Goal: Task Accomplishment & Management: Use online tool/utility

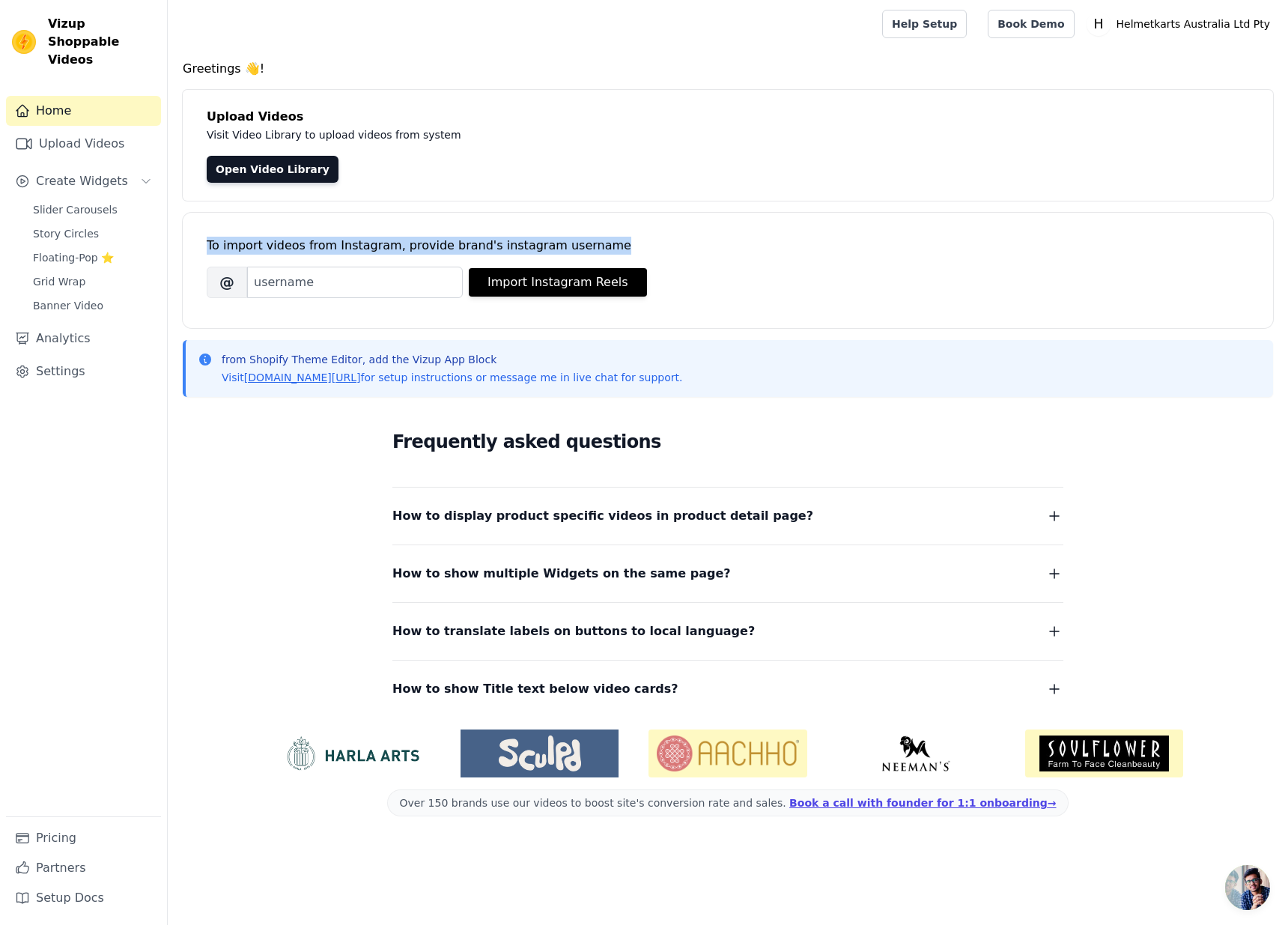
drag, startPoint x: 207, startPoint y: 246, endPoint x: 580, endPoint y: 238, distance: 373.1
click at [580, 238] on div "To import videos from Instagram, provide brand's instagram username" at bounding box center [728, 245] width 1042 height 18
click at [363, 289] on input "Brand's Instagram Username" at bounding box center [355, 282] width 216 height 32
click at [315, 284] on input "Brand's Instagram Username" at bounding box center [355, 282] width 216 height 32
paste input "helmetkarts.australia"
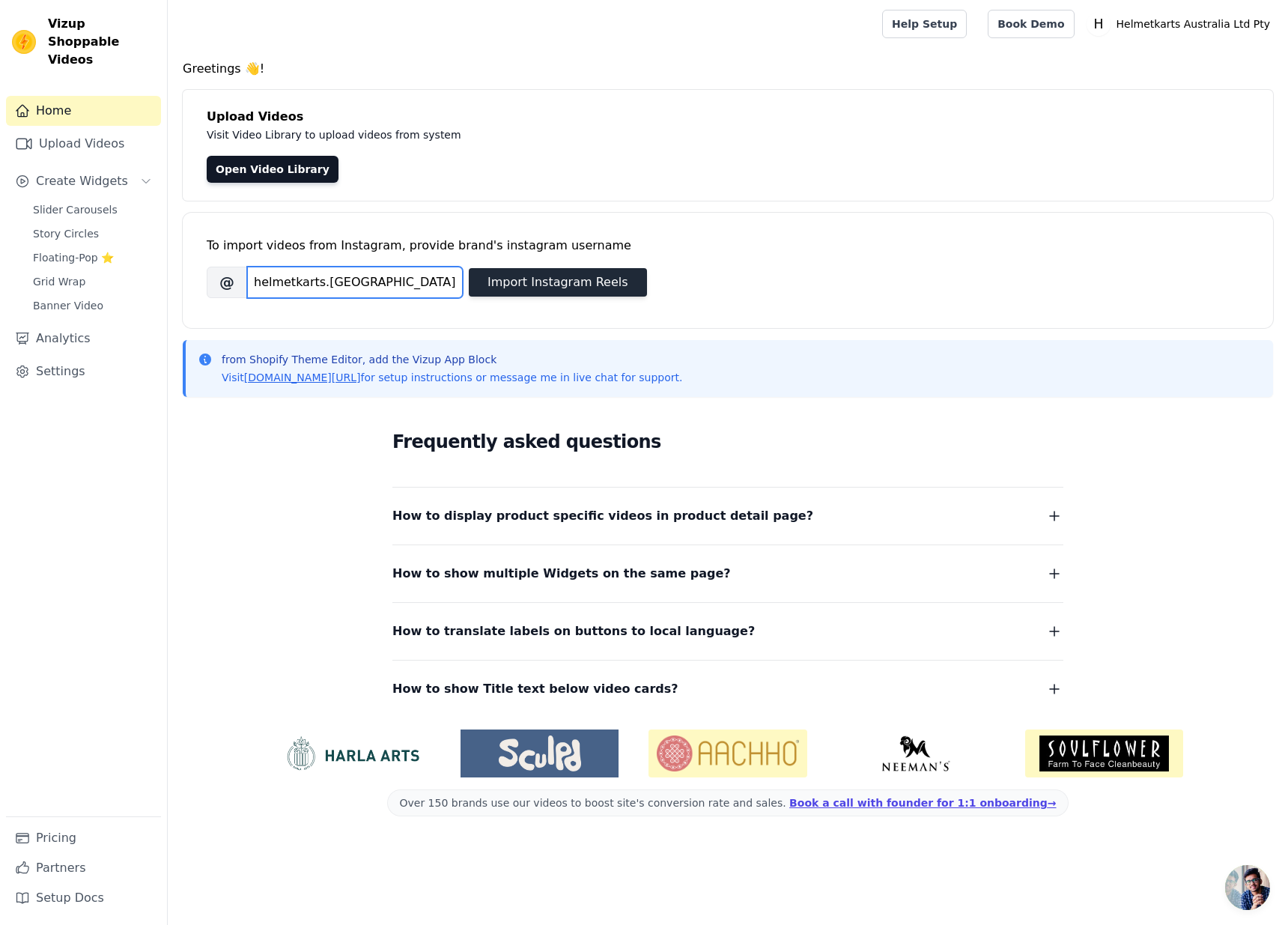
type input "helmetkarts.australia"
click at [547, 287] on button "Import Instagram Reels" at bounding box center [558, 282] width 178 height 28
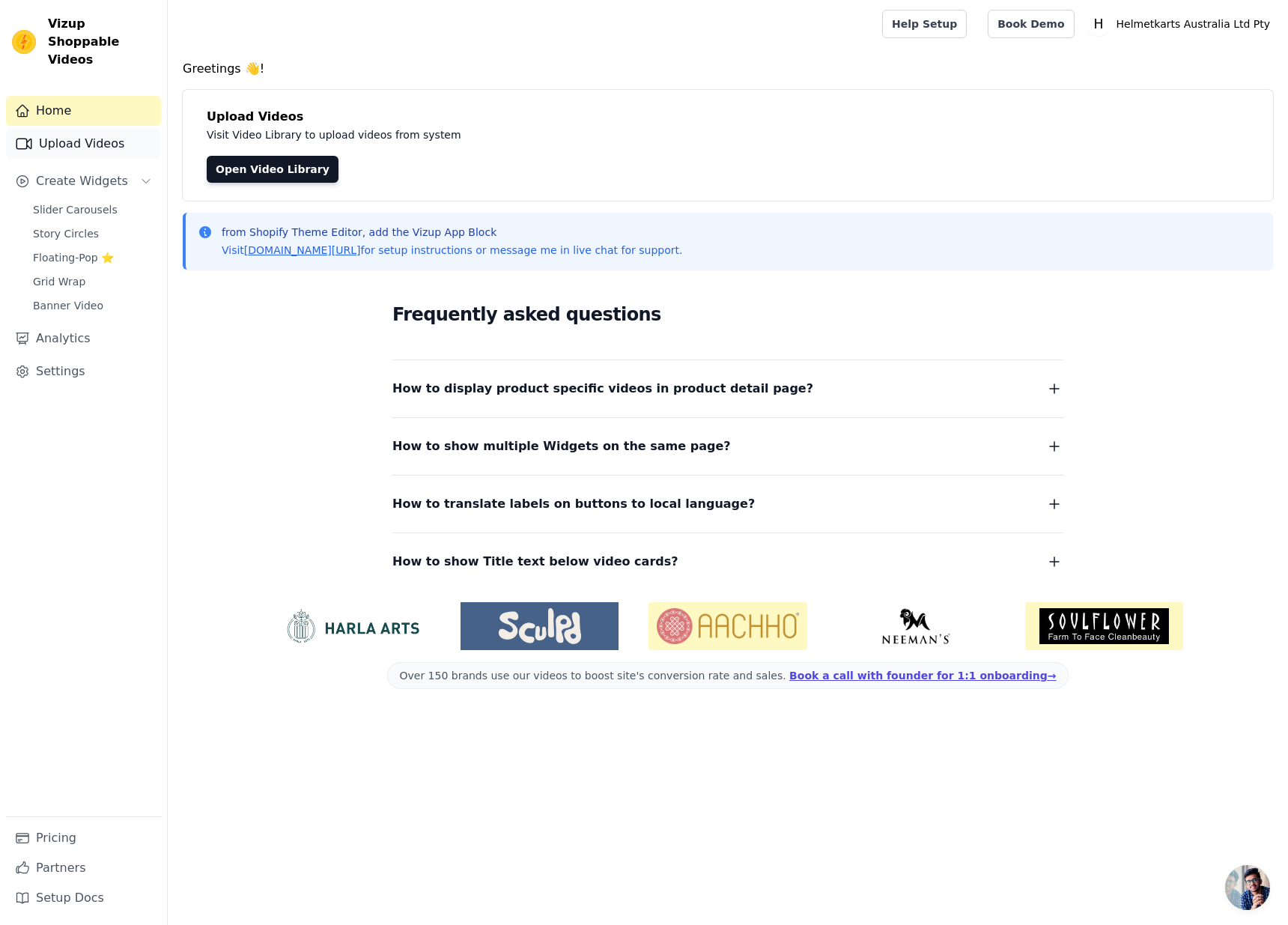
click at [81, 129] on link "Upload Videos" at bounding box center [83, 144] width 155 height 30
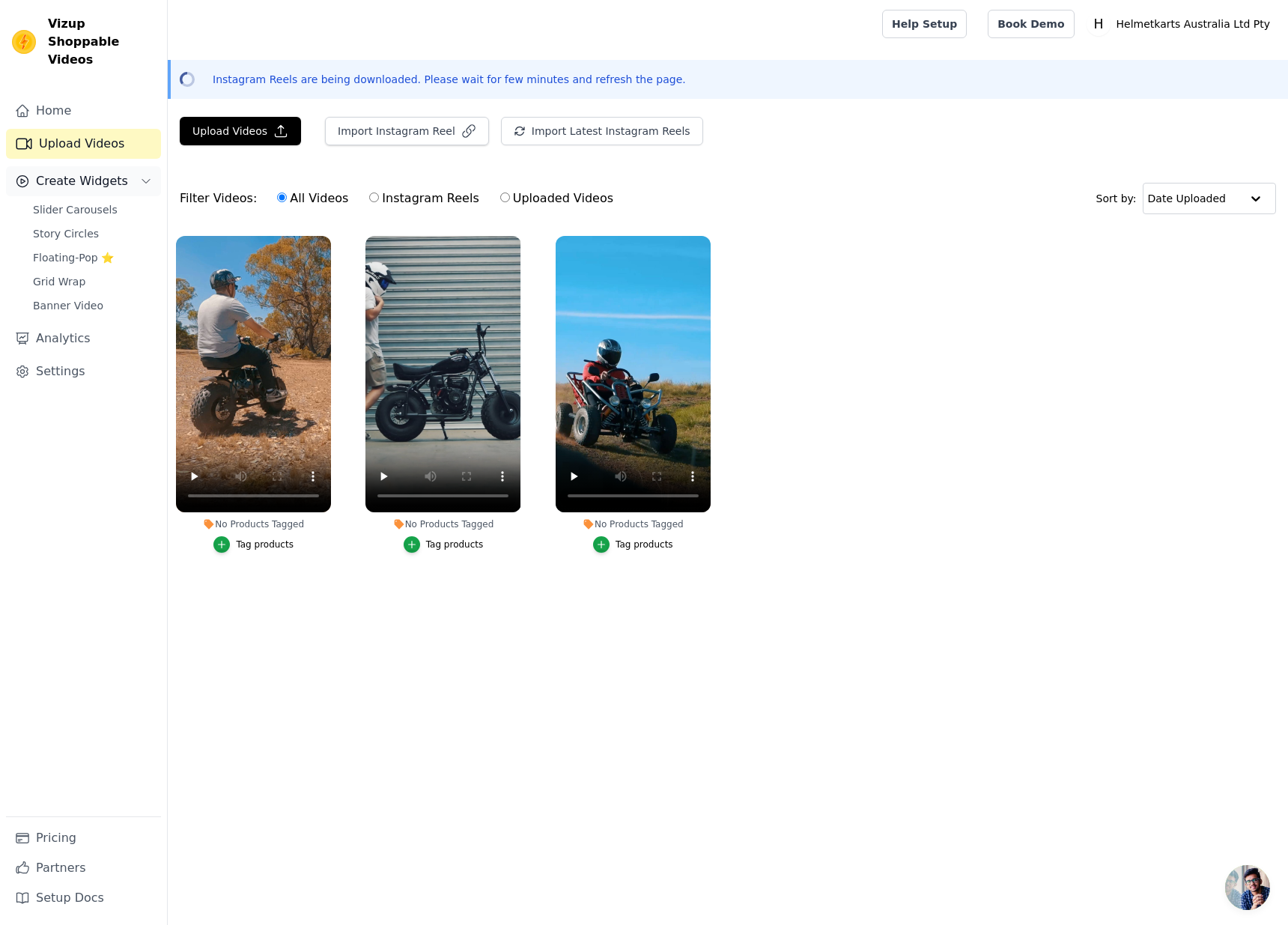
click at [82, 172] on span "Create Widgets" at bounding box center [82, 181] width 92 height 18
click at [94, 203] on span "Slider Carousels" at bounding box center [75, 210] width 84 height 15
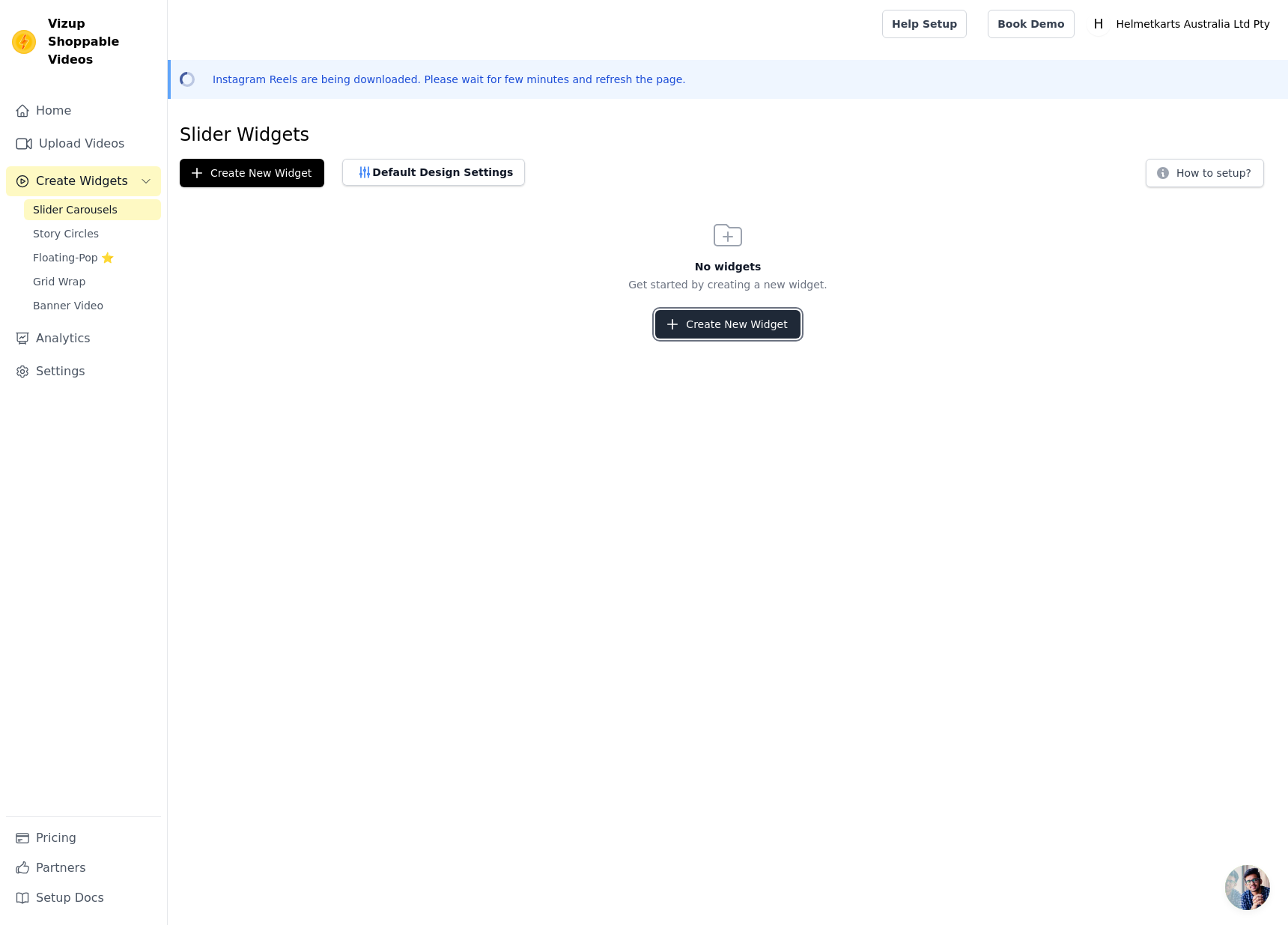
click at [720, 322] on button "Create New Widget" at bounding box center [727, 324] width 145 height 28
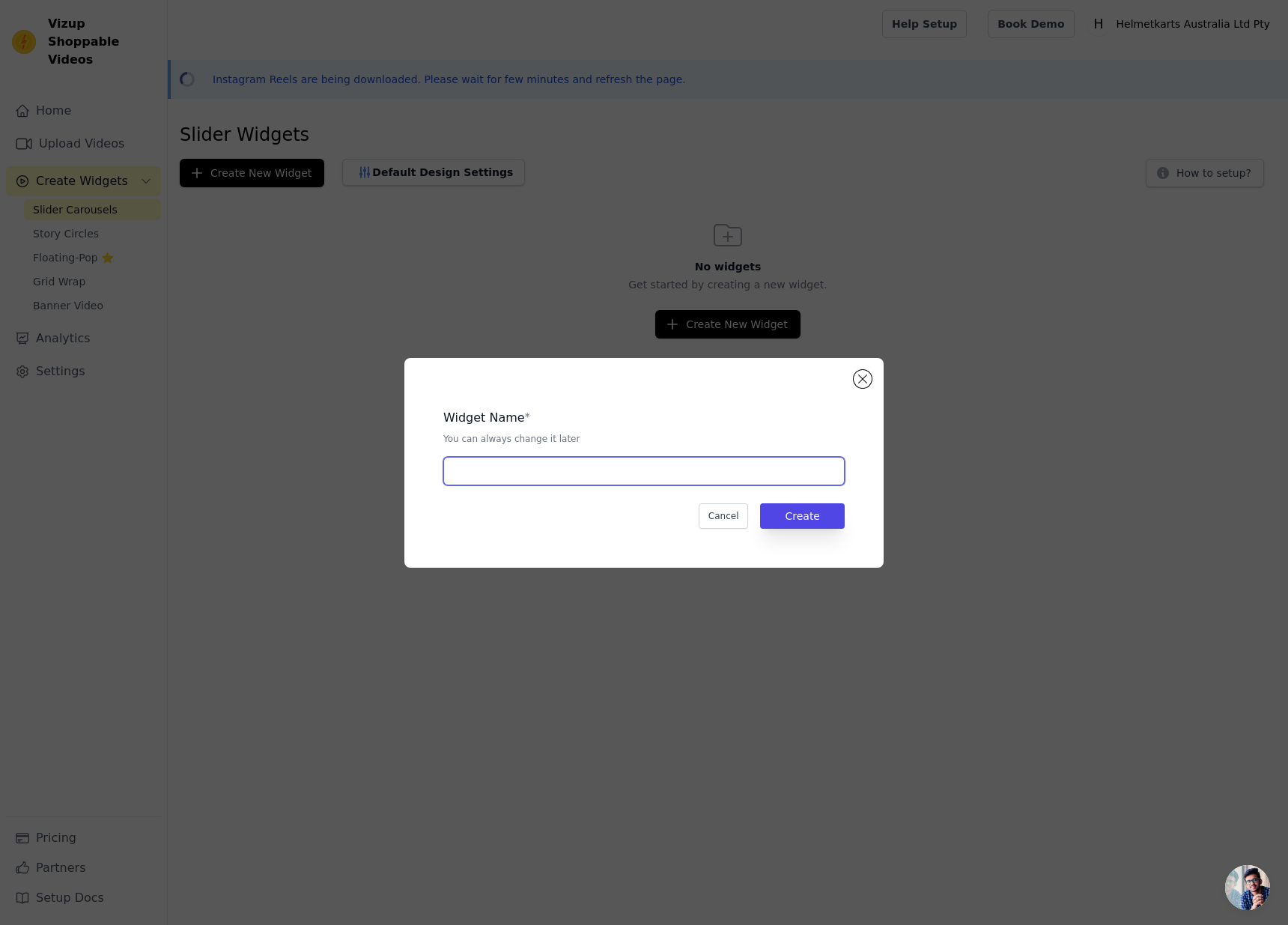
click at [573, 465] on input "text" at bounding box center [644, 471] width 402 height 28
drag, startPoint x: 489, startPoint y: 473, endPoint x: 410, endPoint y: 476, distance: 79.1
click at [413, 475] on div "Widget Name * You can always change it later Test Cancel Create" at bounding box center [644, 462] width 480 height 210
type input "Mini Bikes"
click at [811, 519] on button "Create" at bounding box center [802, 516] width 84 height 25
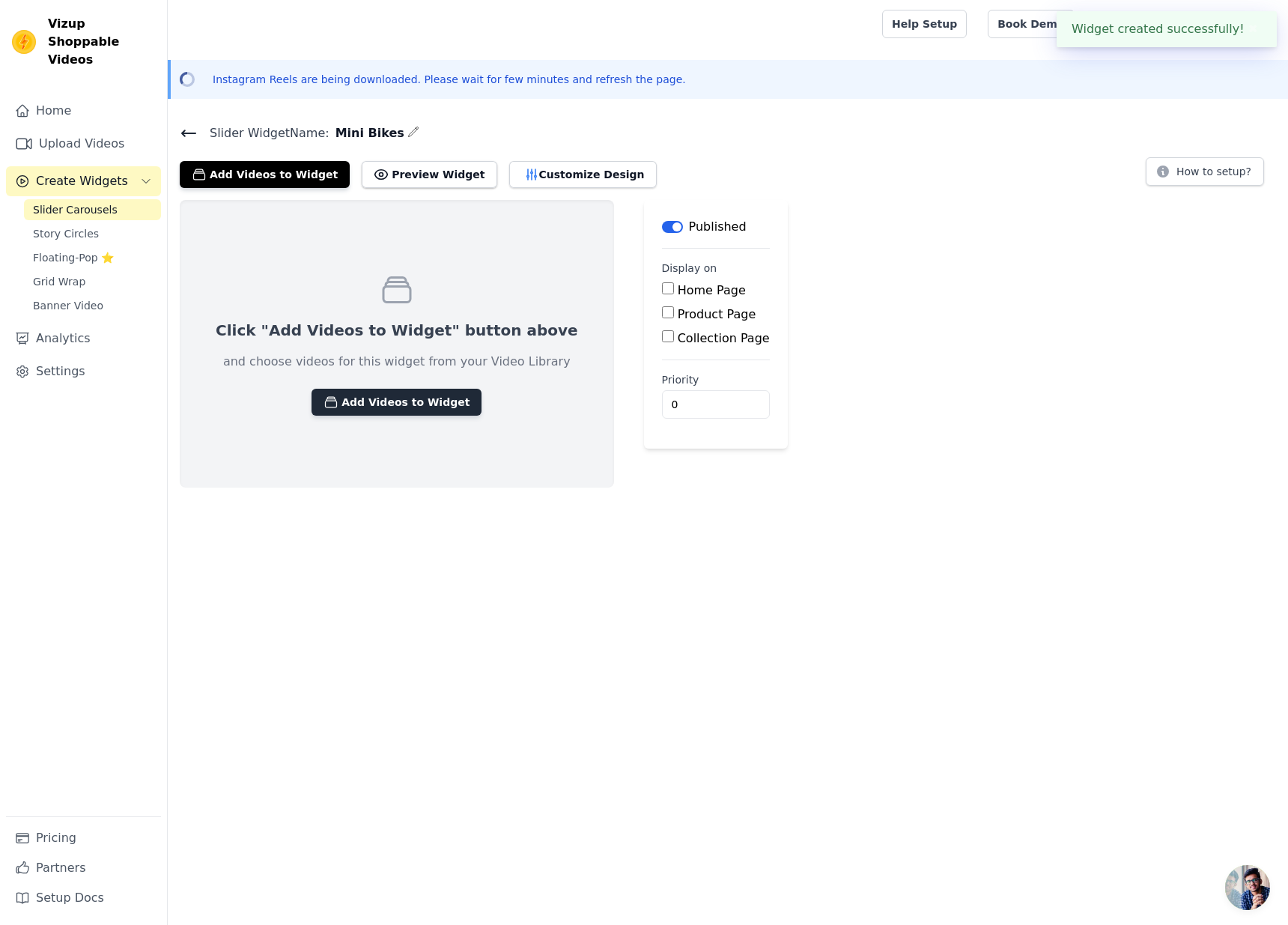
click at [366, 398] on button "Add Videos to Widget" at bounding box center [396, 402] width 170 height 27
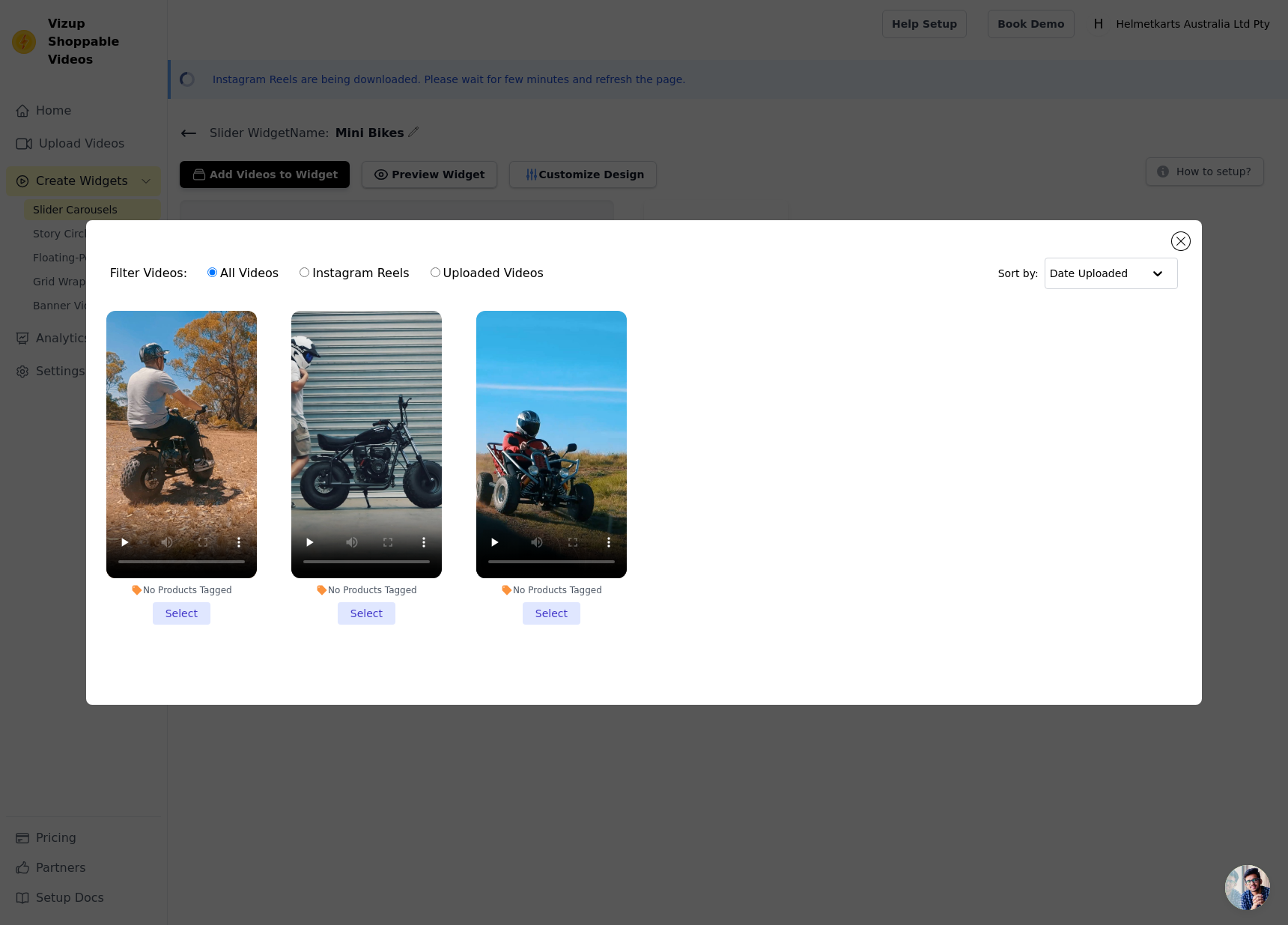
click at [196, 612] on li "No Products Tagged Select" at bounding box center [181, 467] width 151 height 314
click at [0, 0] on input "No Products Tagged Select" at bounding box center [0, 0] width 0 height 0
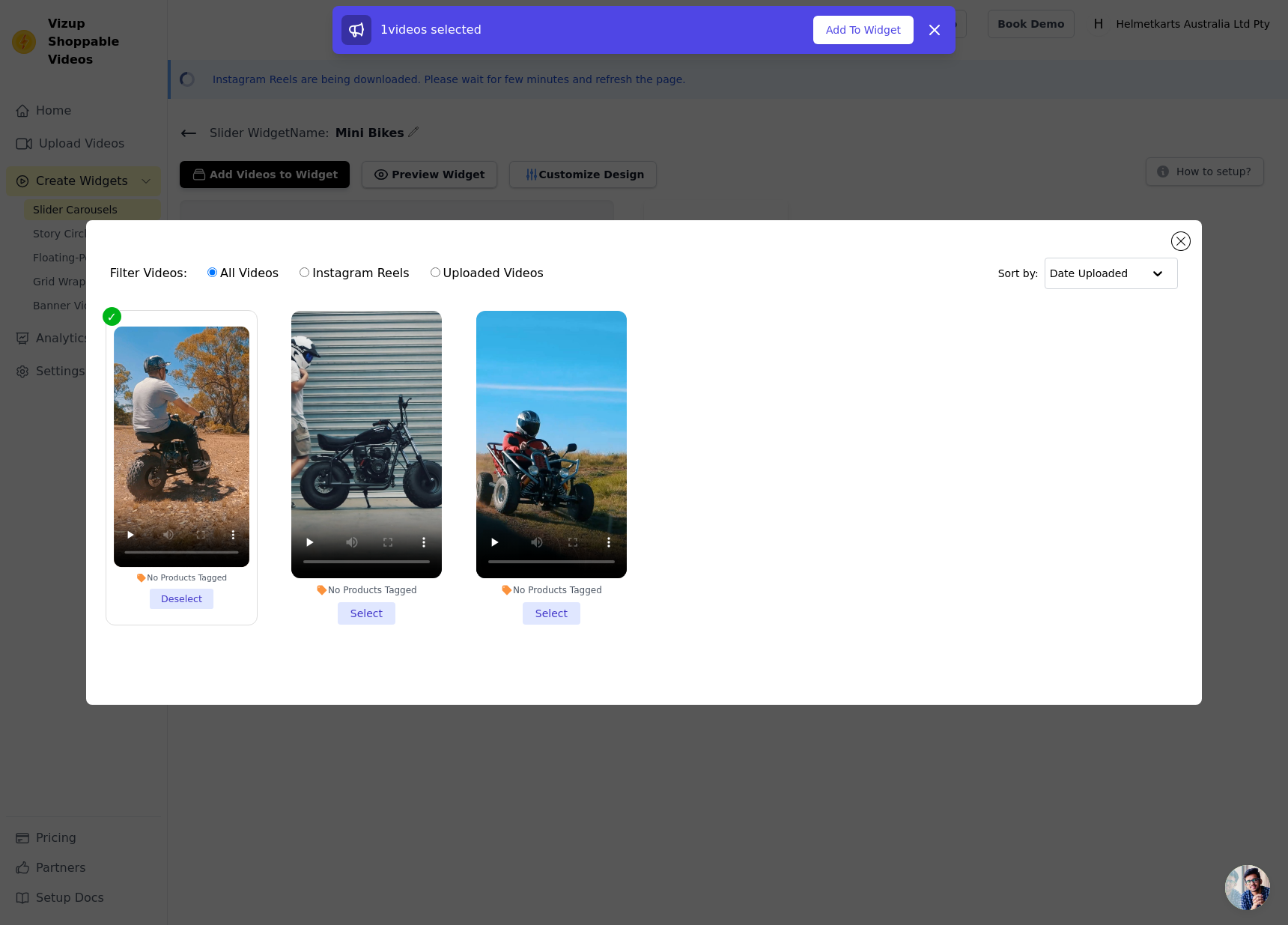
click at [357, 606] on li "No Products Tagged Select" at bounding box center [366, 467] width 151 height 314
click at [0, 0] on input "No Products Tagged Select" at bounding box center [0, 0] width 0 height 0
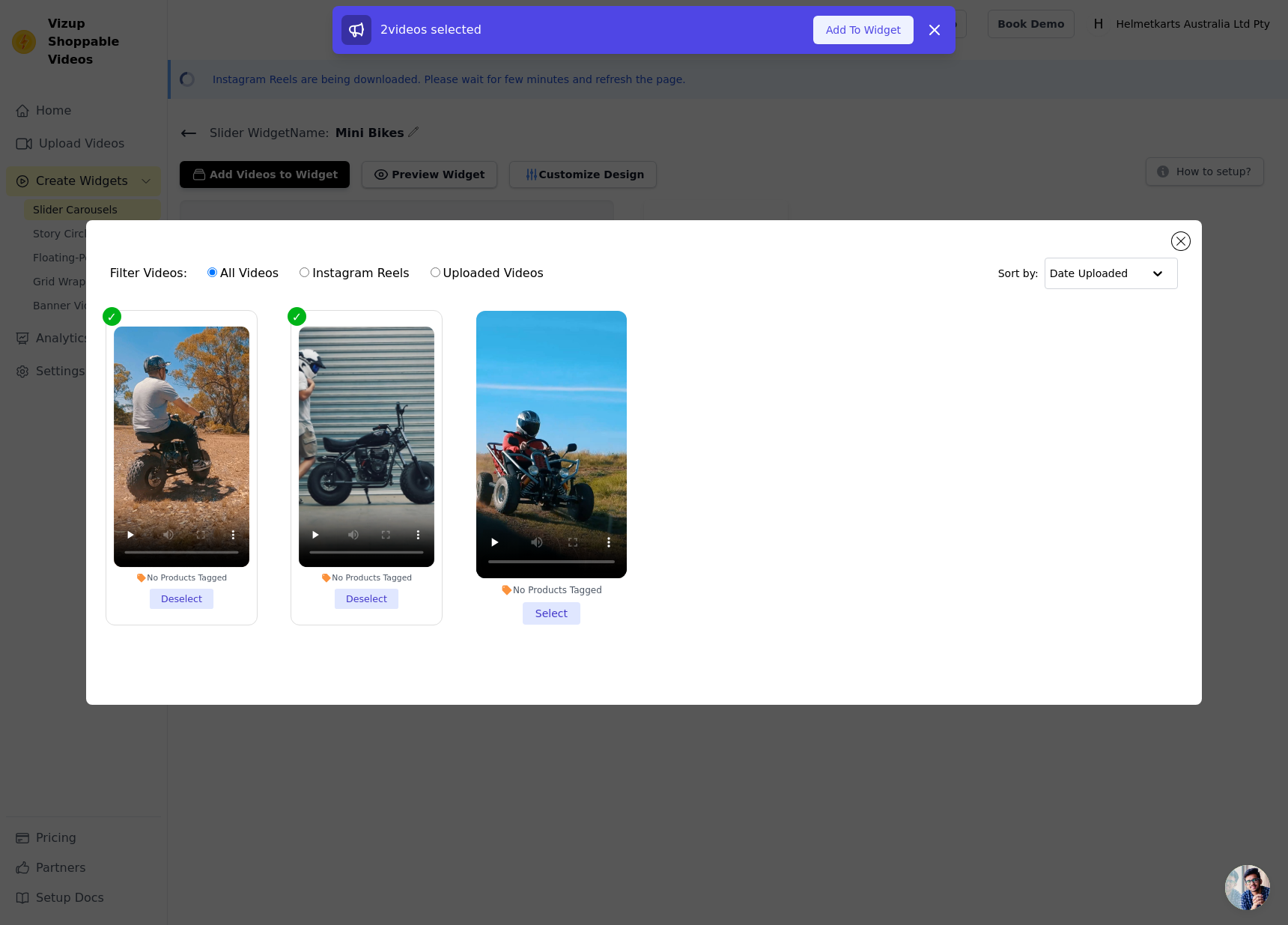
click at [862, 32] on button "Add To Widget" at bounding box center [863, 30] width 100 height 28
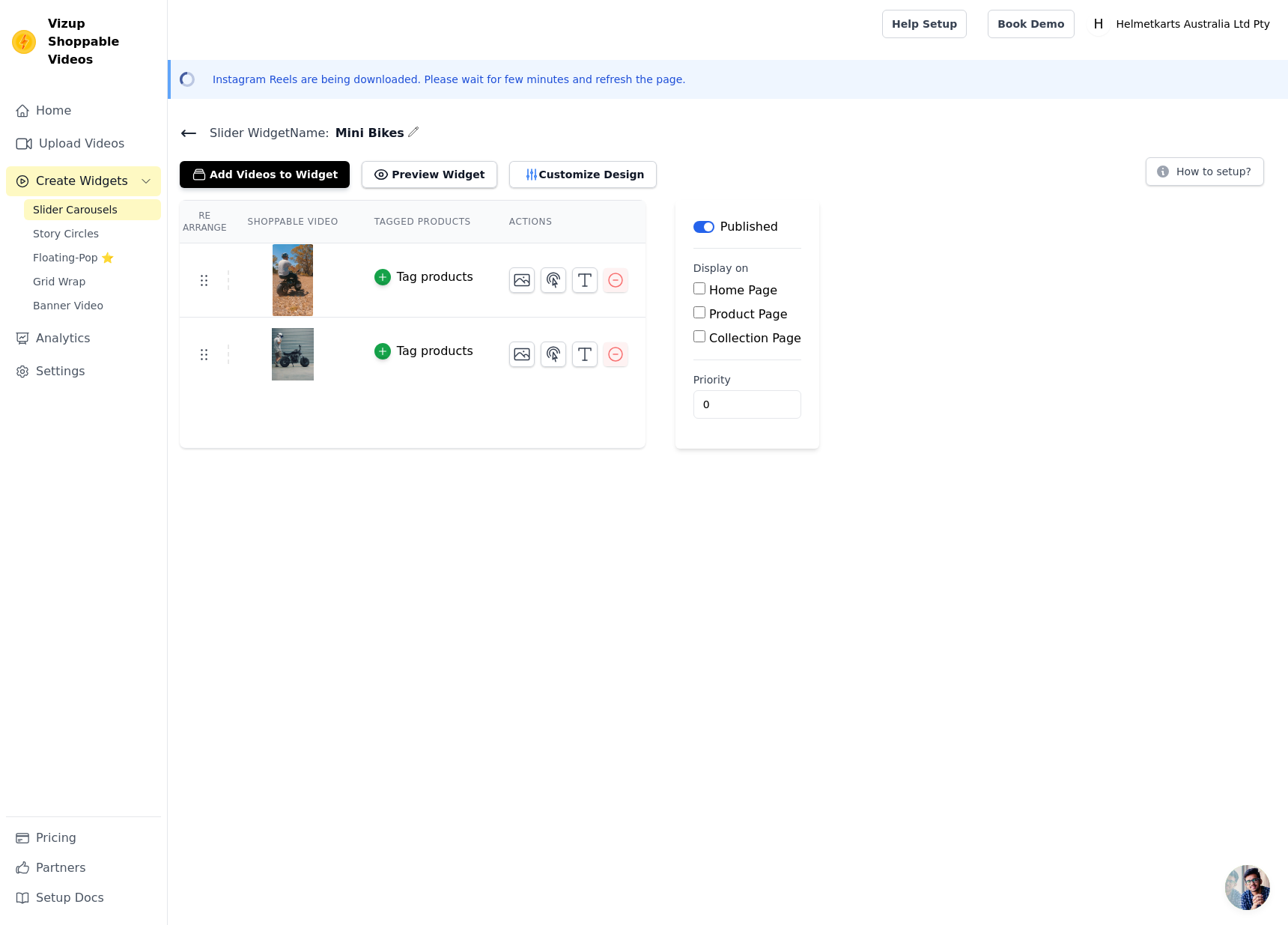
click at [416, 274] on div "Tag products" at bounding box center [435, 277] width 76 height 18
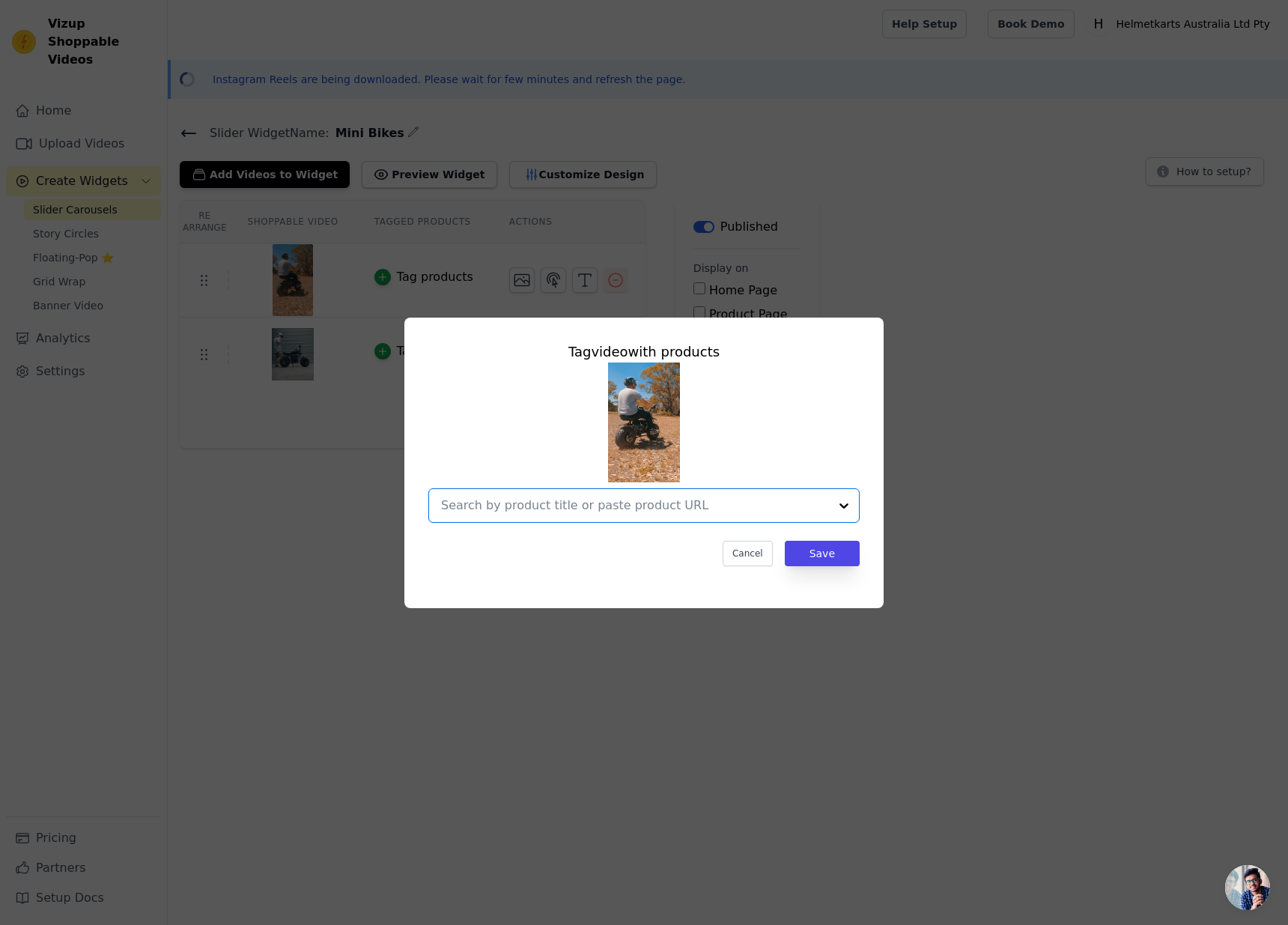
click at [685, 506] on input "text" at bounding box center [635, 505] width 388 height 18
click at [944, 412] on div "Tag video with products Cancel Save" at bounding box center [644, 463] width 1240 height 338
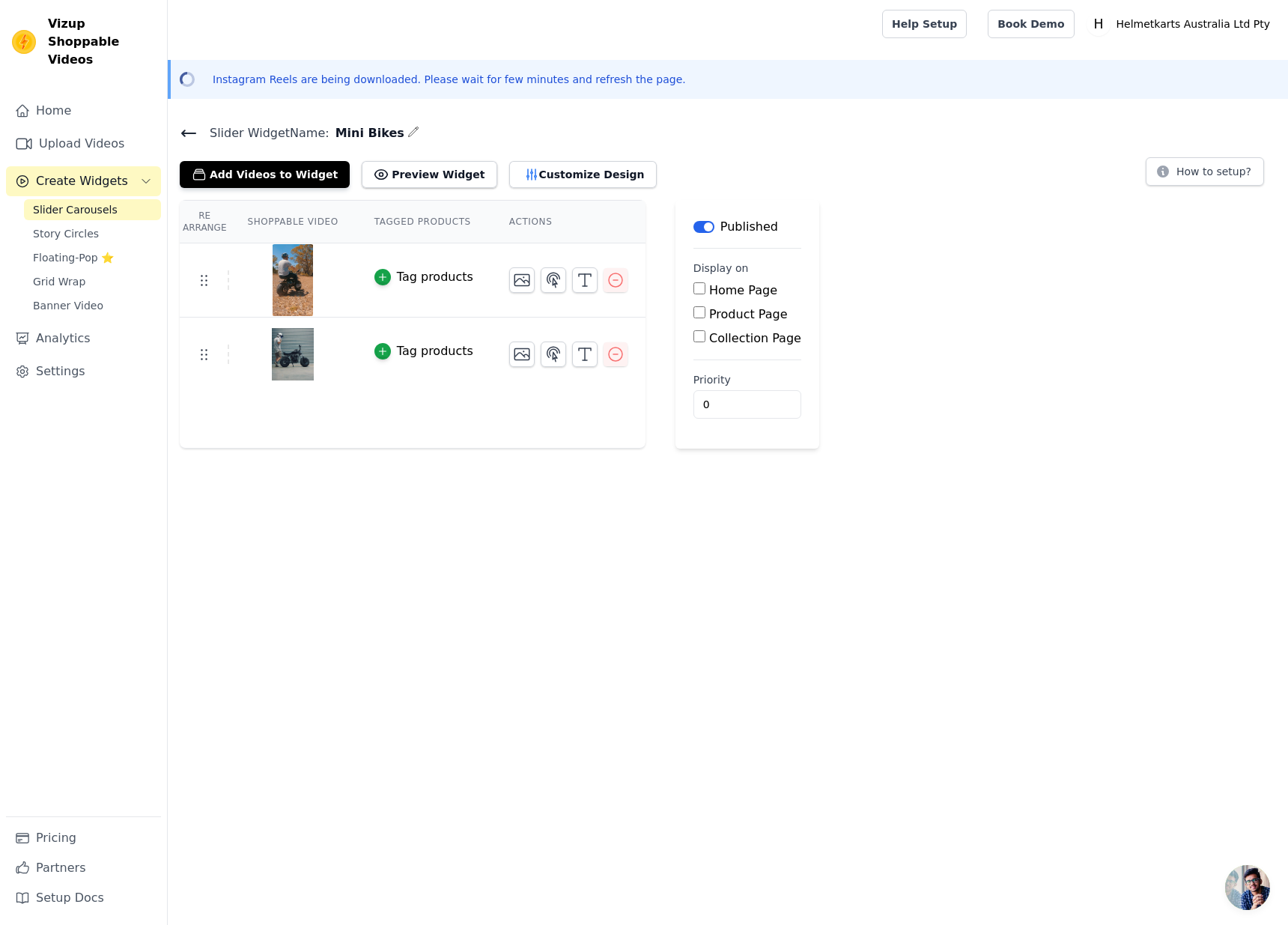
click at [423, 280] on div "Tag products" at bounding box center [435, 277] width 76 height 18
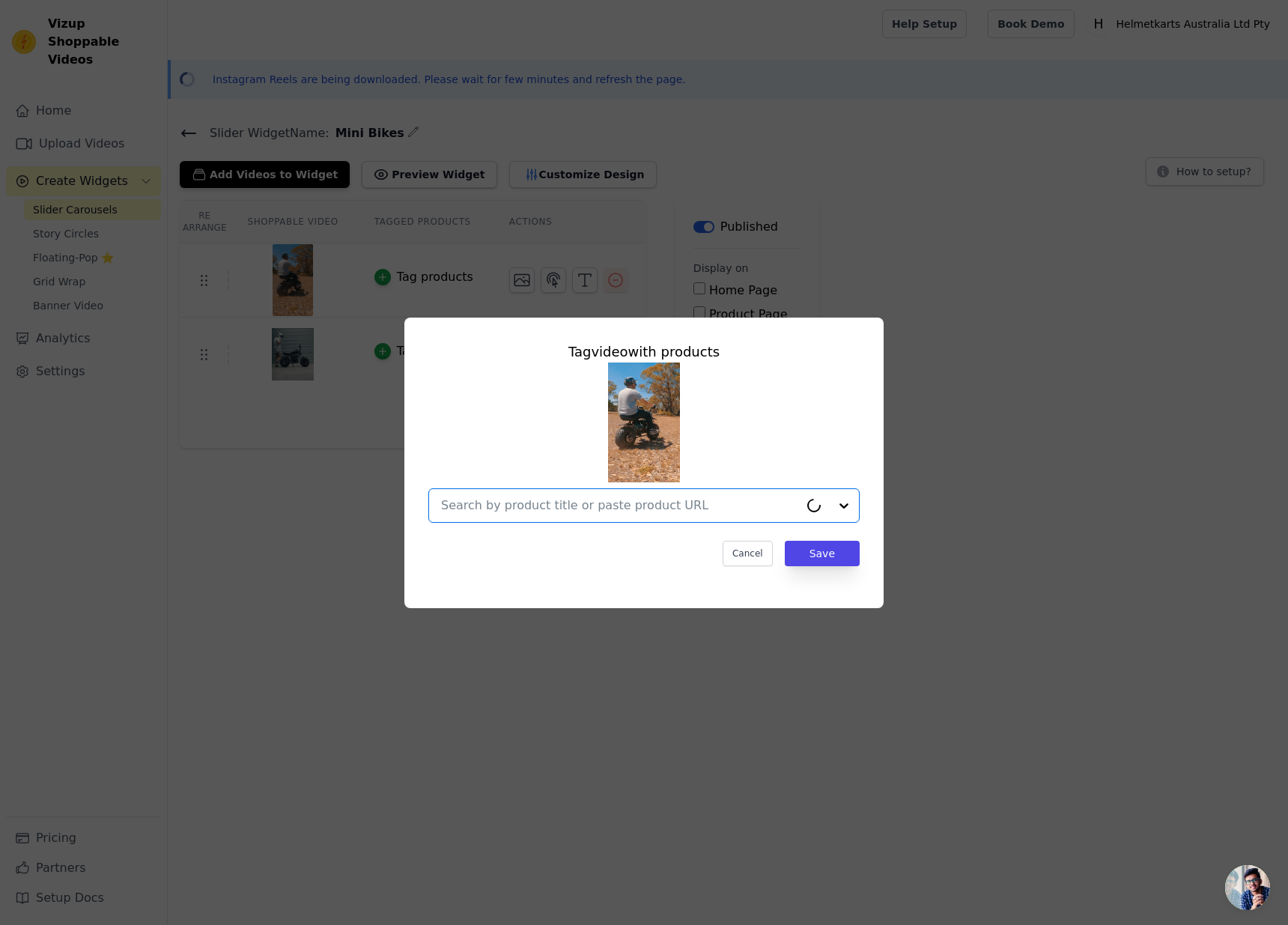
click at [629, 503] on input "text" at bounding box center [620, 505] width 358 height 18
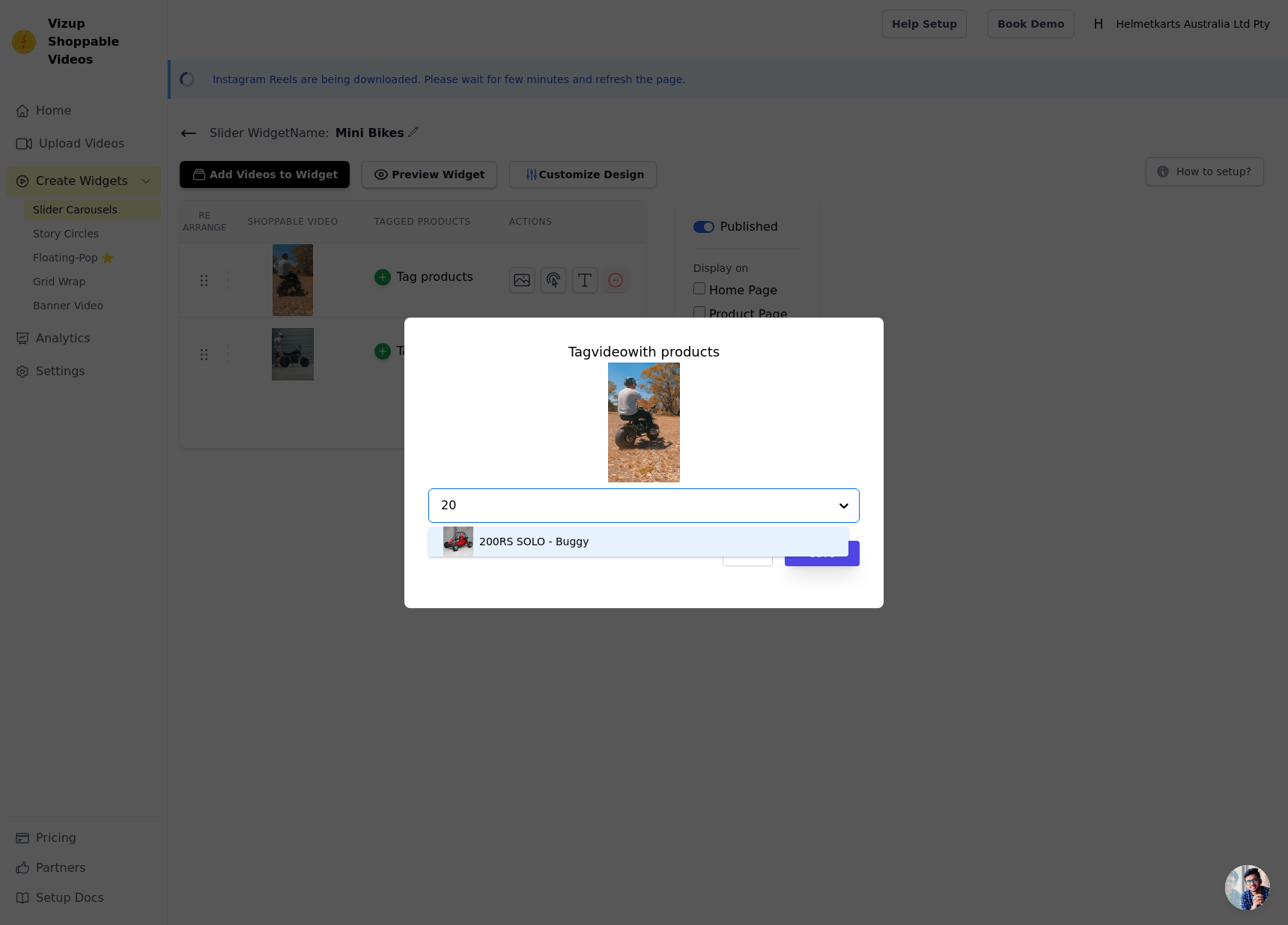
type input "2"
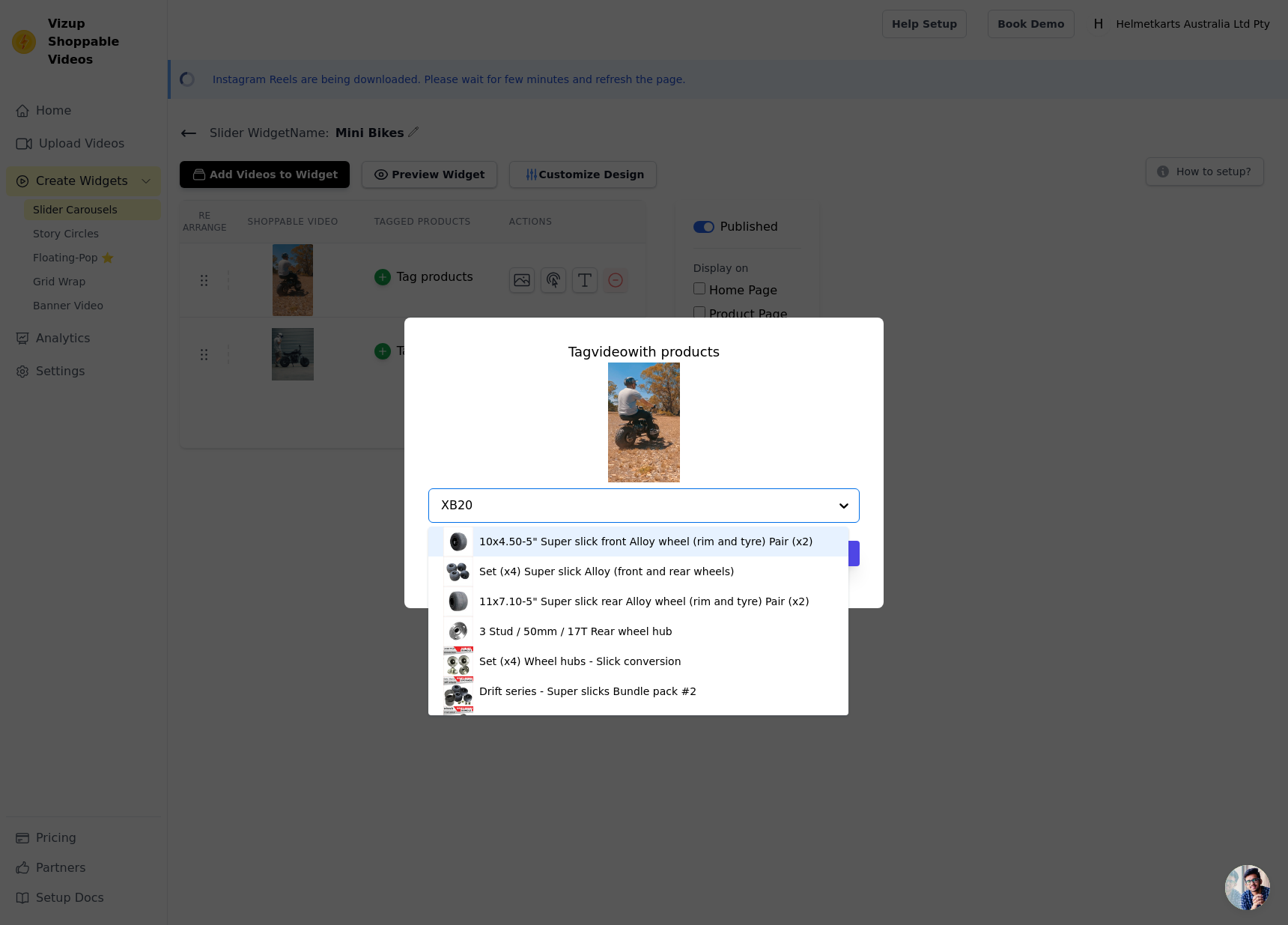
type input "XB200"
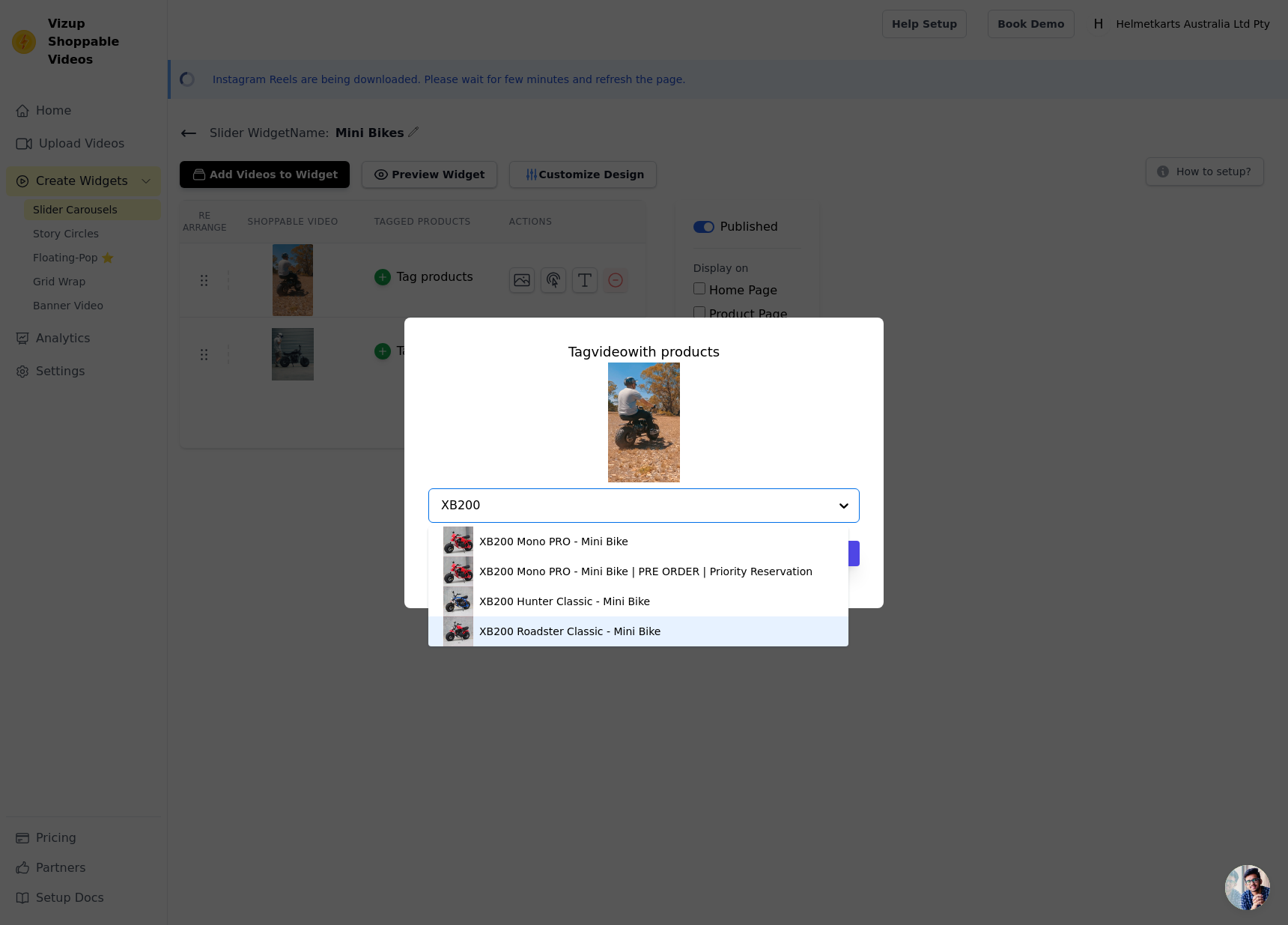
click at [510, 633] on div "XB200 Roadster Classic - Mini Bike" at bounding box center [570, 630] width 181 height 15
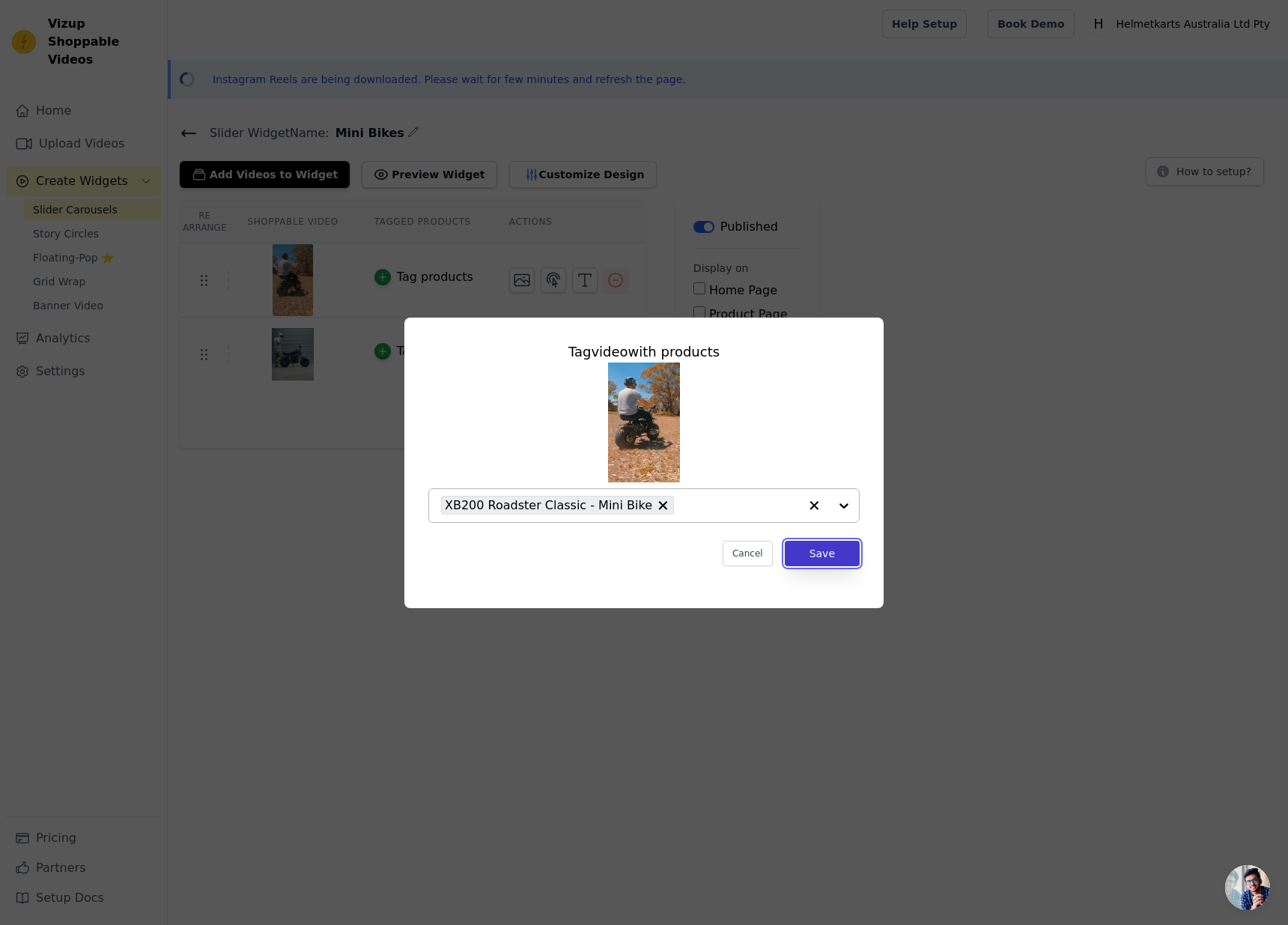
click at [812, 551] on button "Save" at bounding box center [822, 553] width 75 height 25
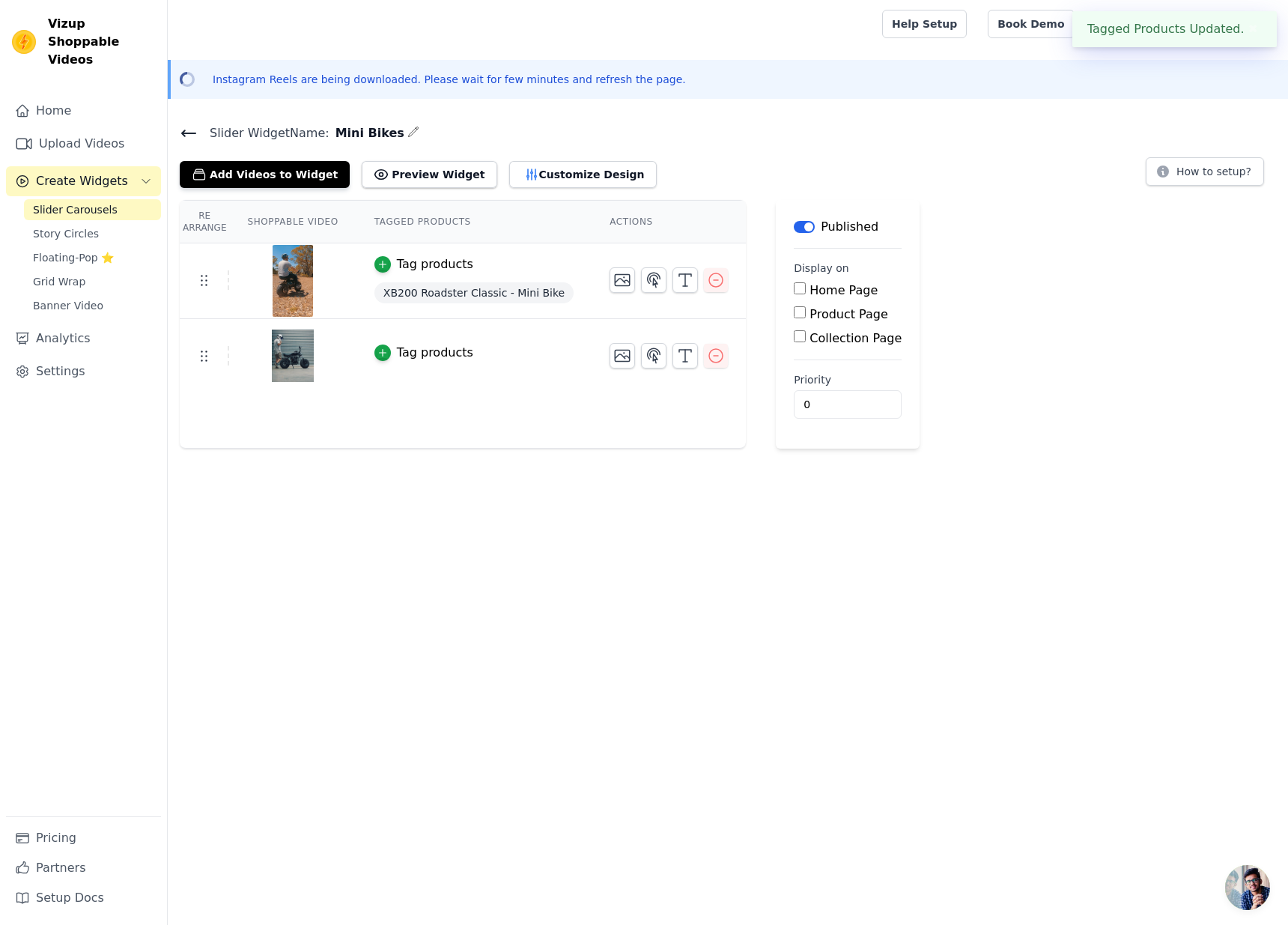
click at [409, 349] on div "Tag products" at bounding box center [435, 352] width 76 height 18
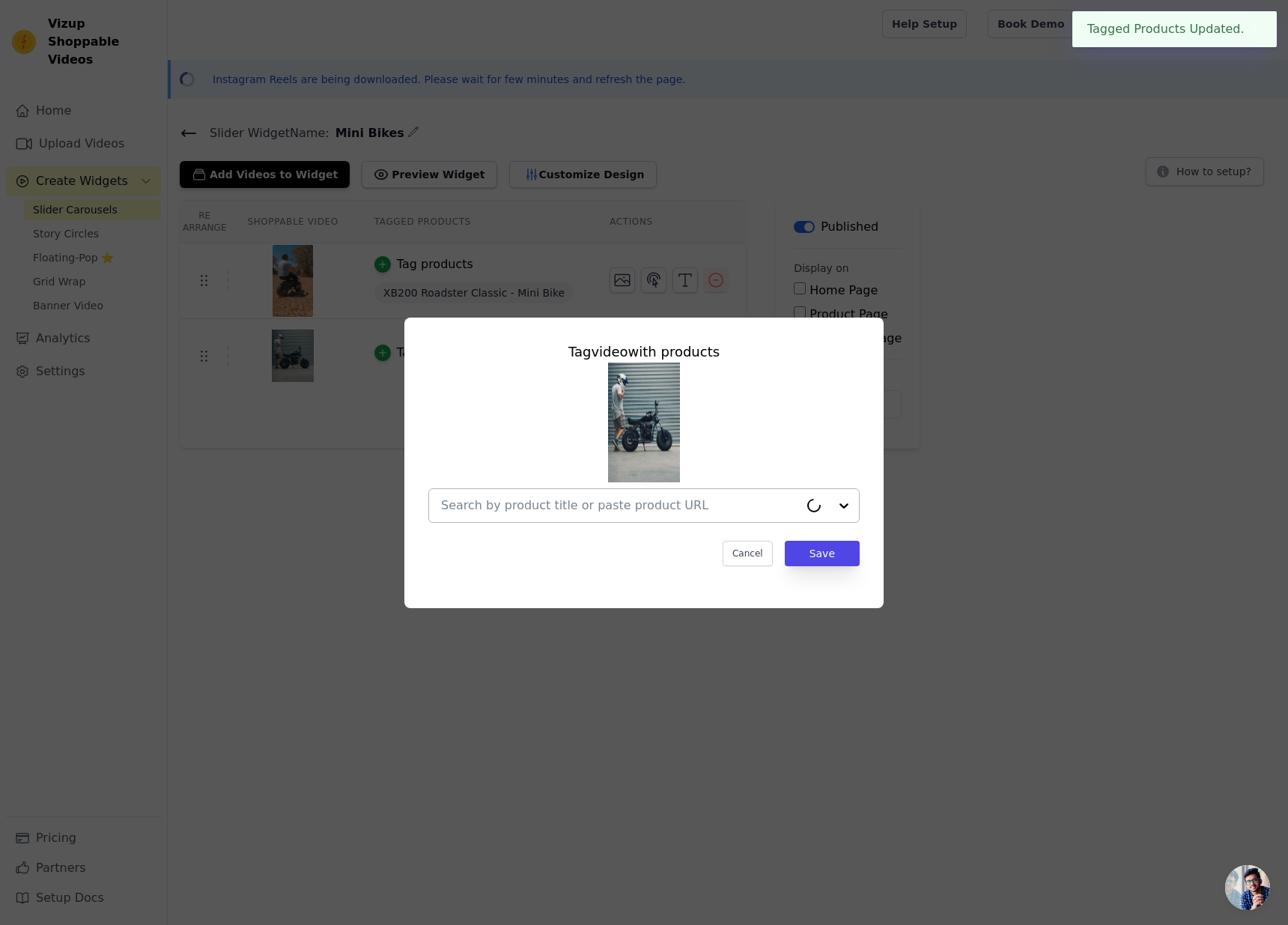
click at [474, 509] on input "text" at bounding box center [620, 505] width 358 height 18
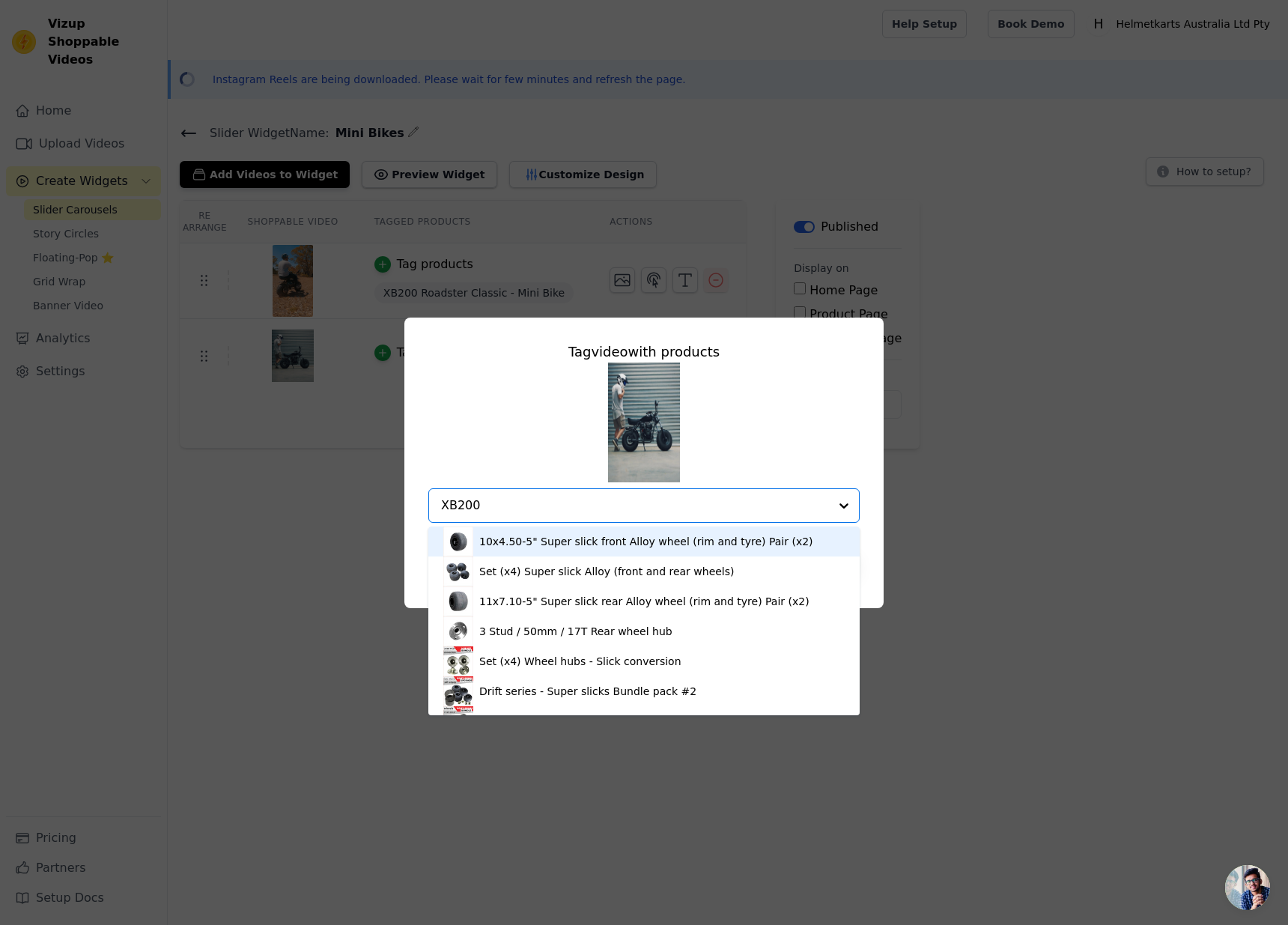
type input "XB200"
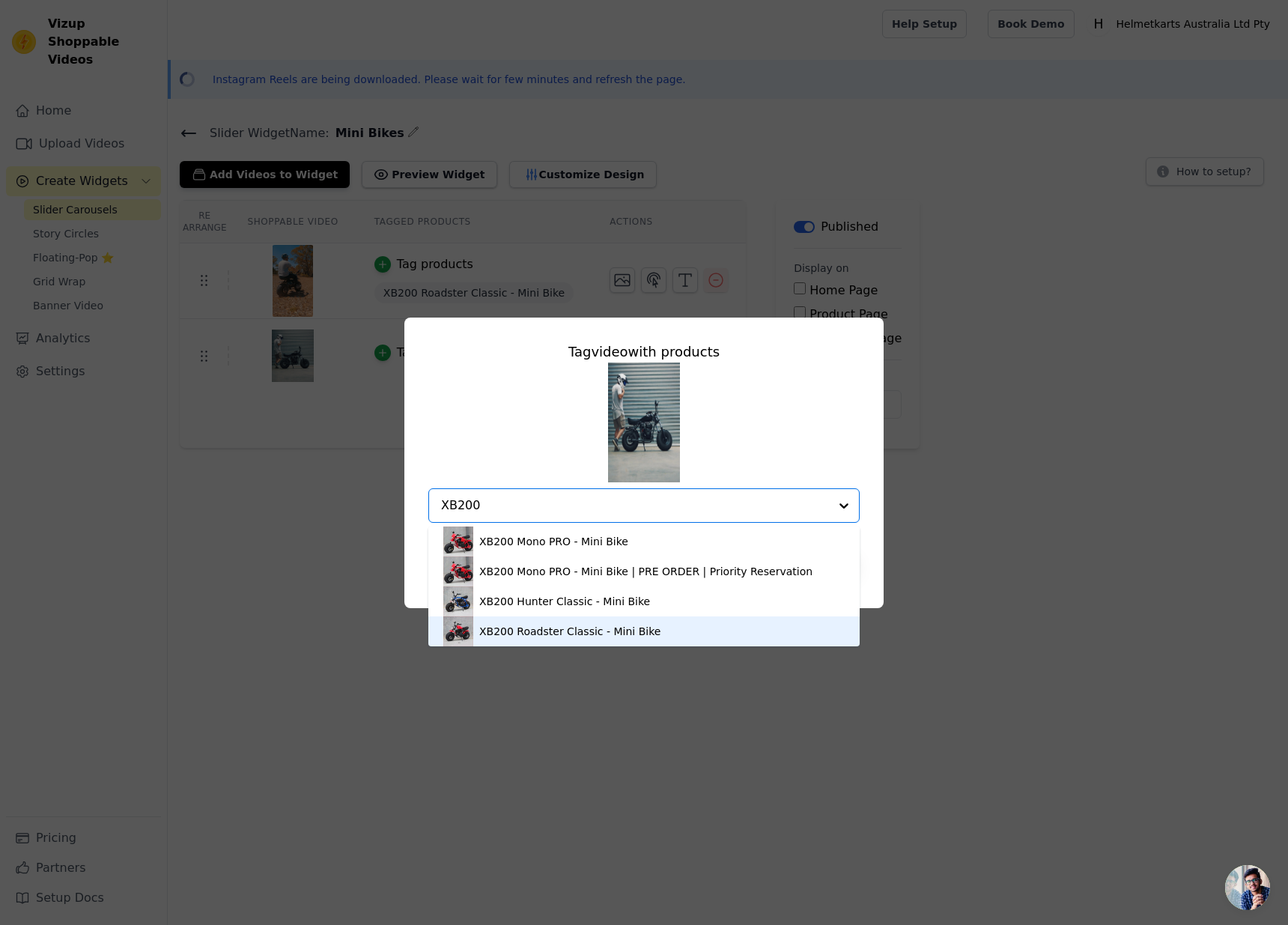
click at [502, 631] on div "XB200 Roadster Classic - Mini Bike" at bounding box center [570, 630] width 181 height 15
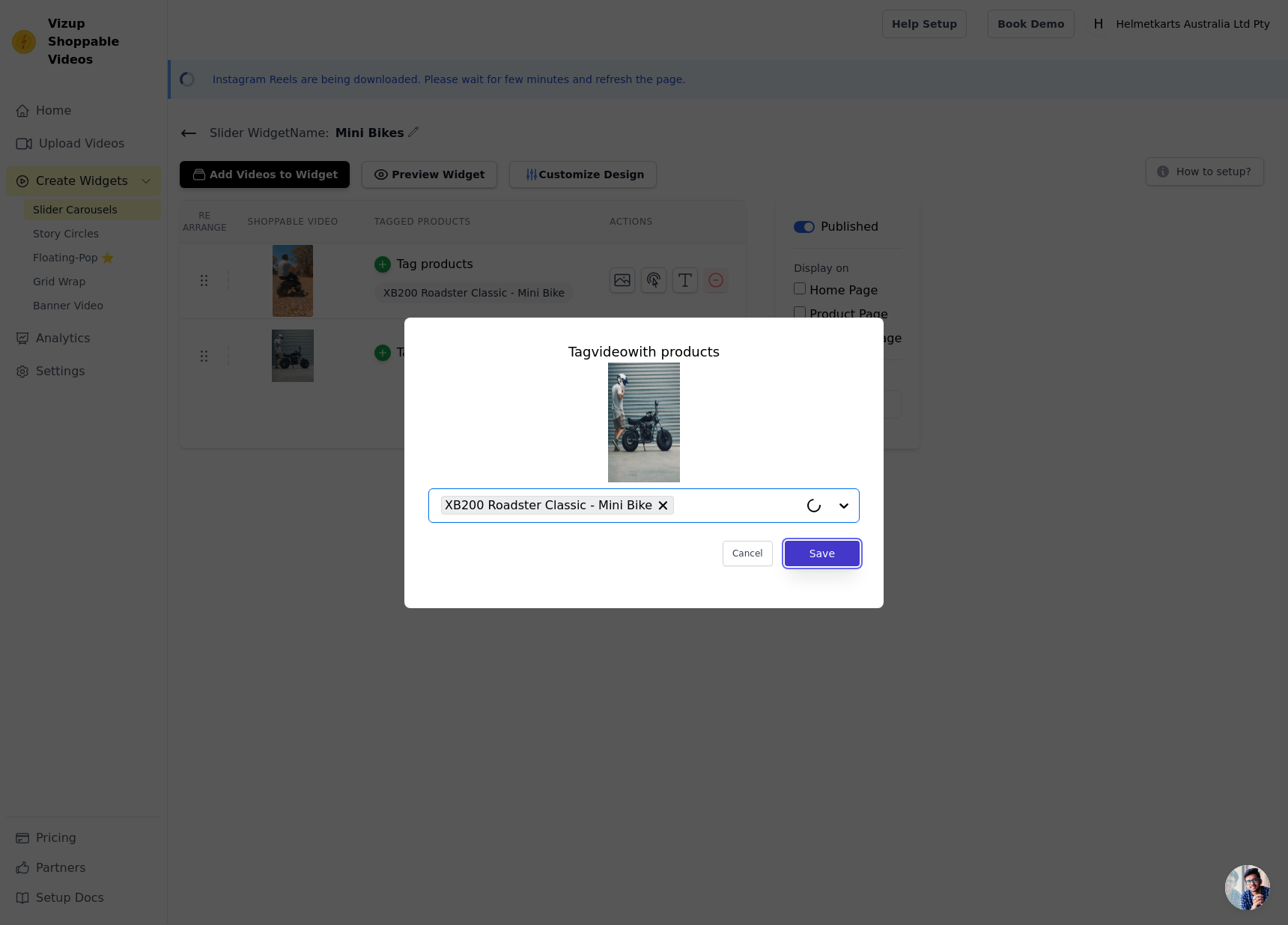
click at [828, 559] on button "Save" at bounding box center [822, 553] width 75 height 25
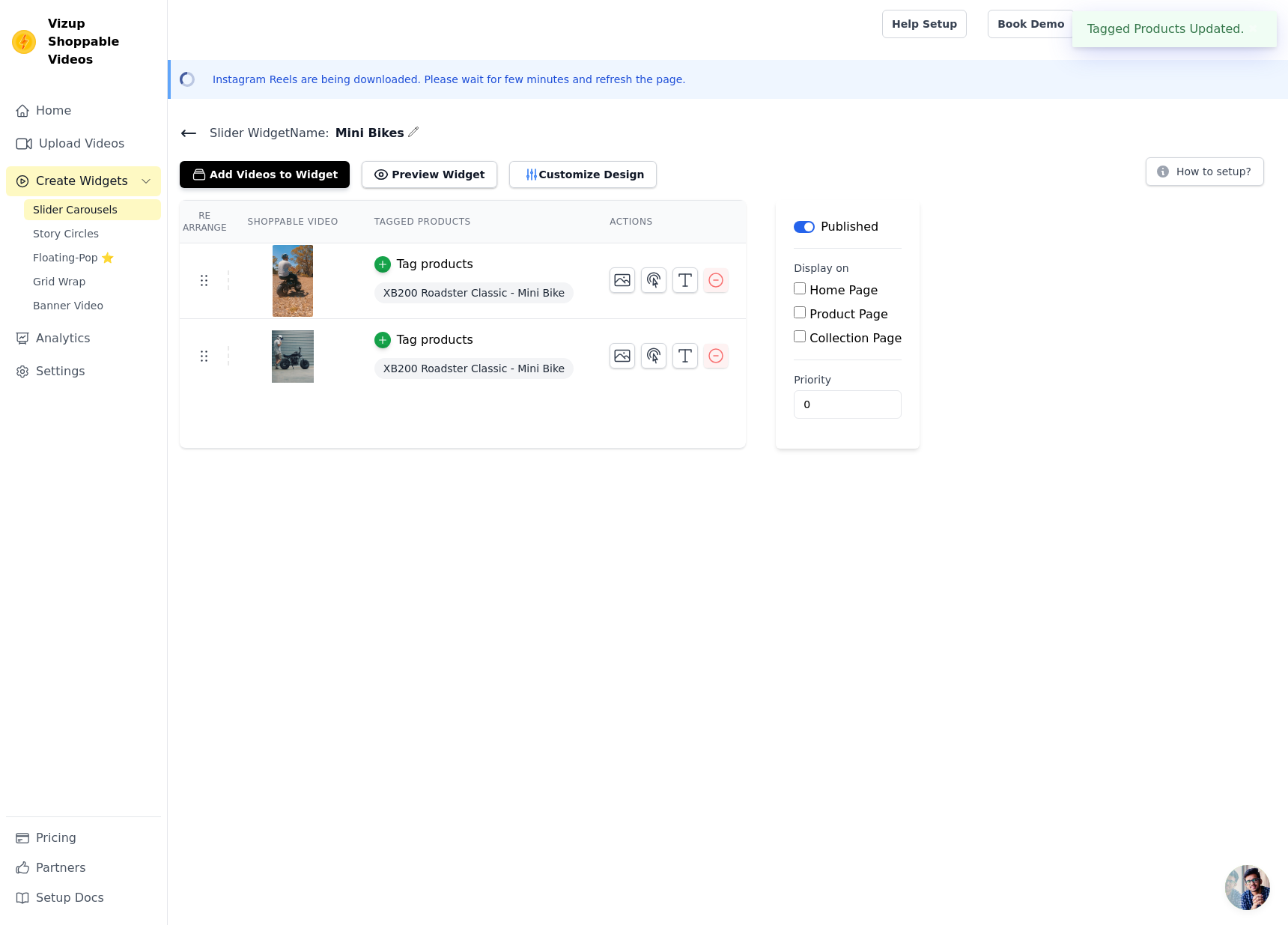
click at [793, 306] on input "Product Page" at bounding box center [800, 312] width 12 height 12
checkbox input "true"
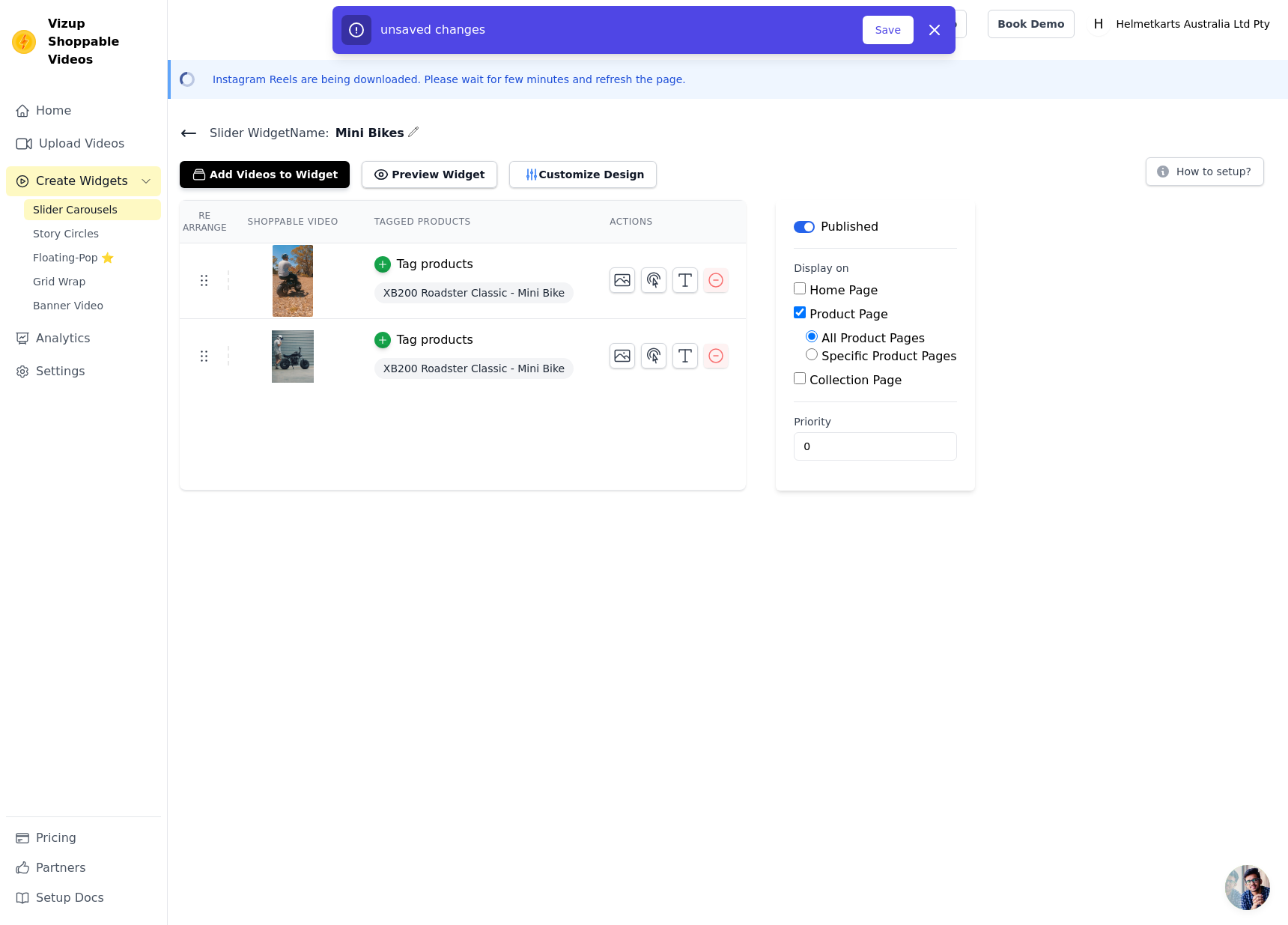
click at [846, 358] on label "Specific Product Pages" at bounding box center [889, 356] width 135 height 14
click at [817, 358] on input "Specific Product Pages" at bounding box center [812, 354] width 12 height 12
radio input "true"
click at [833, 383] on button "Select Products" at bounding box center [856, 389] width 100 height 25
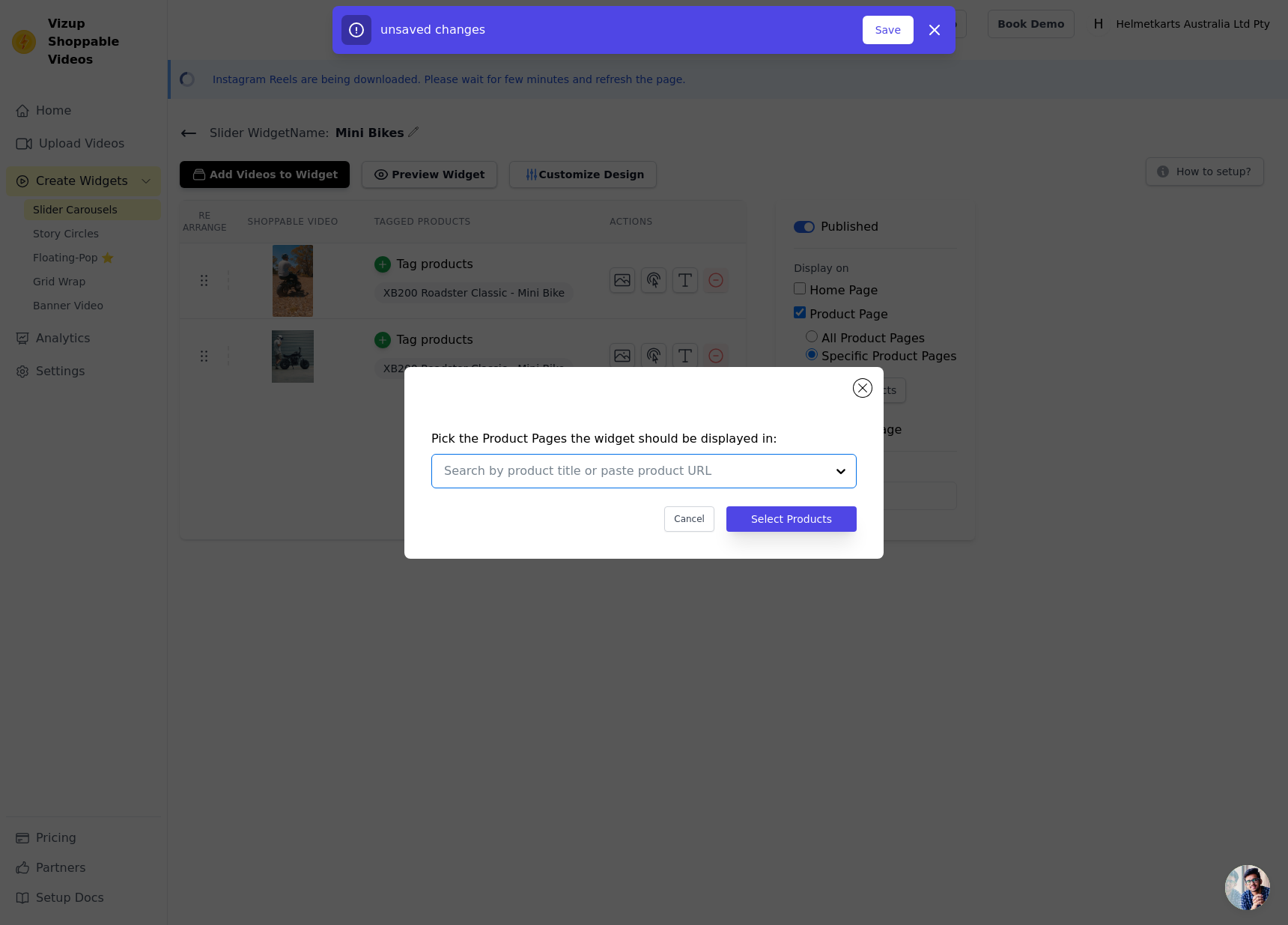
click at [668, 471] on input "text" at bounding box center [634, 471] width 381 height 18
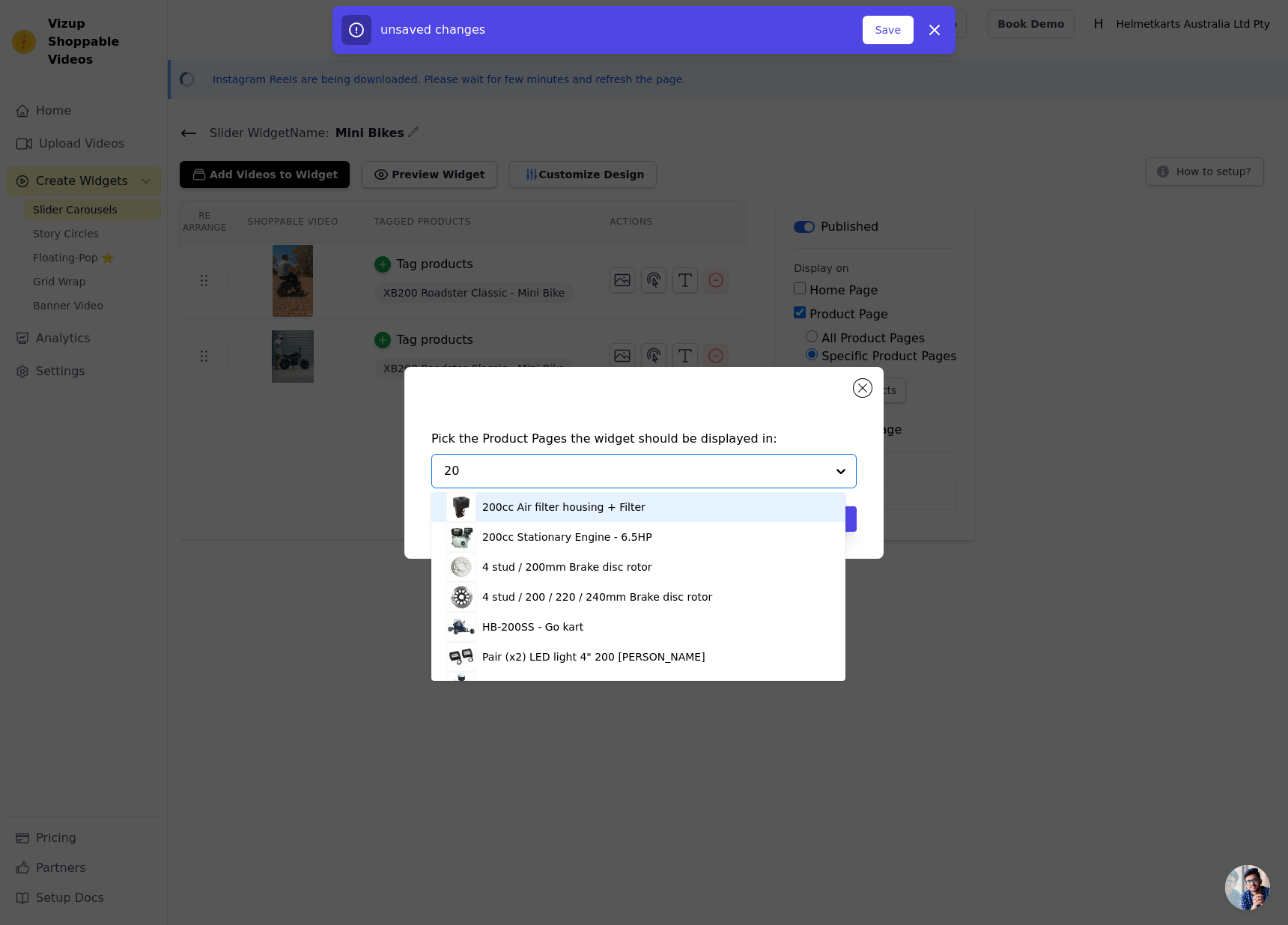
type input "2"
type input "XB200"
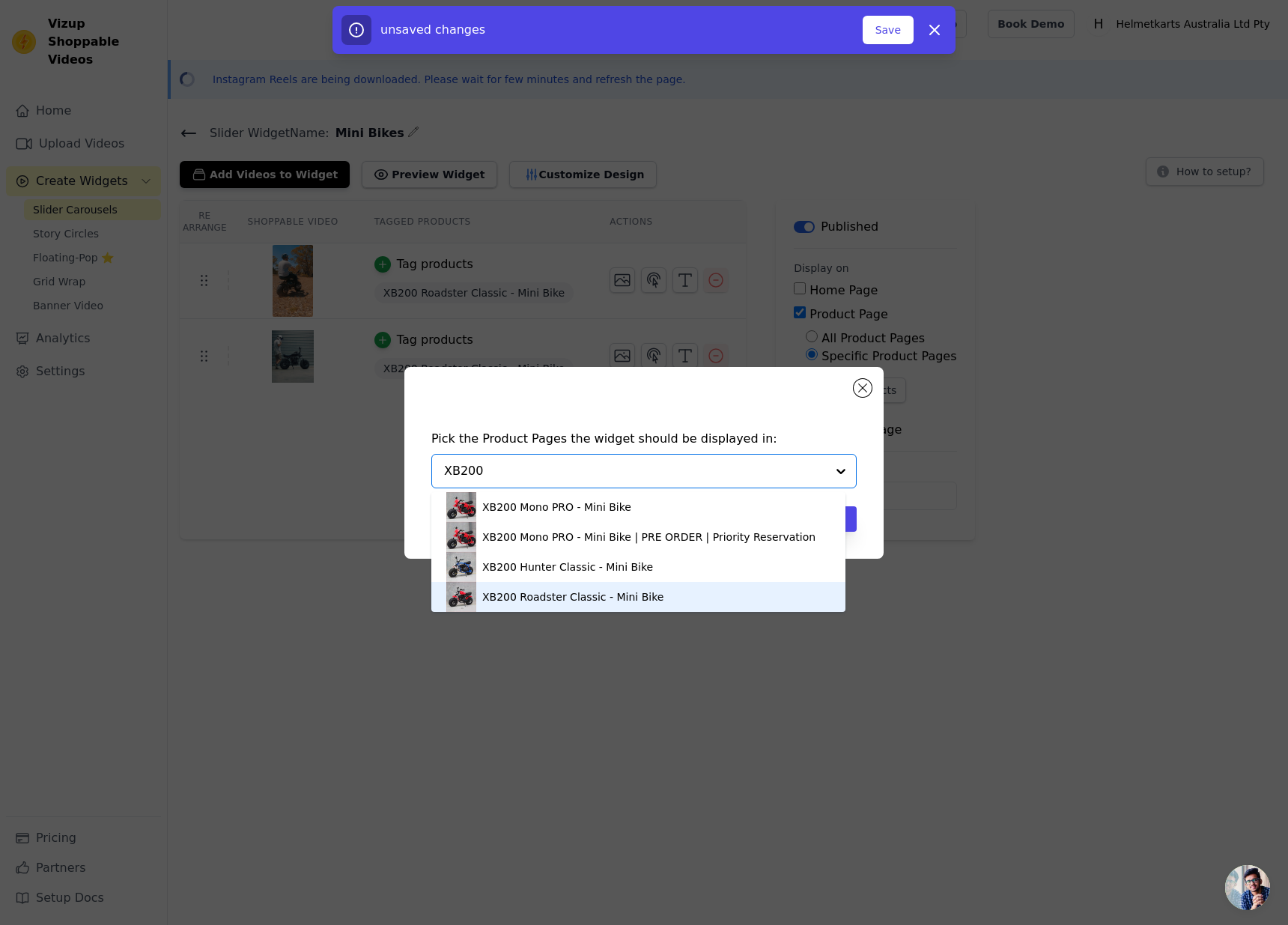
click at [559, 594] on div "XB200 Roadster Classic - Mini Bike" at bounding box center [573, 596] width 181 height 15
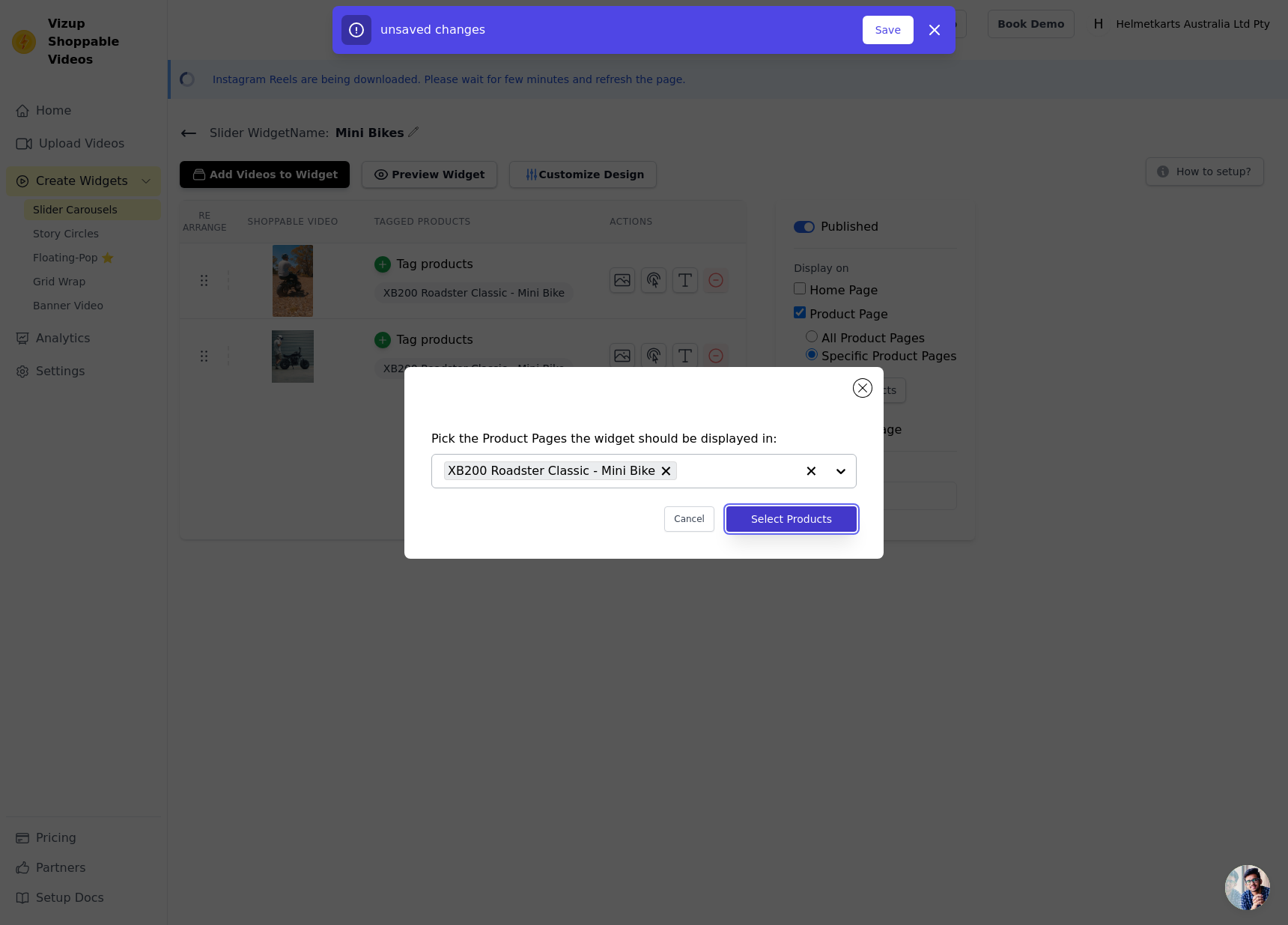
click at [784, 518] on button "Select Products" at bounding box center [791, 518] width 131 height 25
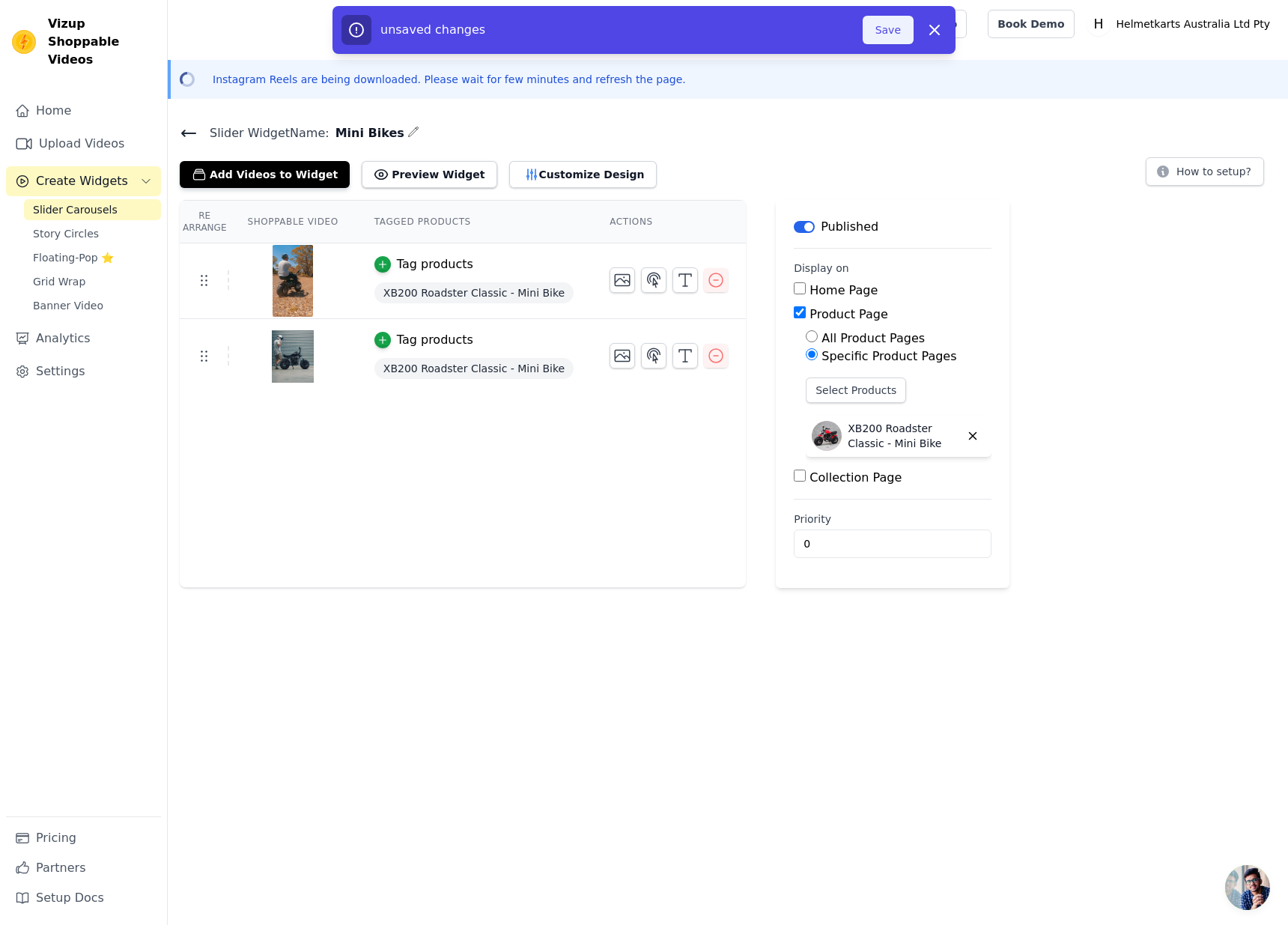
click at [905, 31] on button "Save" at bounding box center [888, 30] width 51 height 28
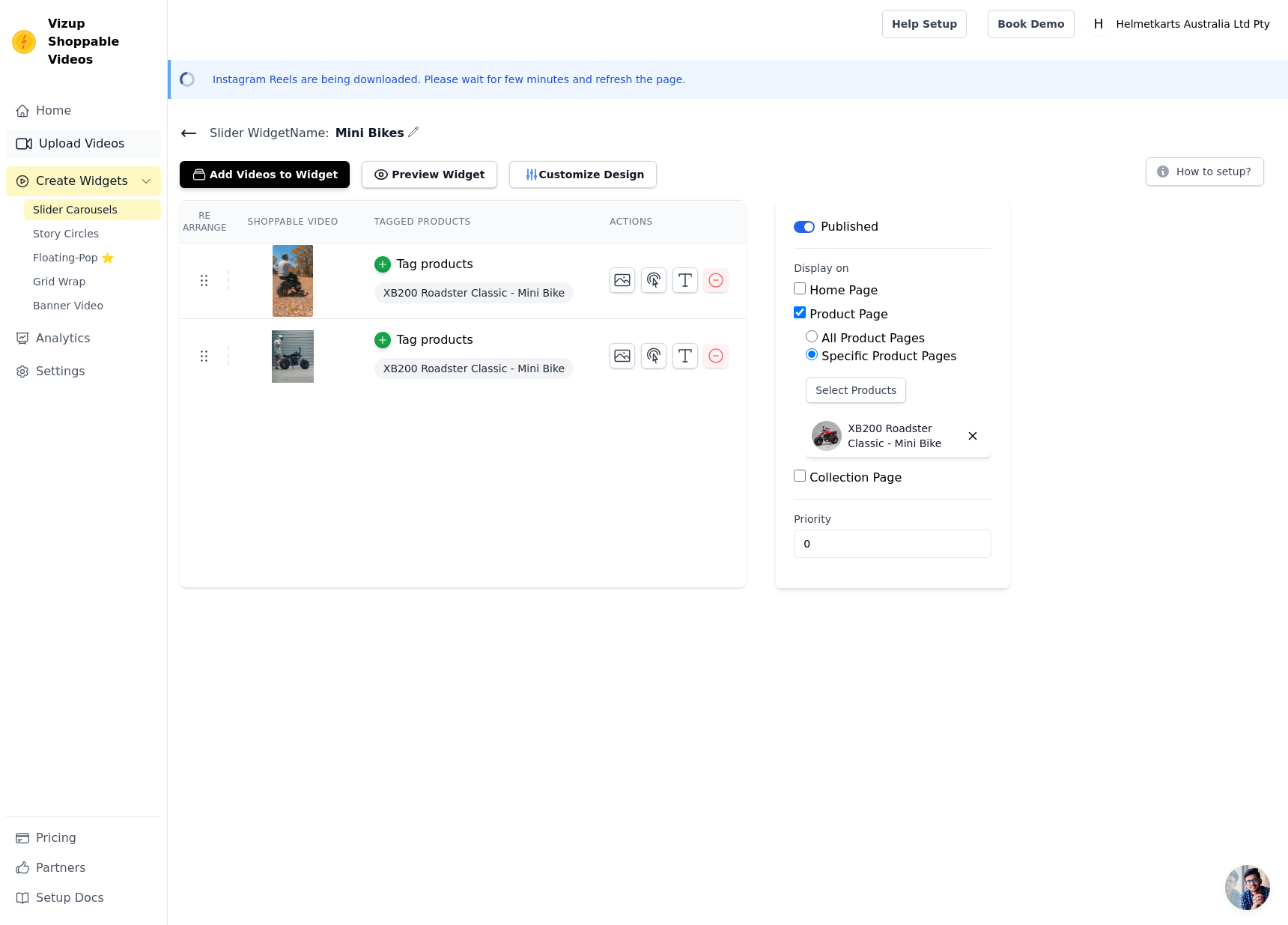
click at [78, 129] on link "Upload Videos" at bounding box center [83, 144] width 155 height 30
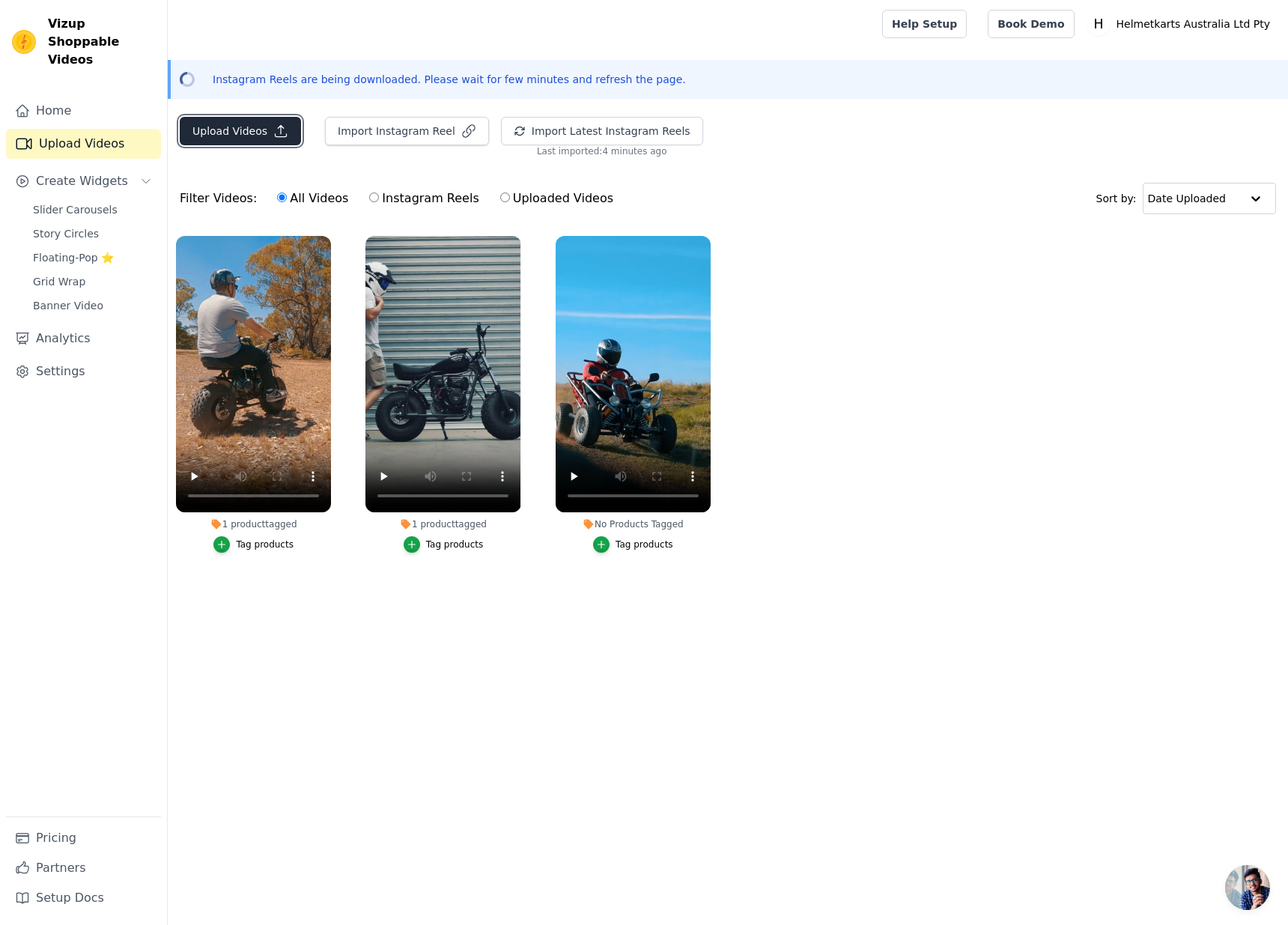
click at [248, 129] on button "Upload Videos" at bounding box center [240, 131] width 121 height 28
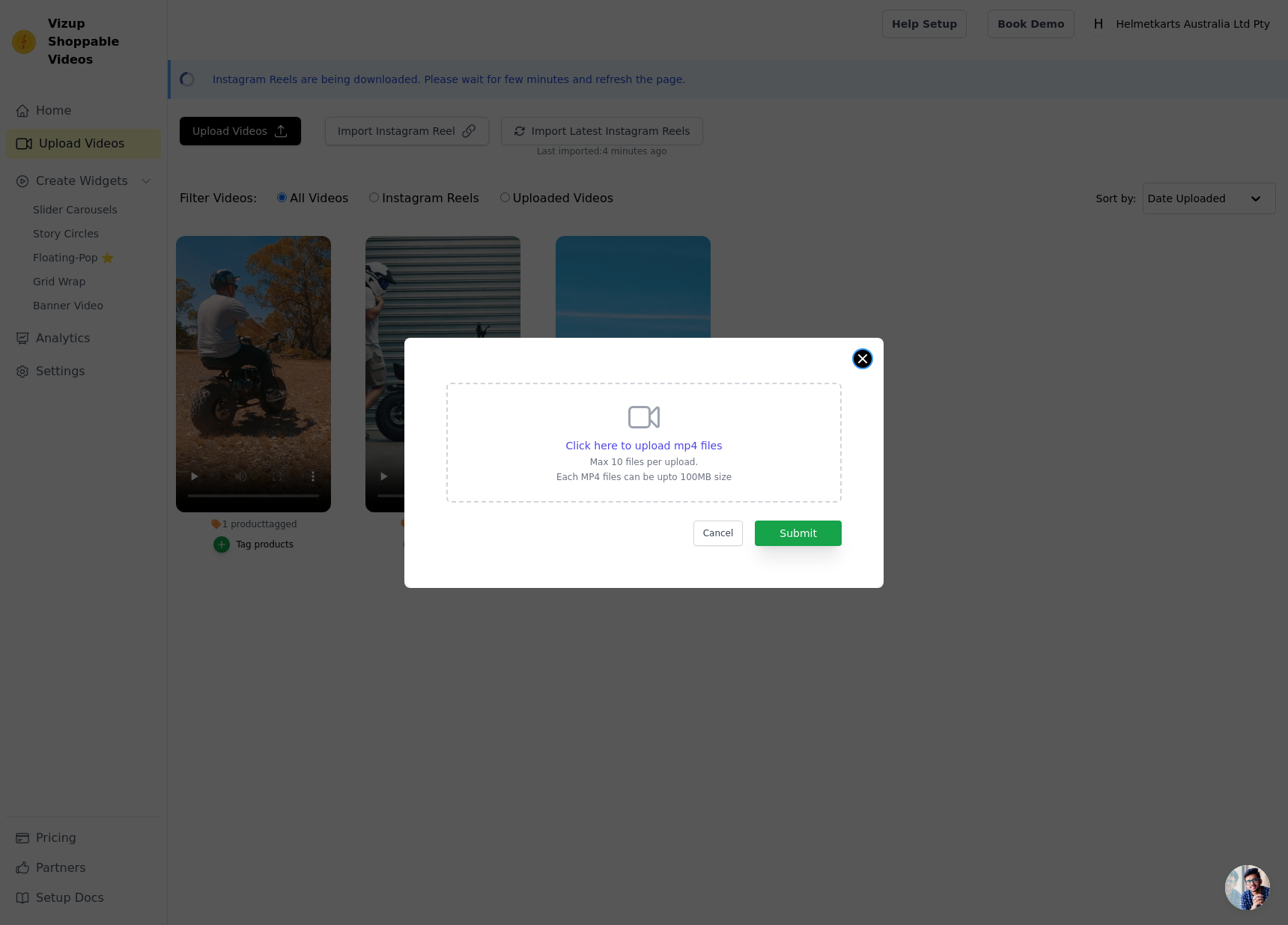
click at [858, 357] on button "Close modal" at bounding box center [862, 359] width 18 height 18
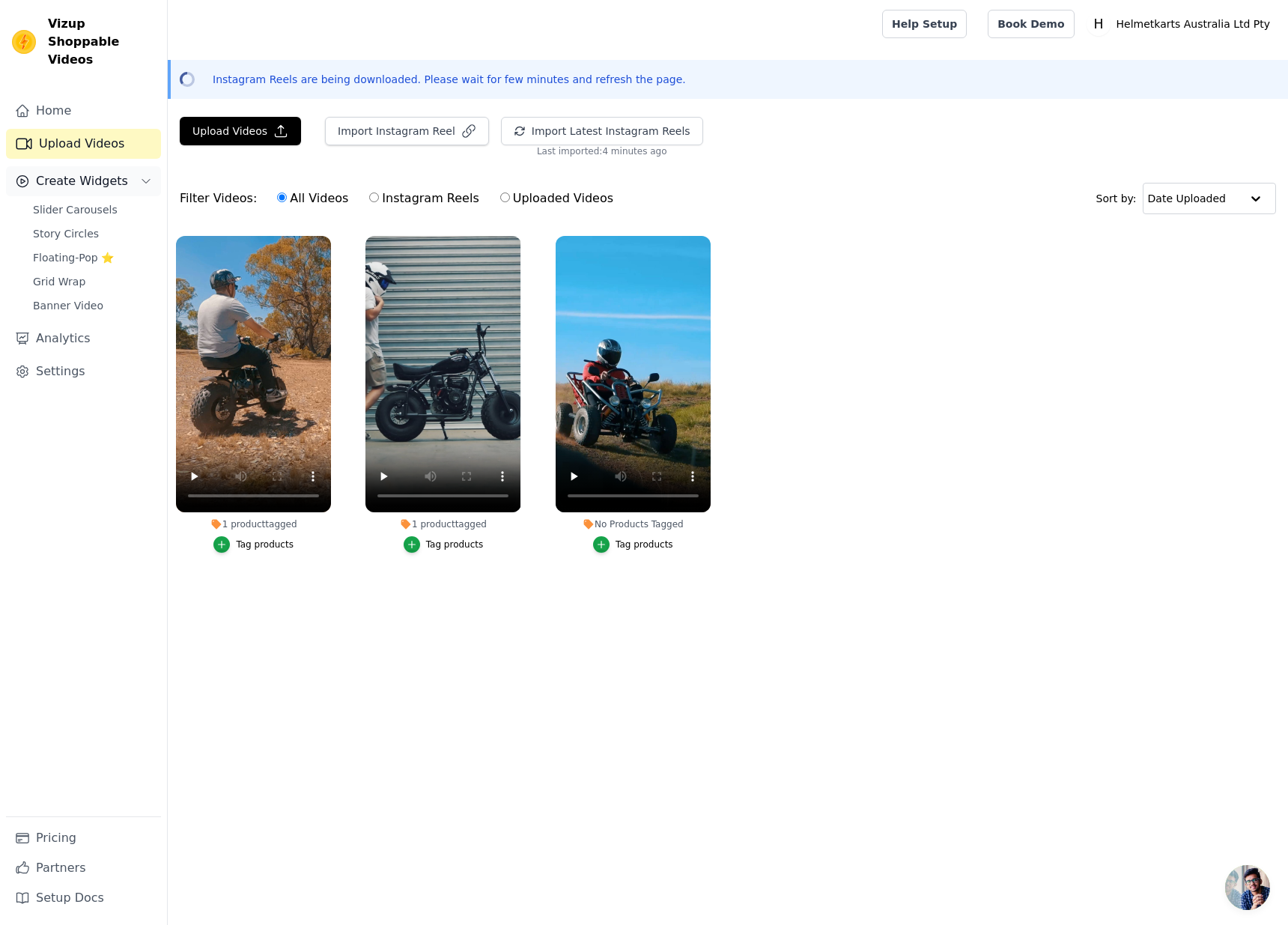
click at [117, 167] on button "Create Widgets" at bounding box center [83, 181] width 155 height 30
click at [105, 172] on span "Create Widgets" at bounding box center [82, 181] width 92 height 18
click at [73, 274] on span "Grid Wrap" at bounding box center [60, 281] width 53 height 15
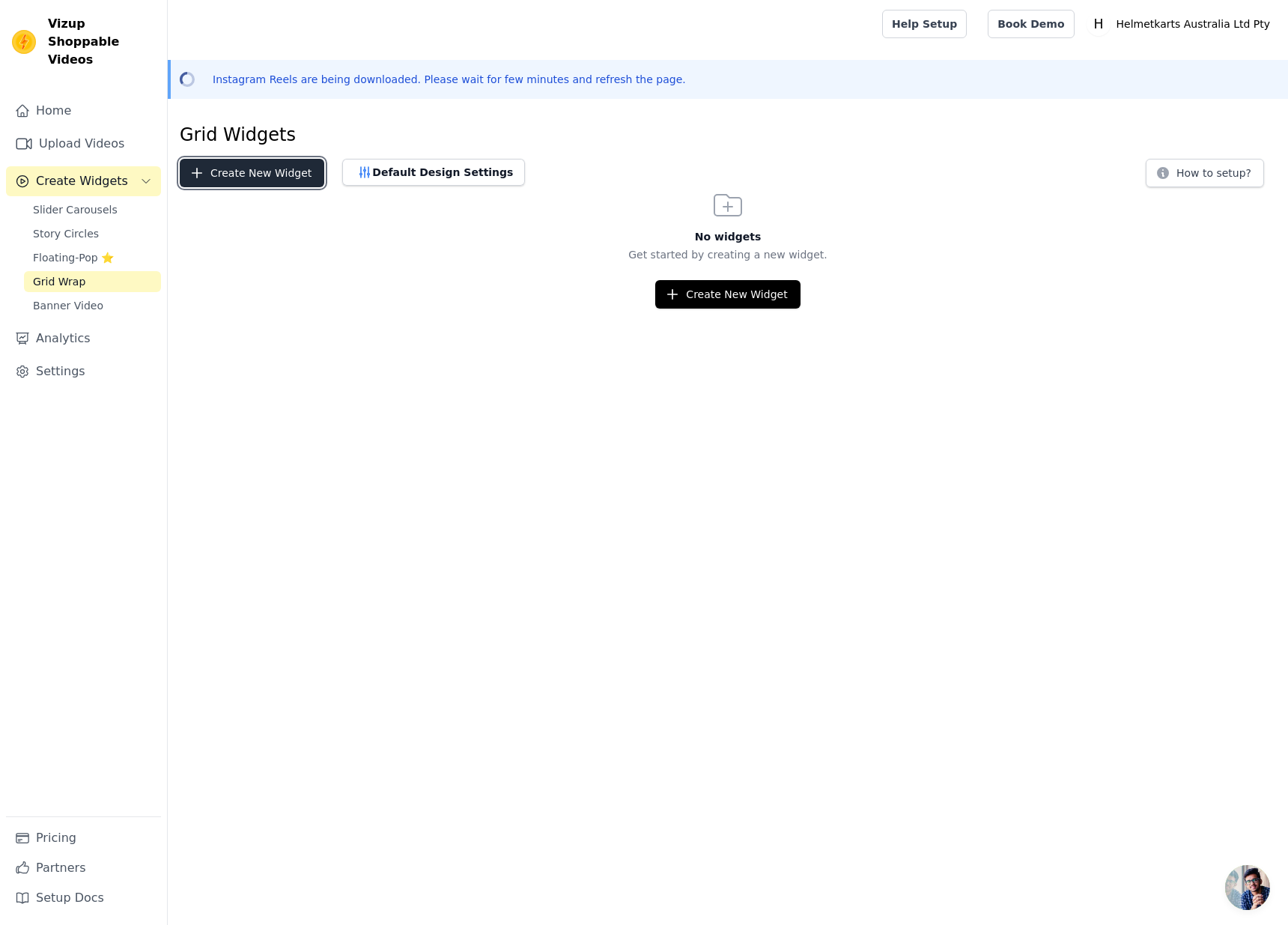
click at [283, 172] on button "Create New Widget" at bounding box center [252, 173] width 145 height 28
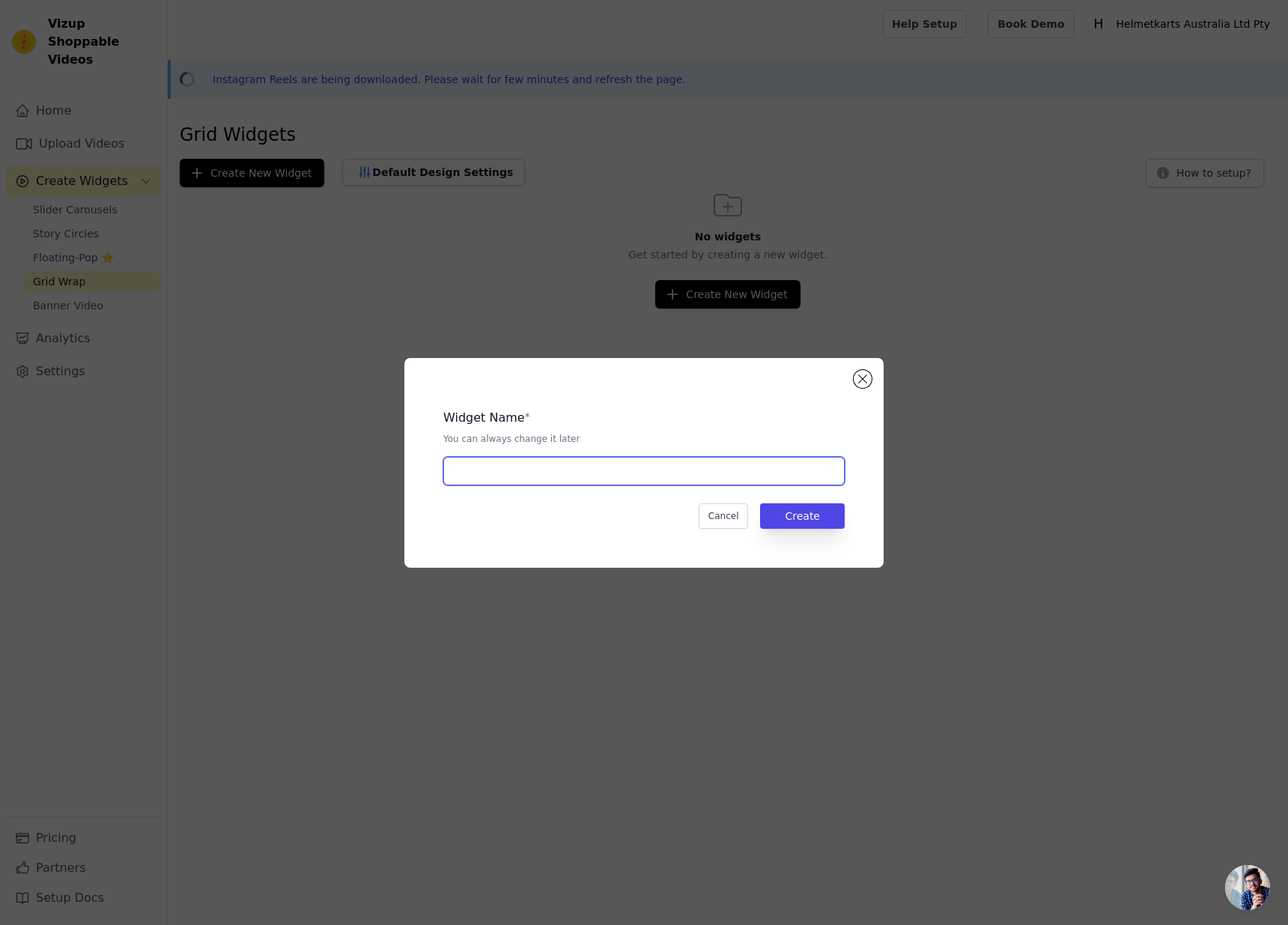
click at [550, 475] on input "text" at bounding box center [644, 471] width 402 height 28
type input "Home Page"
click at [838, 526] on button "Create" at bounding box center [802, 516] width 84 height 25
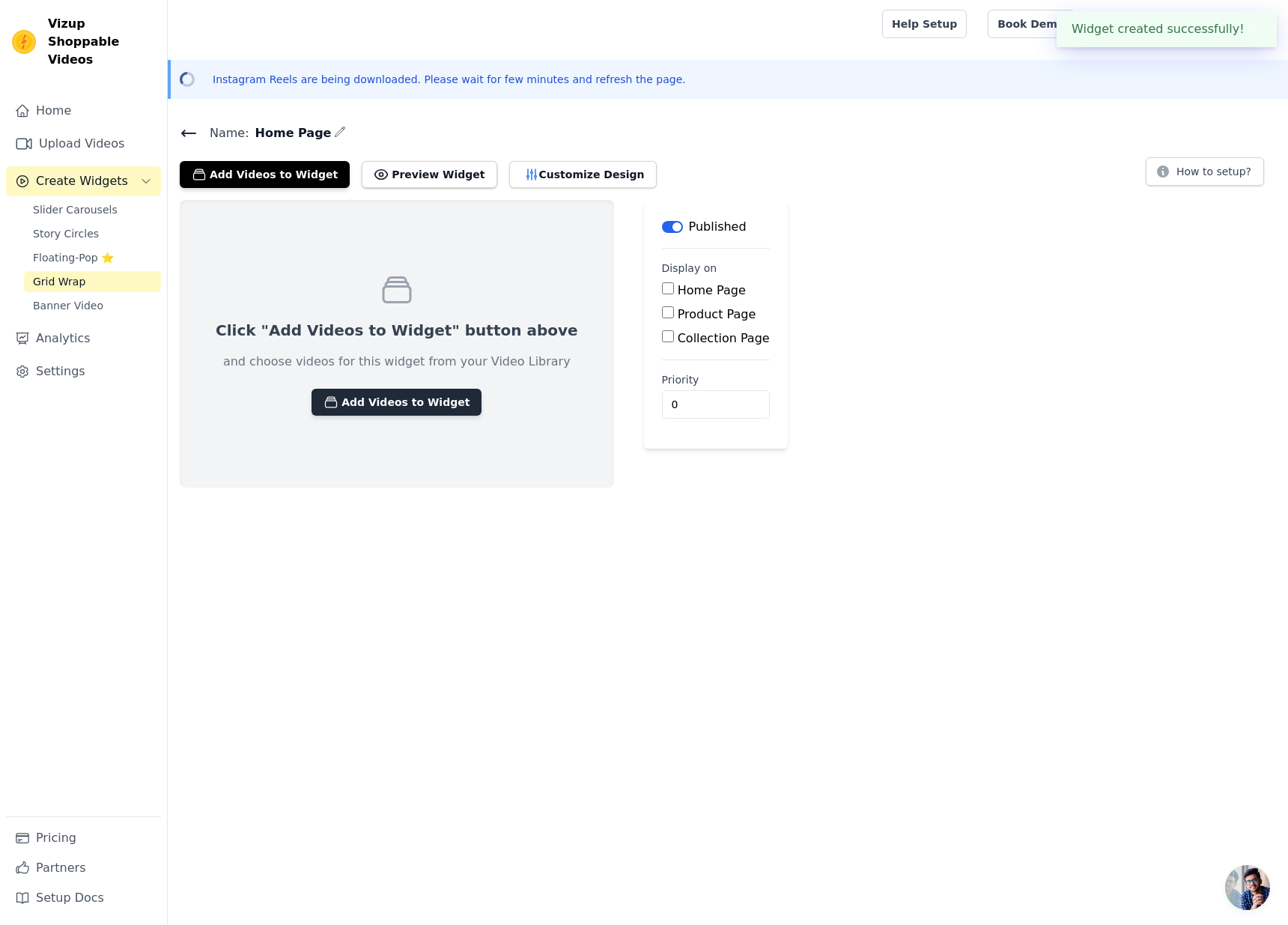
click at [396, 402] on button "Add Videos to Widget" at bounding box center [396, 402] width 170 height 27
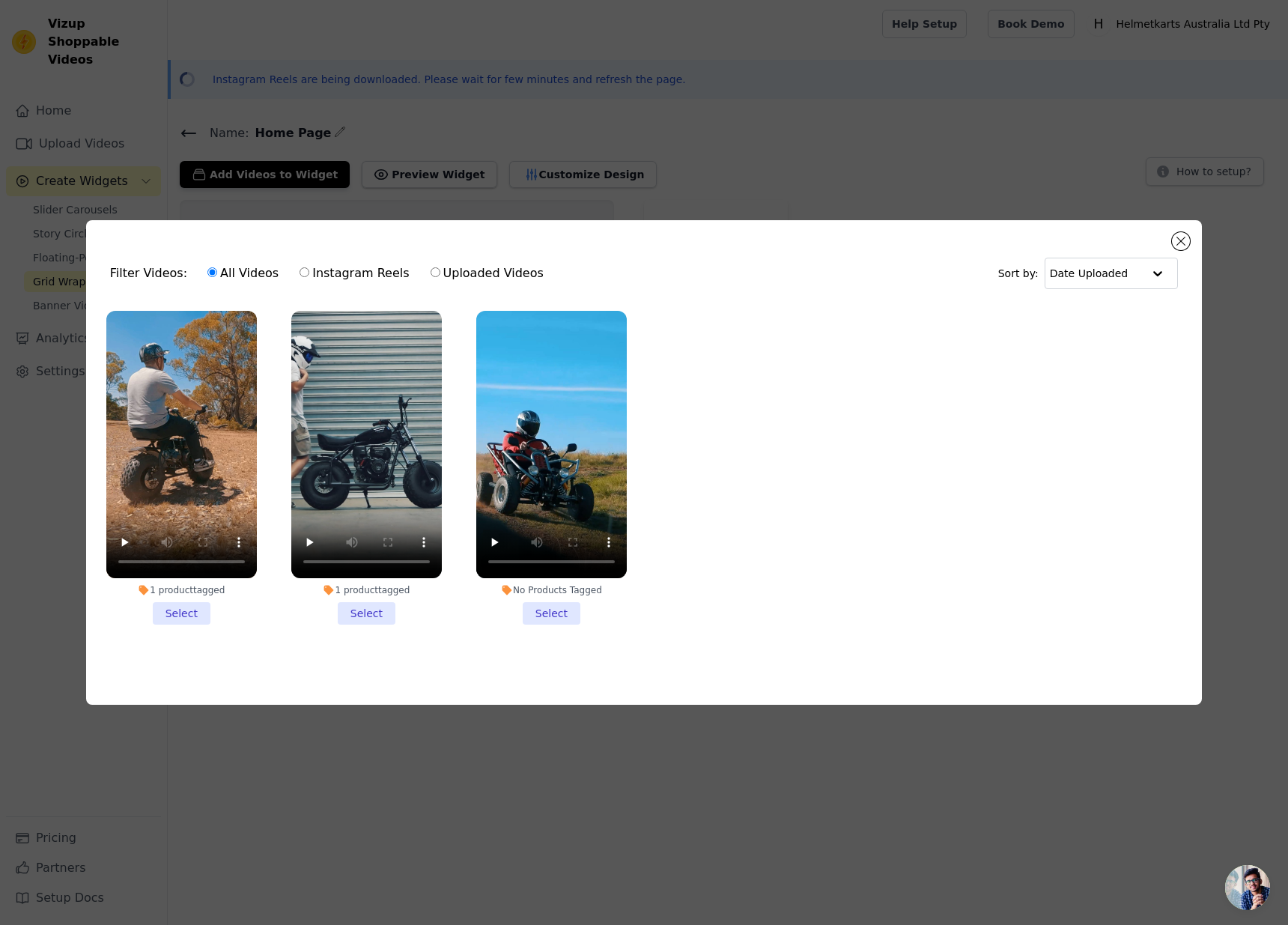
click at [192, 614] on li "1 product tagged Select" at bounding box center [181, 467] width 151 height 314
click at [0, 0] on input "1 product tagged Select" at bounding box center [0, 0] width 0 height 0
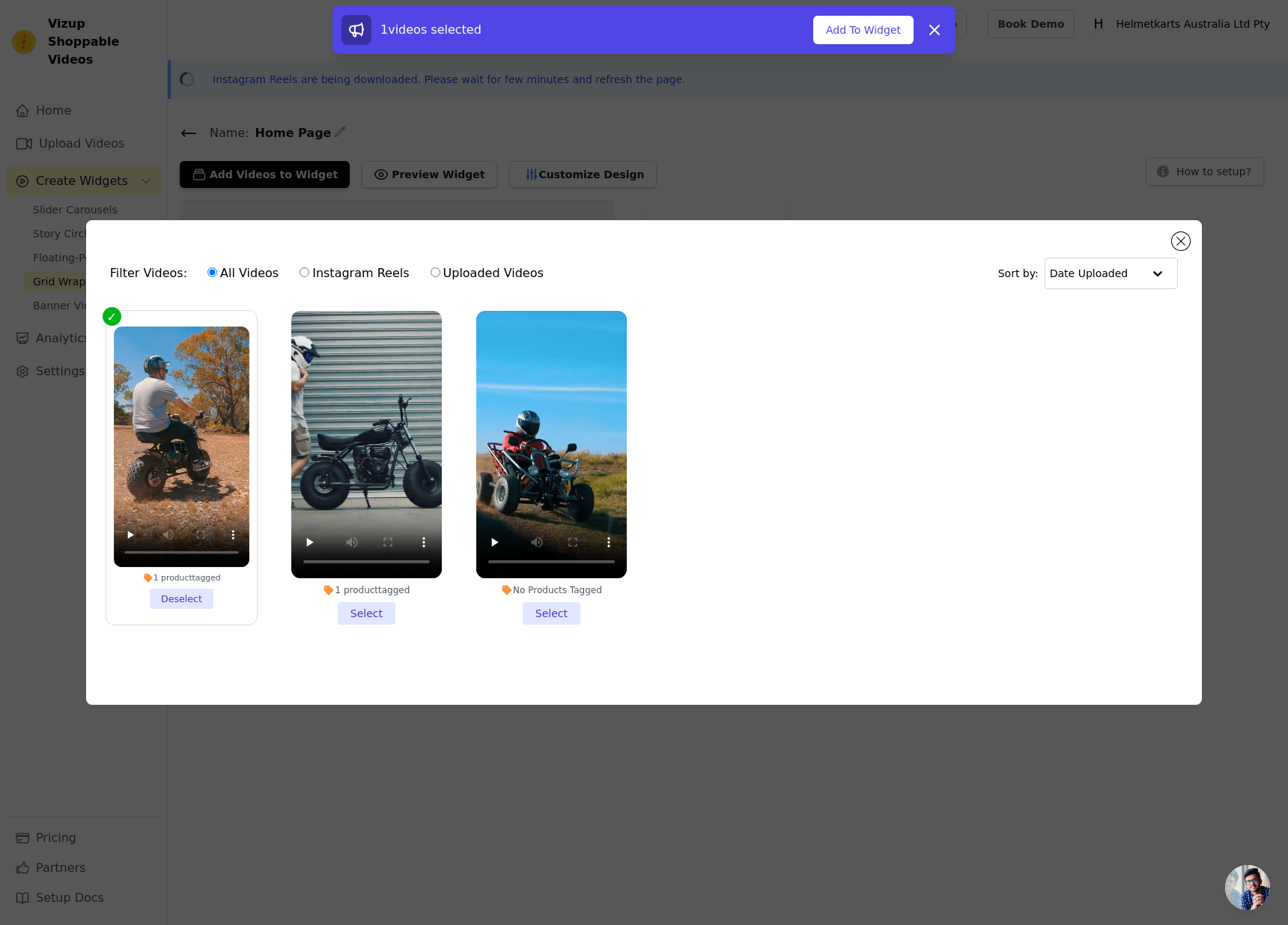
click at [359, 612] on li "1 product tagged Select" at bounding box center [366, 467] width 151 height 314
click at [0, 0] on input "1 product tagged Select" at bounding box center [0, 0] width 0 height 0
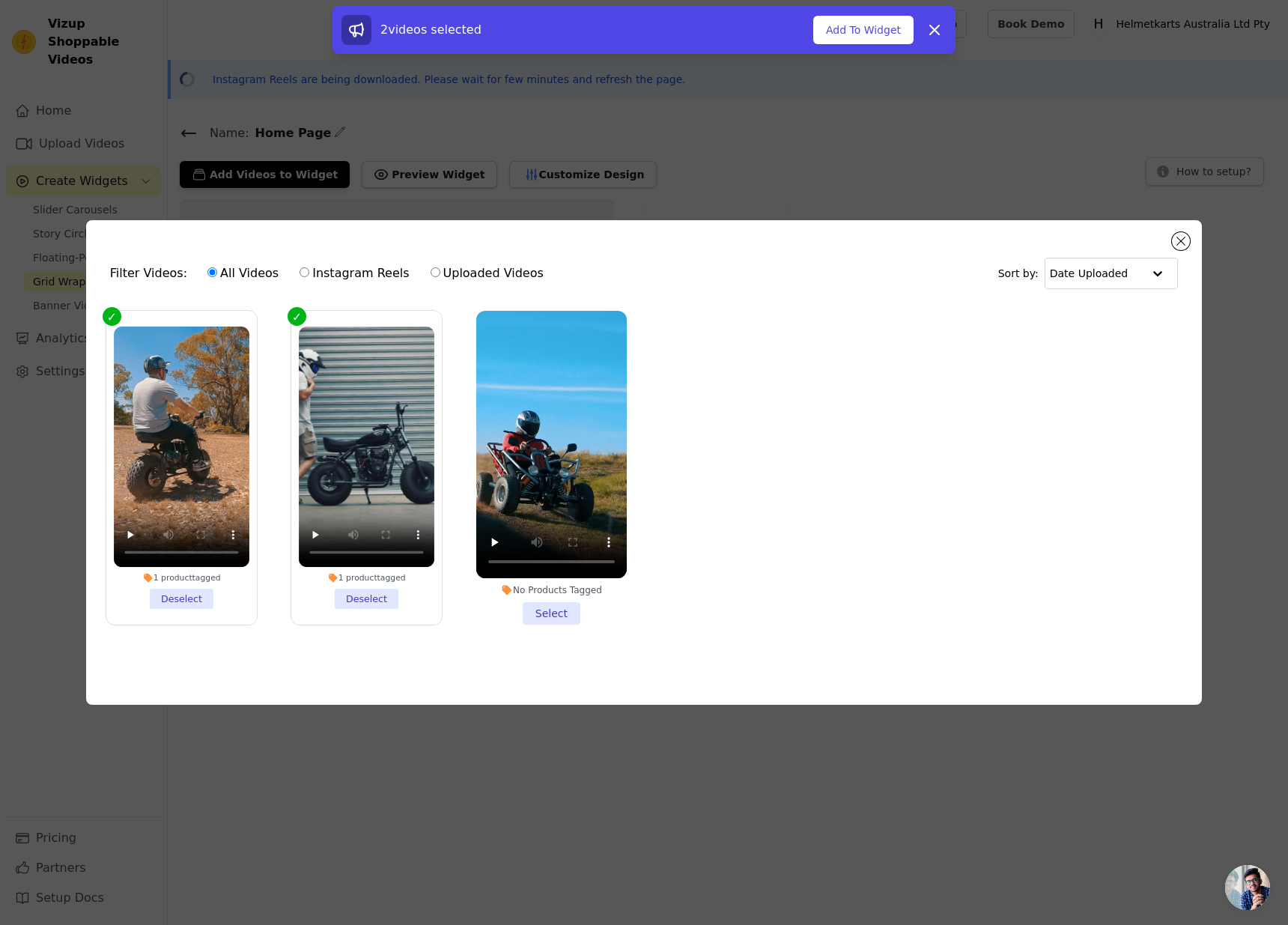
click at [551, 608] on li "No Products Tagged Select" at bounding box center [551, 467] width 151 height 314
click at [0, 0] on input "No Products Tagged Select" at bounding box center [0, 0] width 0 height 0
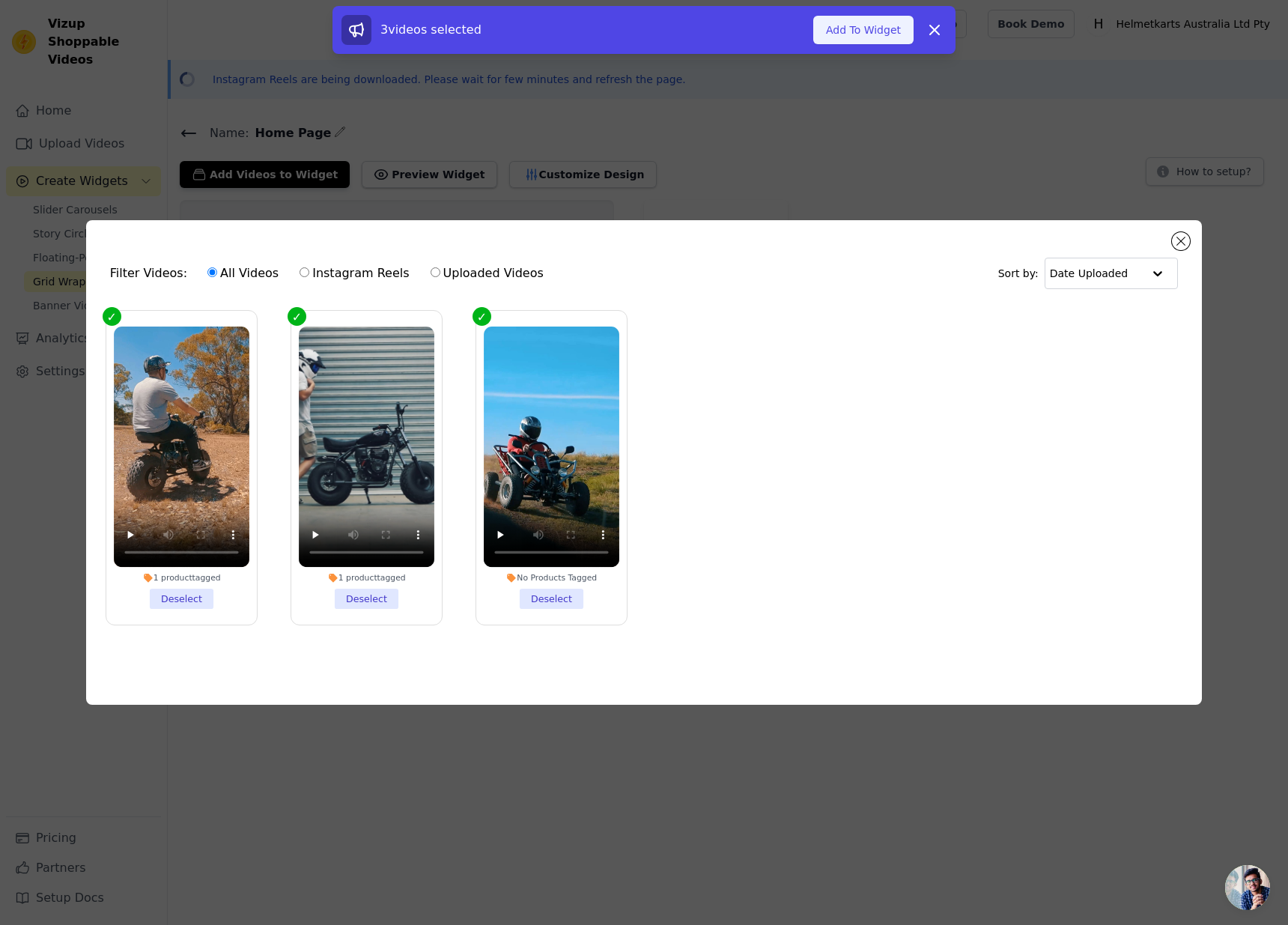
click at [865, 32] on button "Add To Widget" at bounding box center [863, 30] width 100 height 28
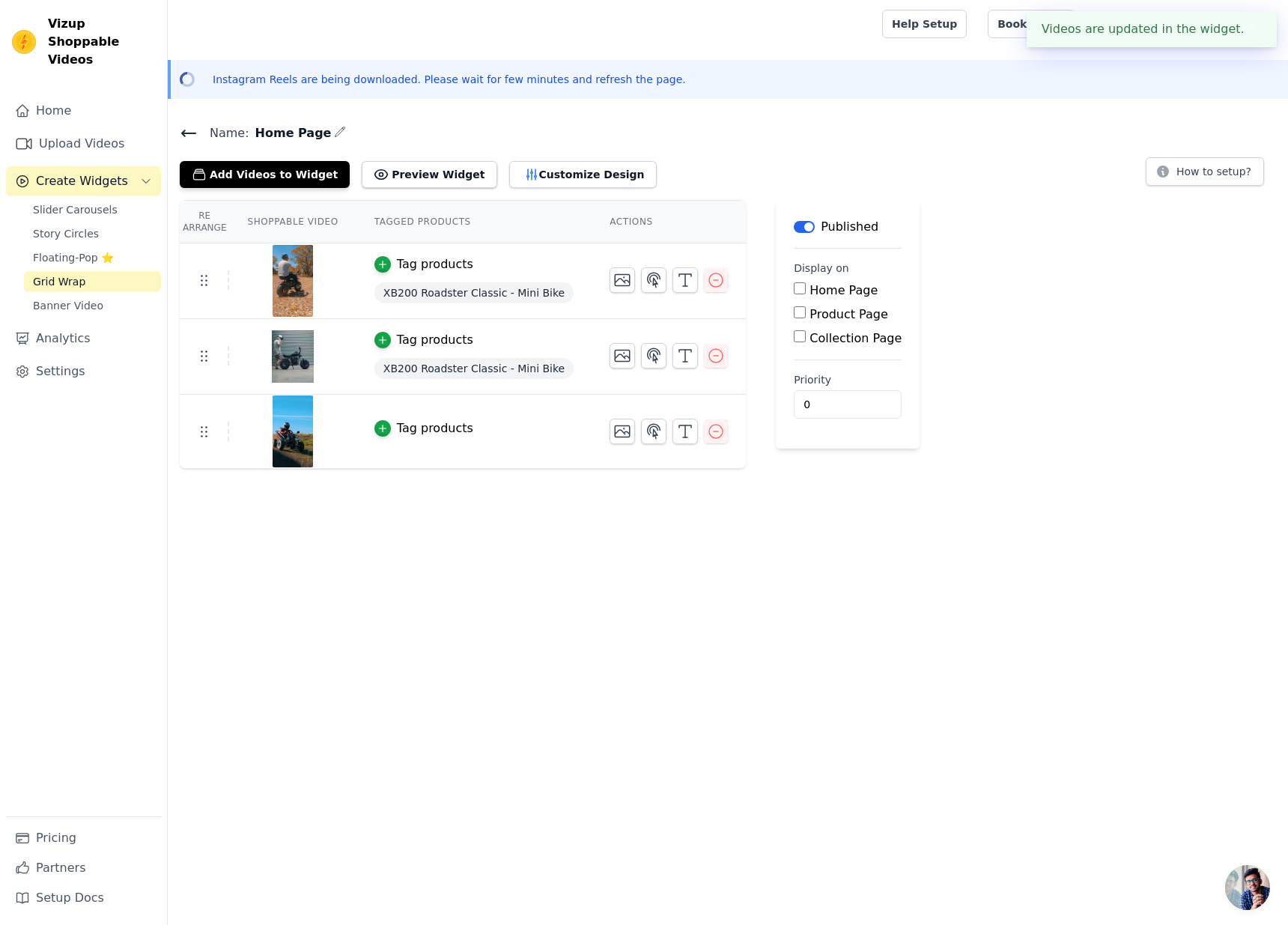
click at [422, 426] on div "Tag products" at bounding box center [435, 428] width 76 height 18
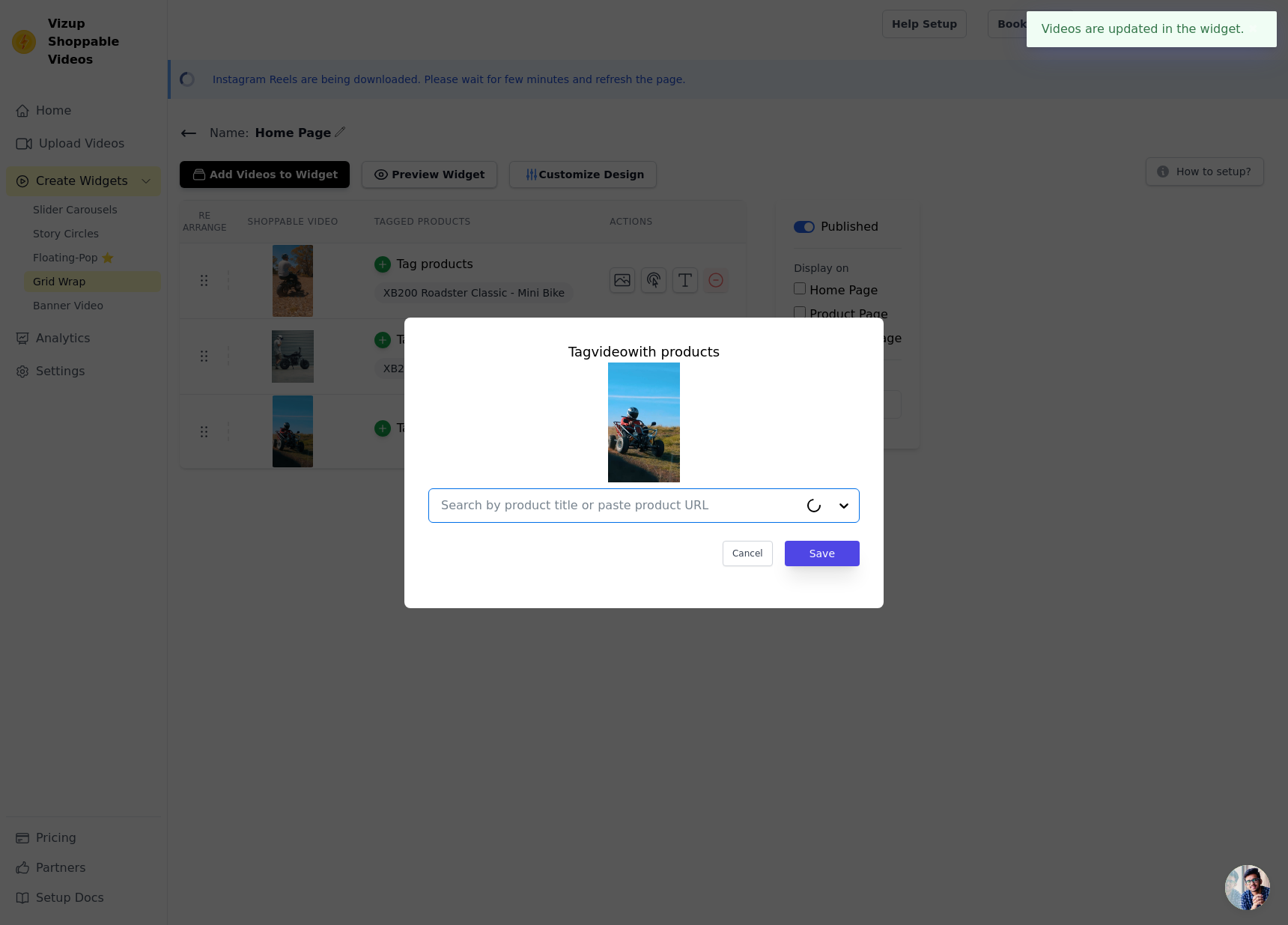
click at [586, 496] on input "text" at bounding box center [620, 505] width 358 height 18
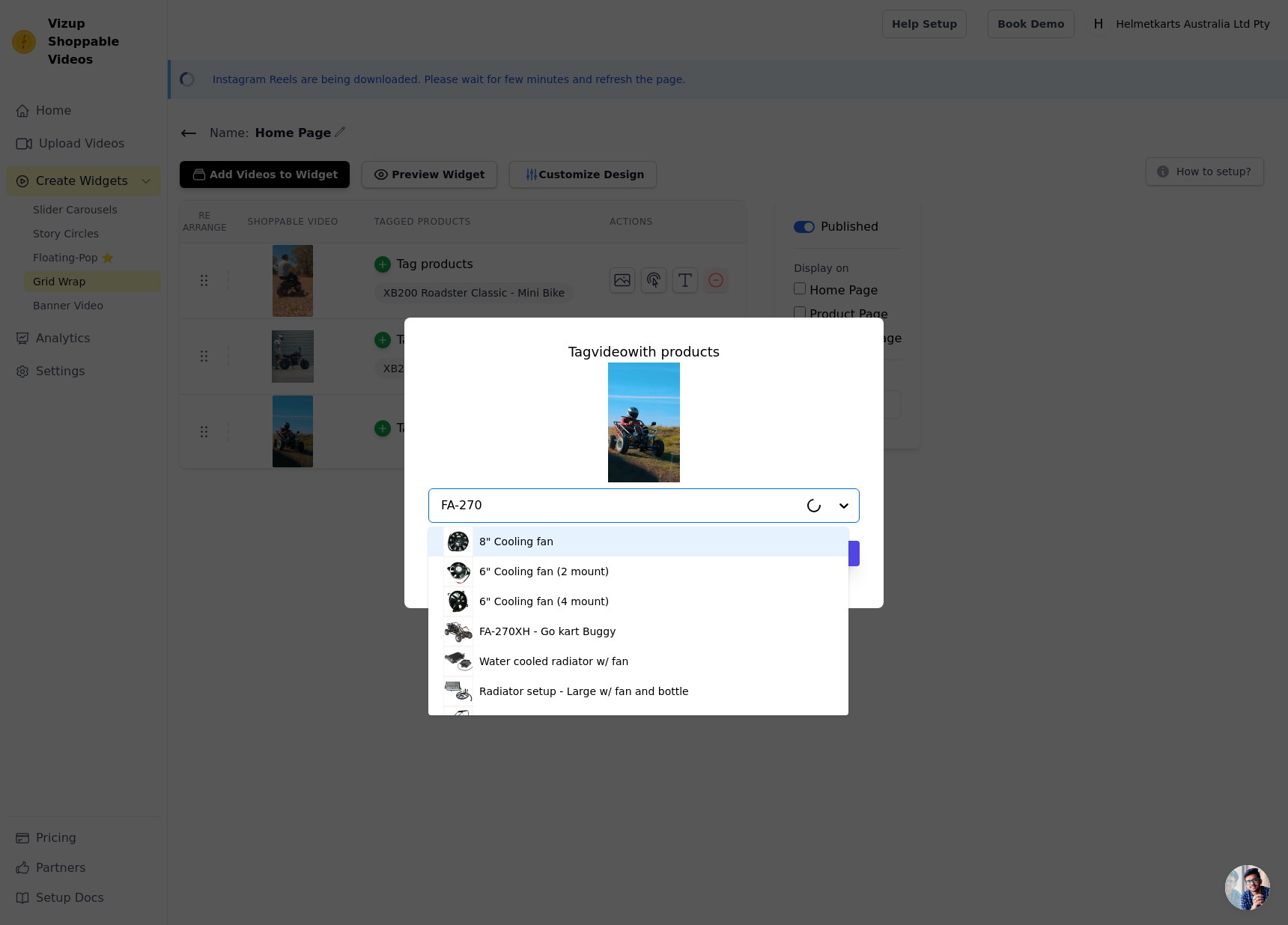
type input "FA-270X"
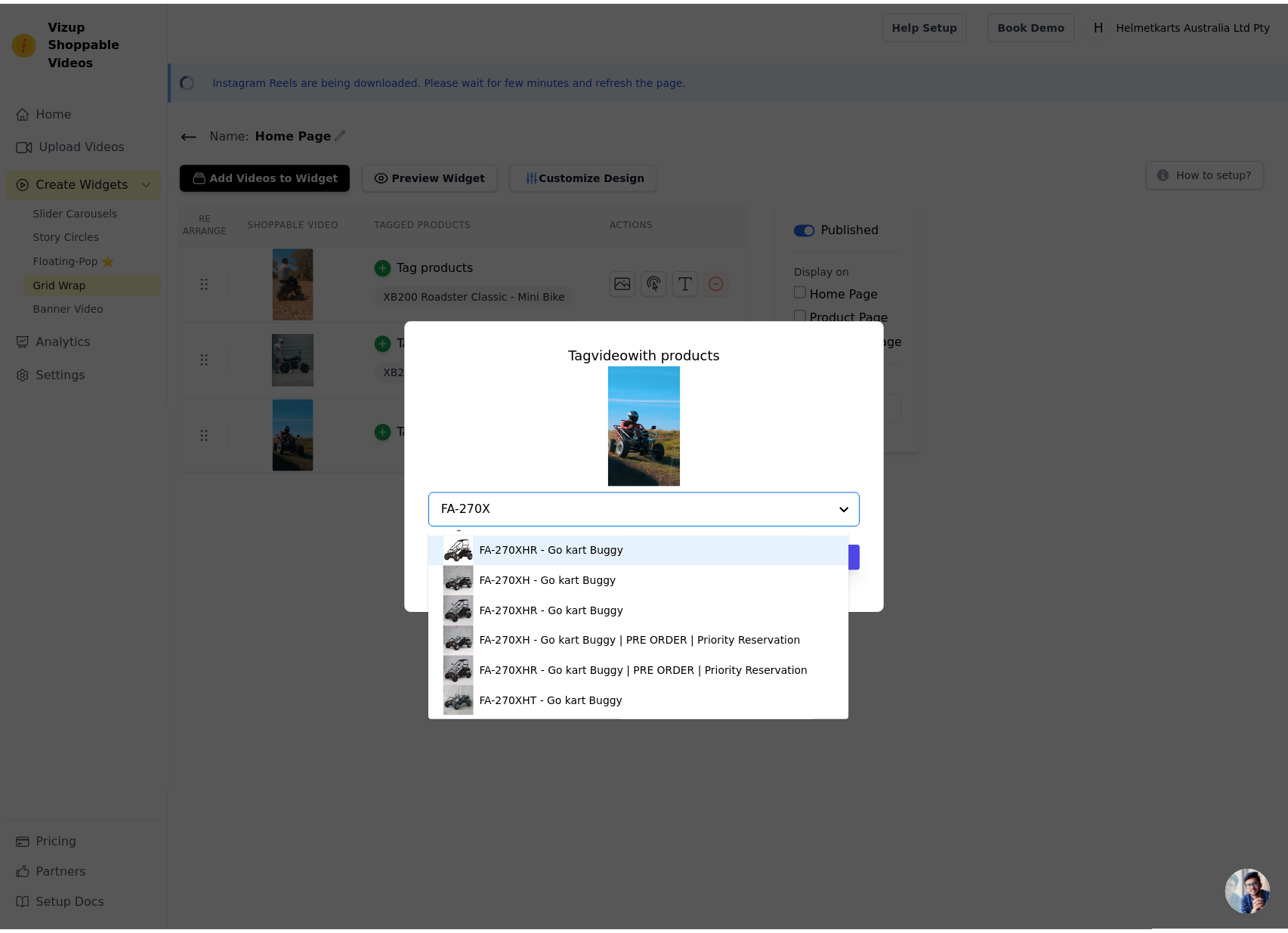
scroll to position [26, 0]
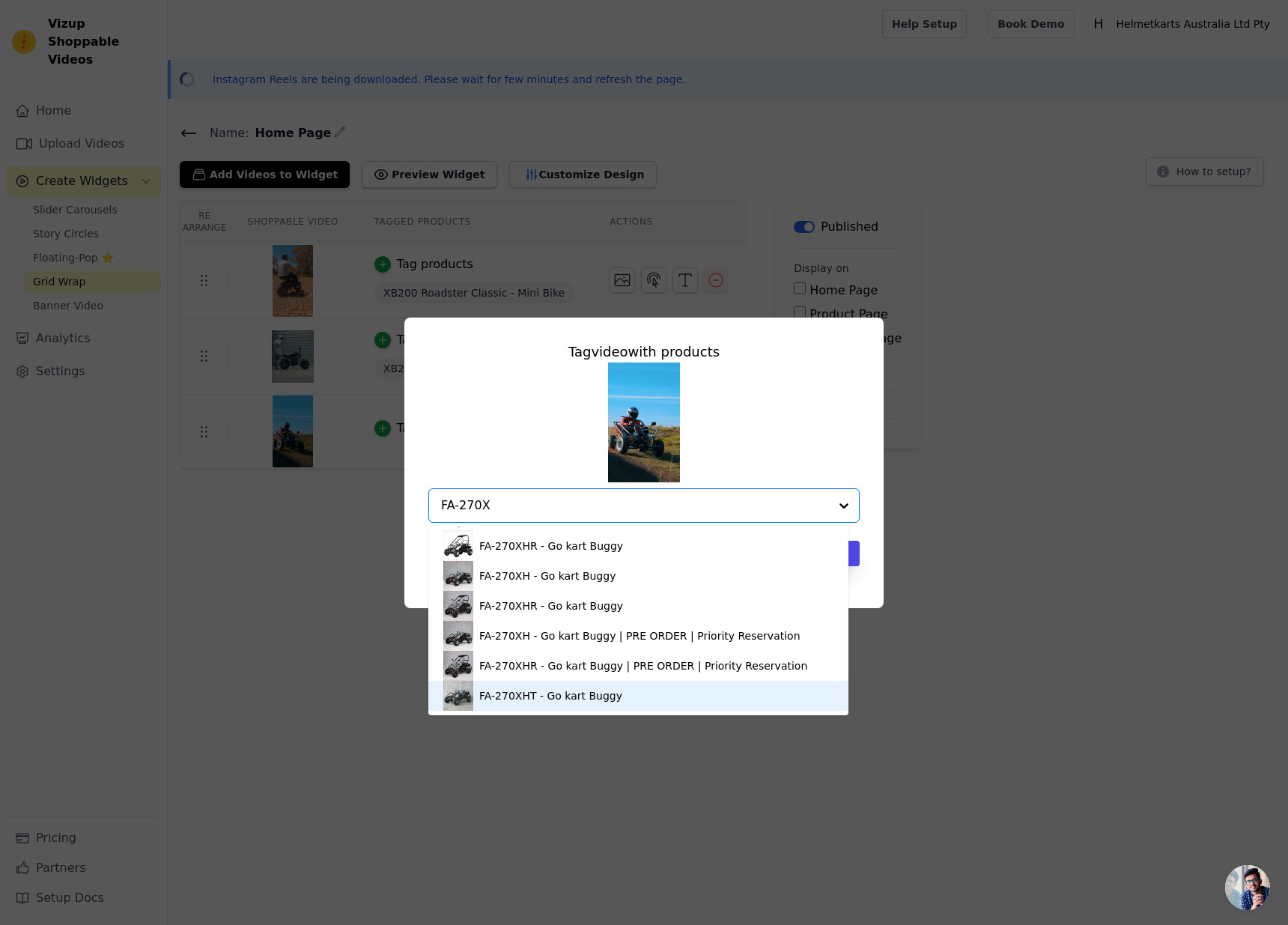
click at [516, 694] on div "FA-270XHT - Go kart Buggy" at bounding box center [551, 695] width 143 height 15
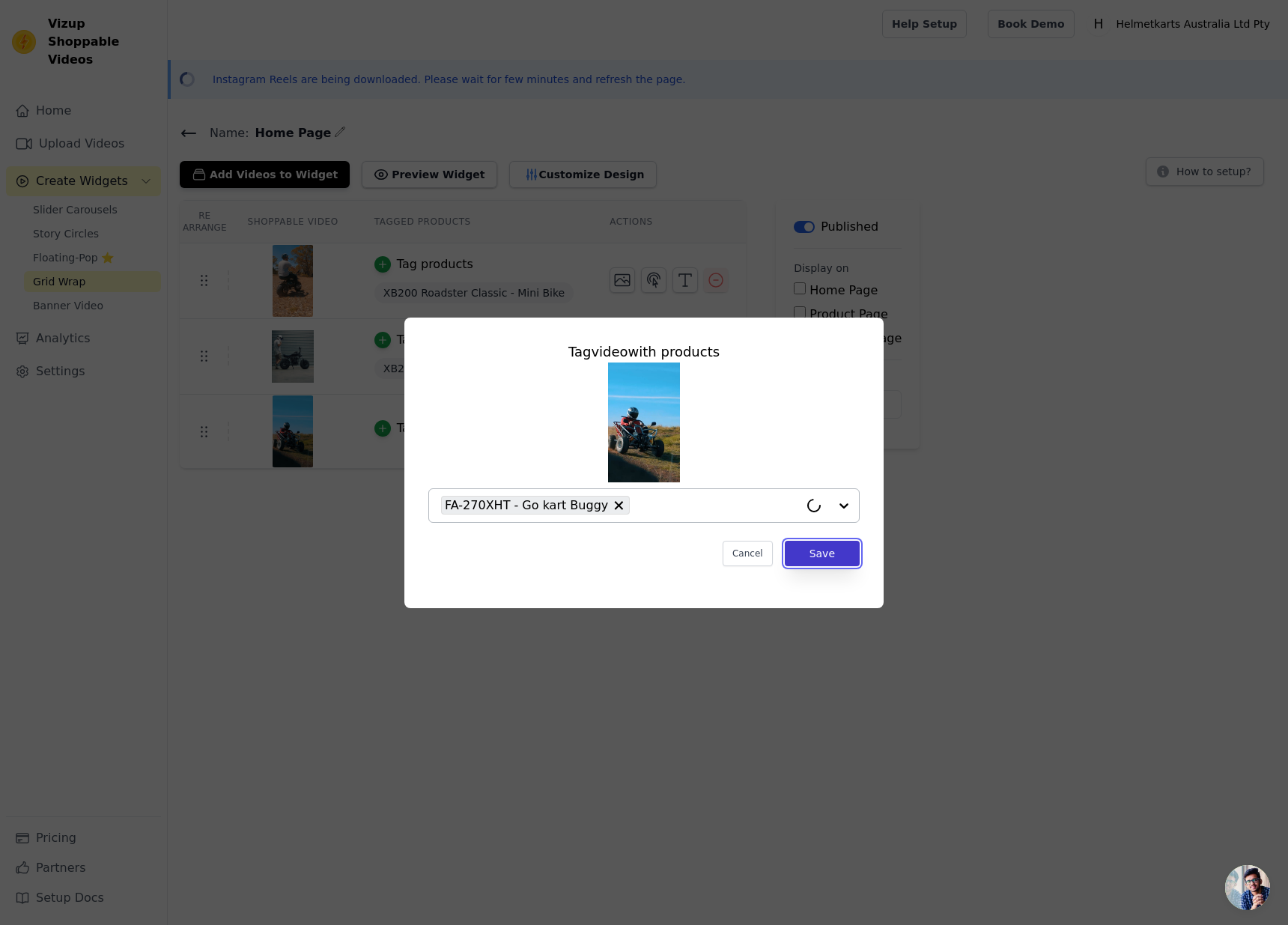
click at [826, 553] on button "Save" at bounding box center [822, 553] width 75 height 25
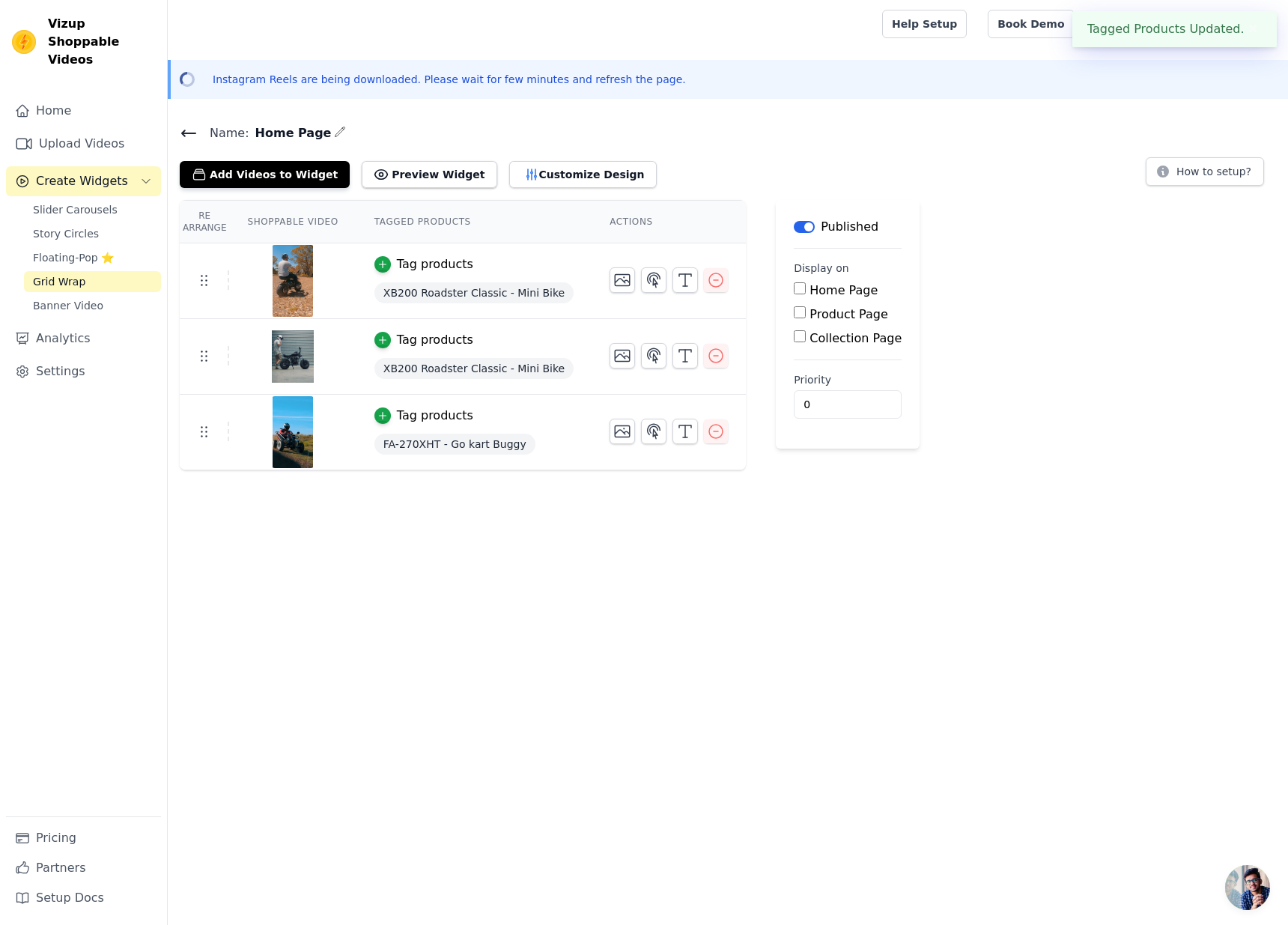
click at [793, 290] on input "Home Page" at bounding box center [800, 288] width 12 height 12
checkbox input "true"
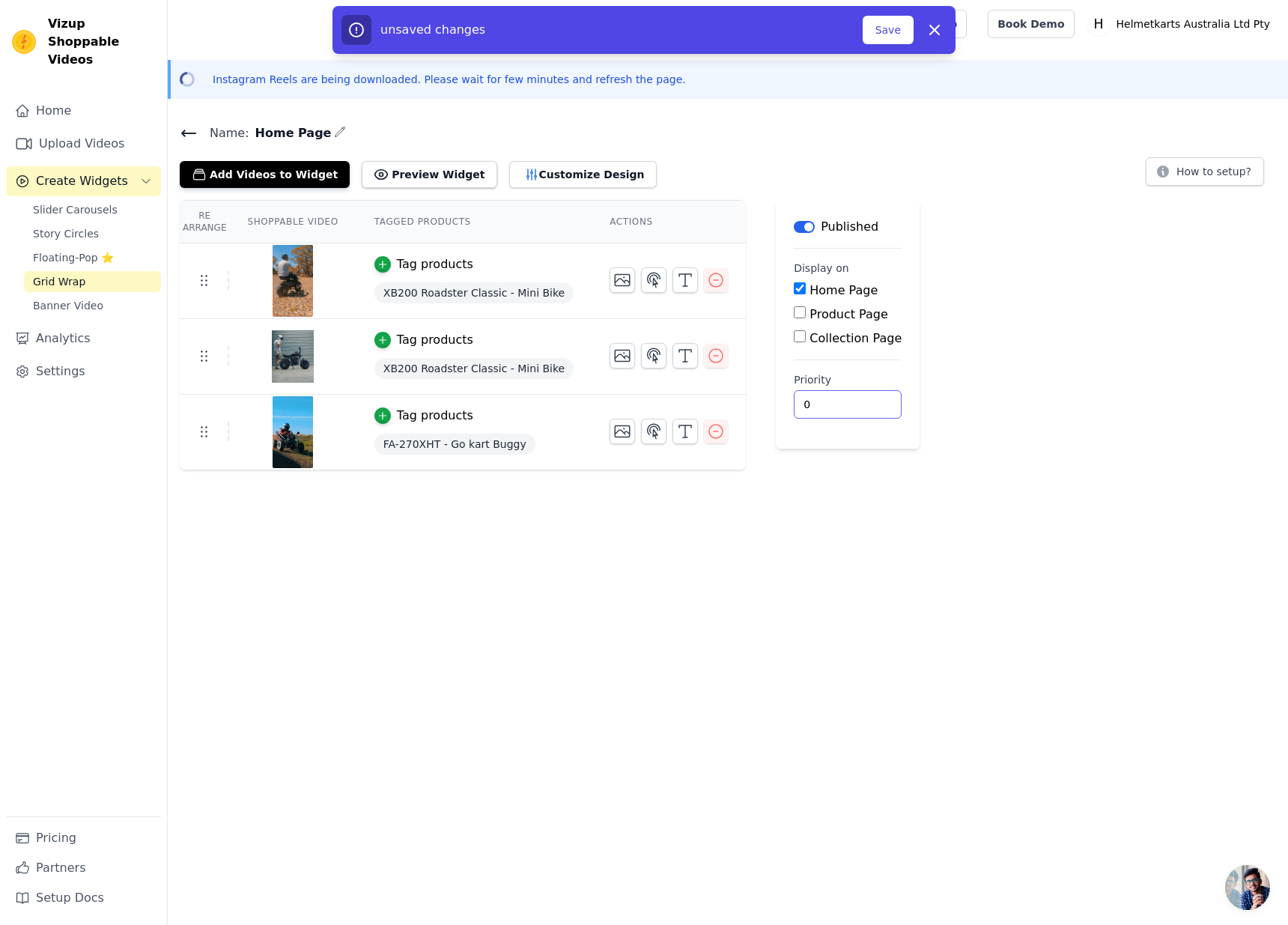
drag, startPoint x: 788, startPoint y: 406, endPoint x: 773, endPoint y: 406, distance: 15.0
click at [793, 406] on input "0" at bounding box center [847, 404] width 108 height 28
click at [864, 439] on main "Label Published Display on Home Page Product Page Collection Page Priority 0 un…" at bounding box center [848, 324] width 144 height 248
click at [566, 176] on button "Customize Design" at bounding box center [583, 174] width 147 height 27
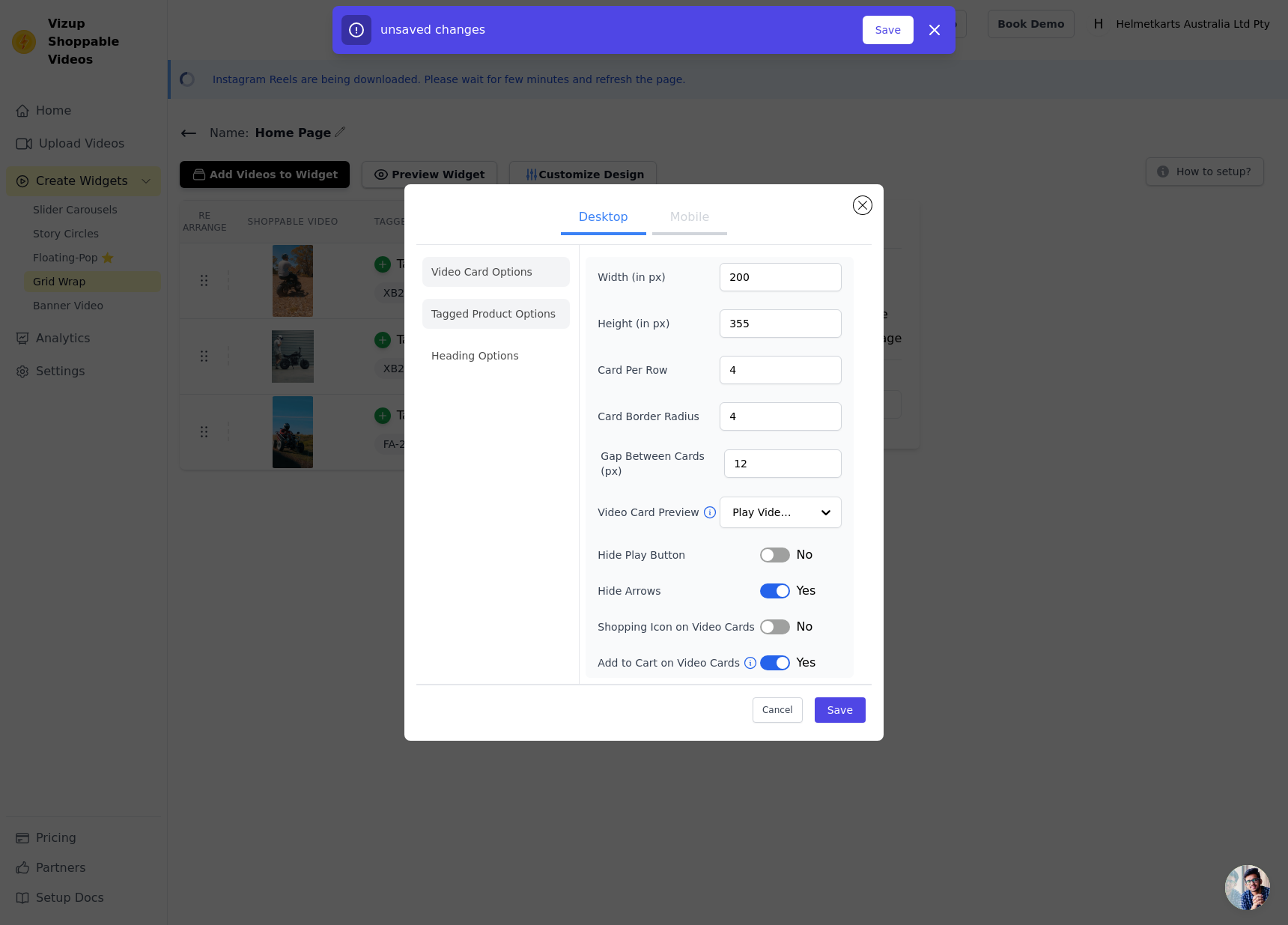
click at [520, 314] on li "Tagged Product Options" at bounding box center [496, 314] width 147 height 30
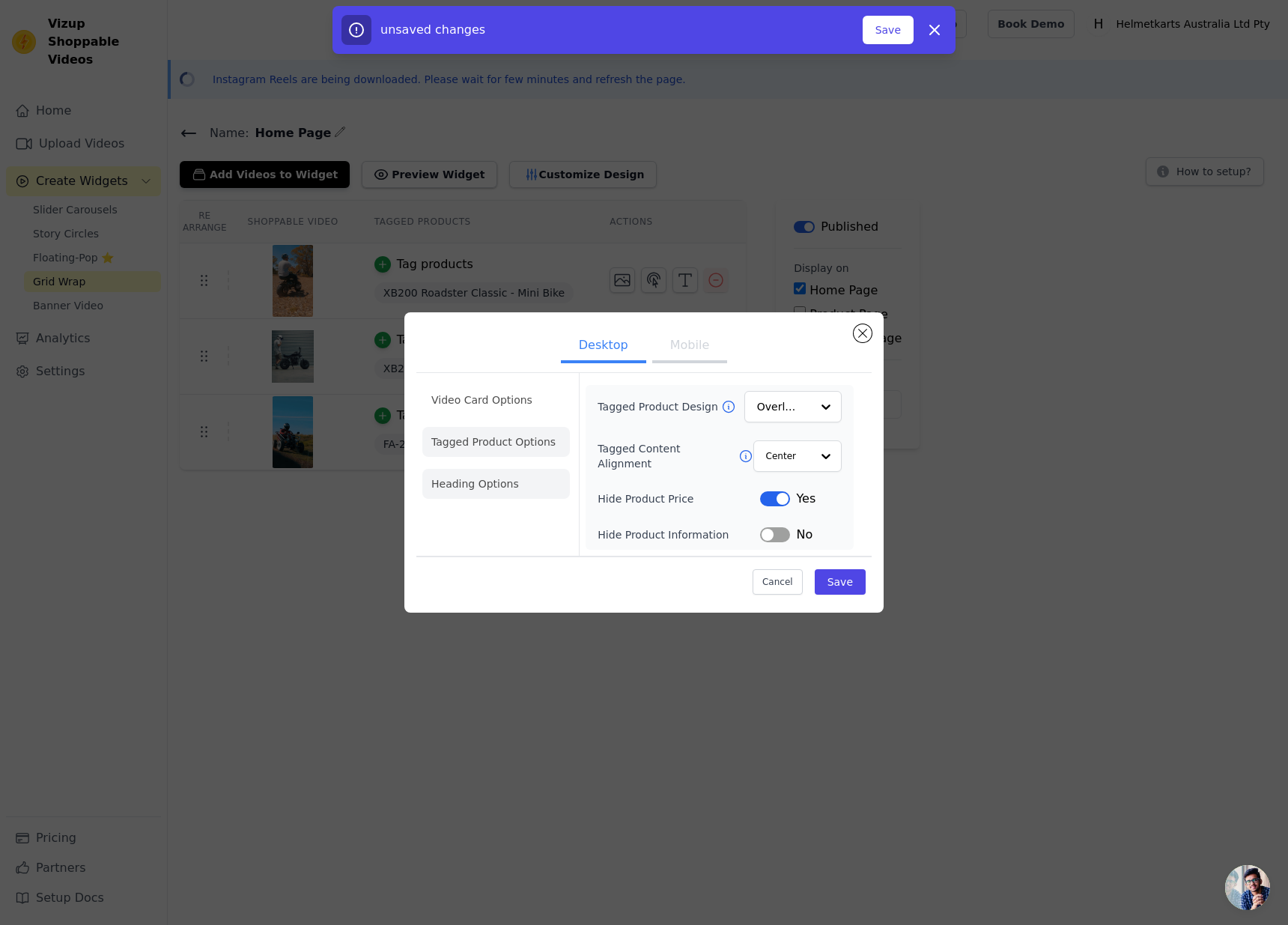
click at [528, 480] on li "Heading Options" at bounding box center [496, 484] width 147 height 30
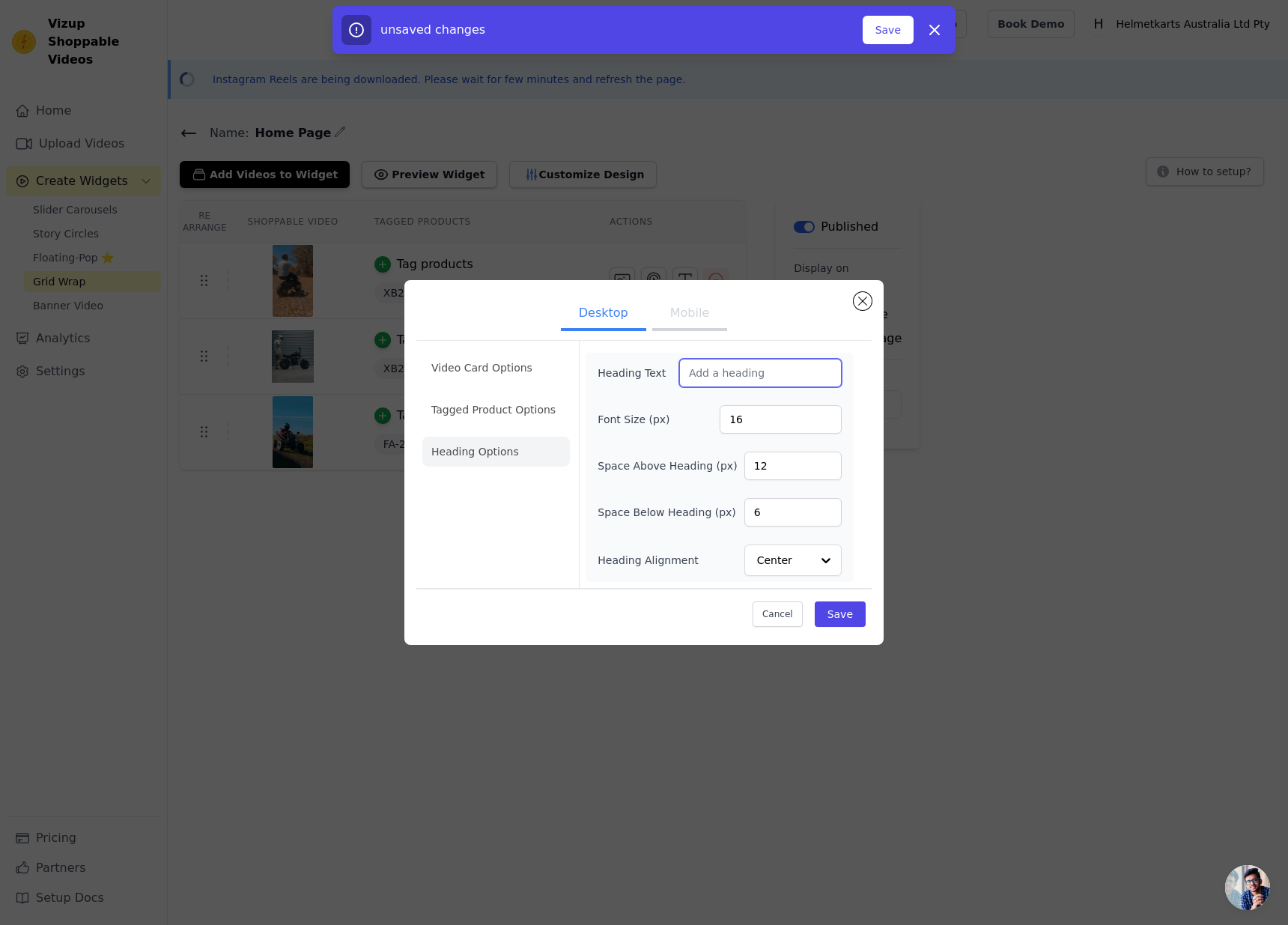
click at [711, 381] on input "Heading Text" at bounding box center [759, 373] width 162 height 28
click at [638, 387] on div "Heading Text" at bounding box center [719, 373] width 244 height 28
click at [674, 310] on button "Mobile" at bounding box center [689, 315] width 75 height 33
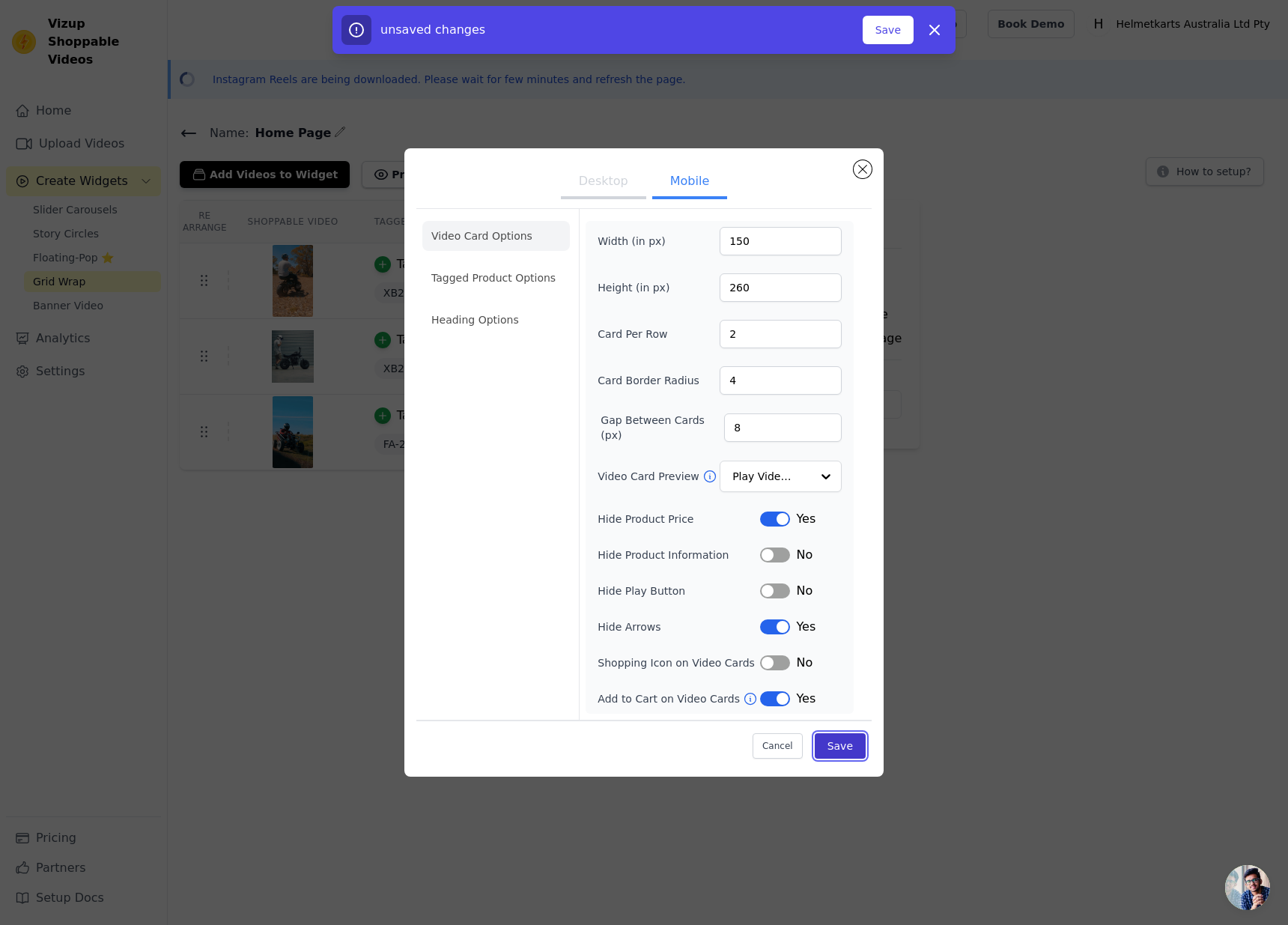
click at [844, 741] on button "Save" at bounding box center [840, 745] width 51 height 25
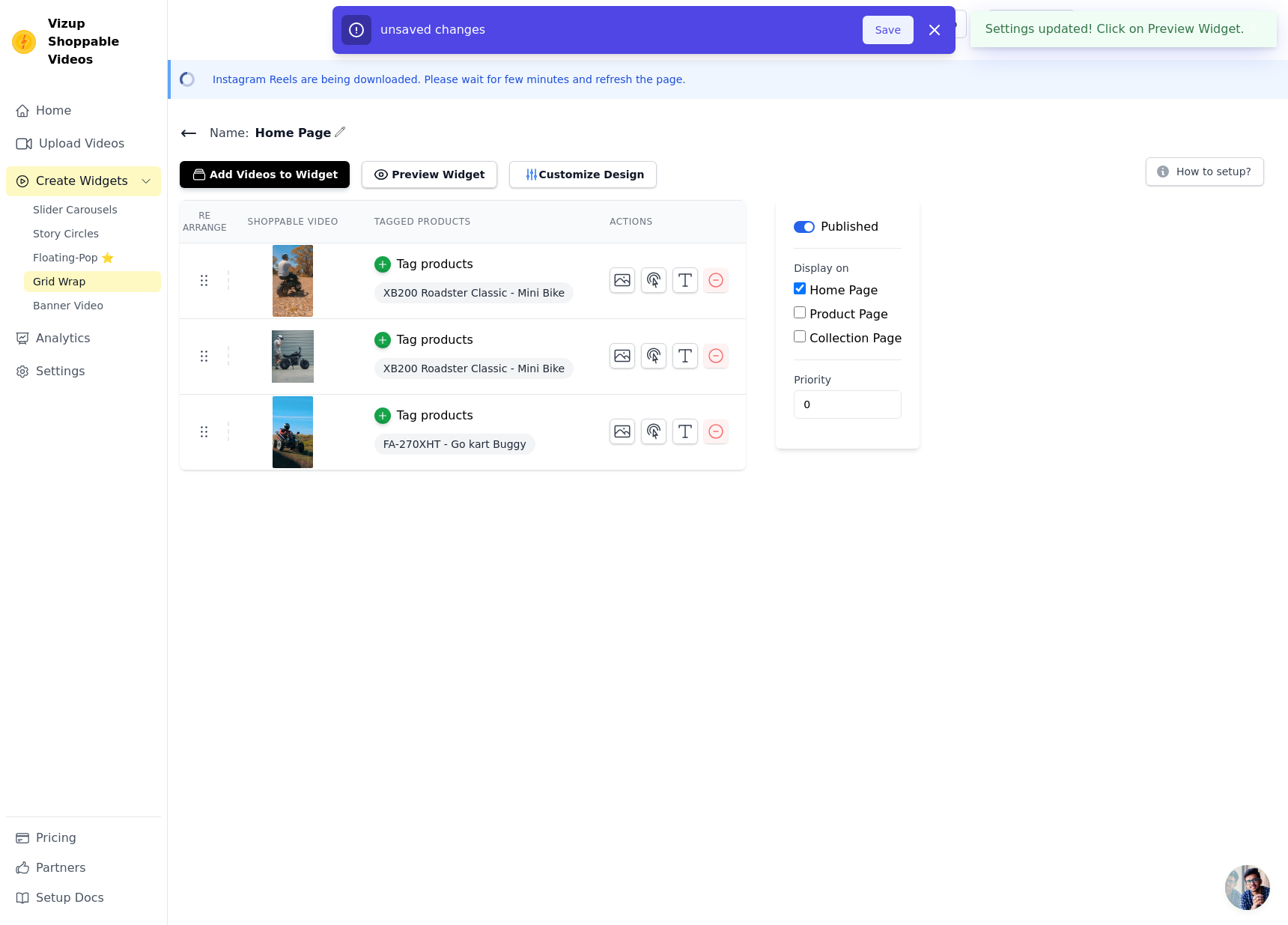
click at [885, 39] on button "Save" at bounding box center [888, 30] width 51 height 28
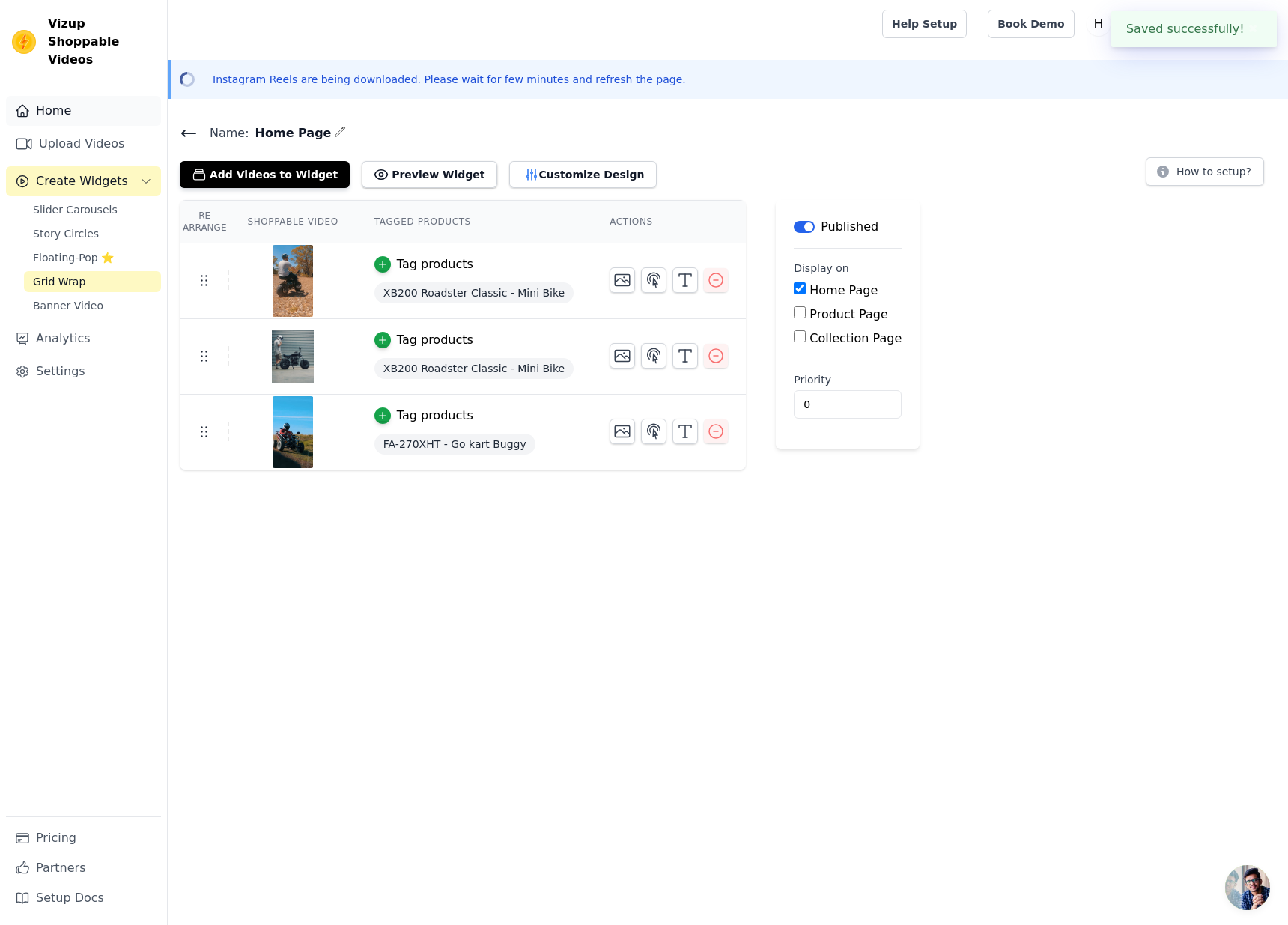
click at [80, 100] on link "Home" at bounding box center [83, 110] width 155 height 30
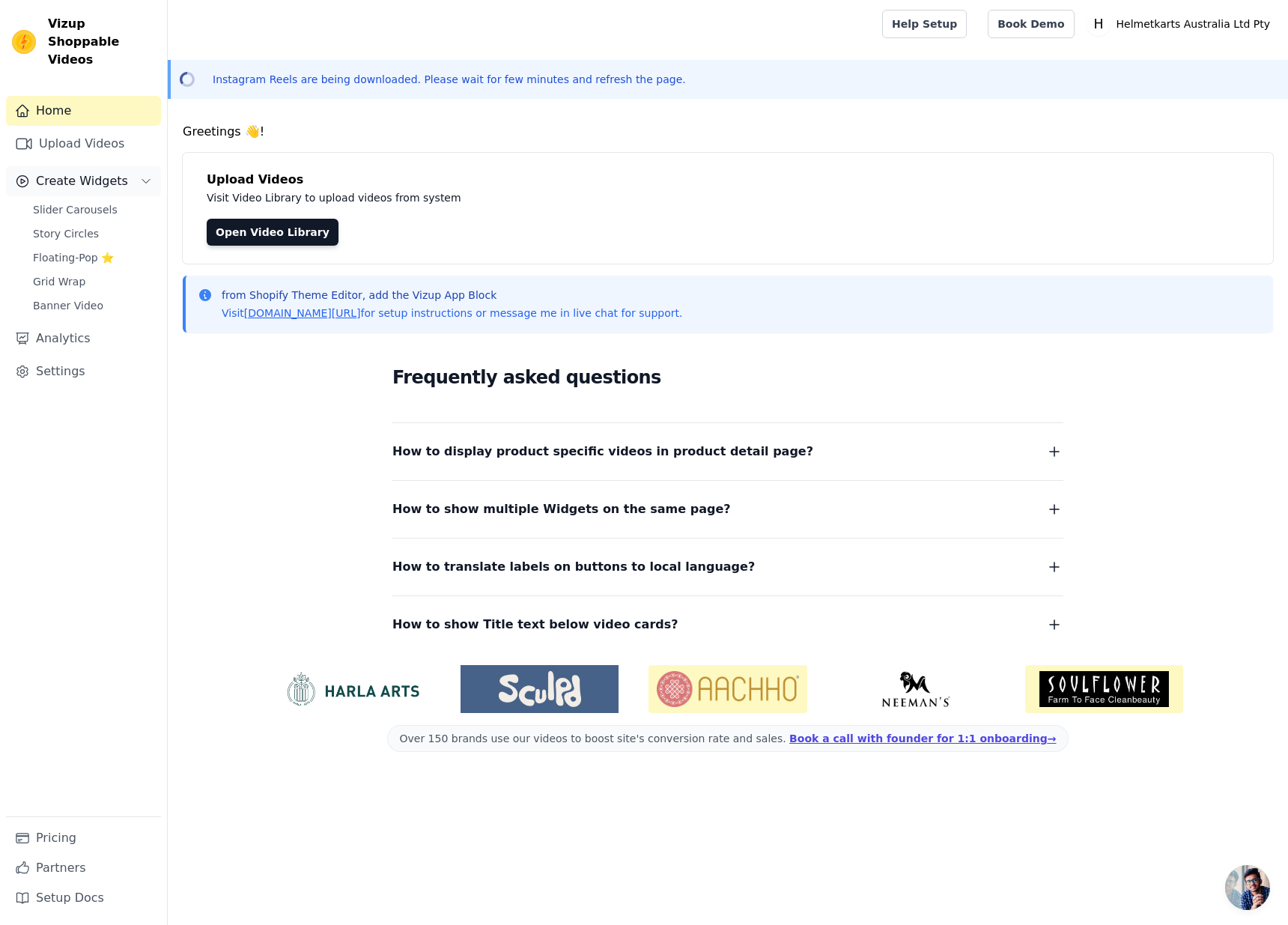
click at [135, 167] on button "Create Widgets" at bounding box center [83, 181] width 155 height 30
click at [128, 167] on button "Create Widgets" at bounding box center [83, 181] width 155 height 30
click at [81, 172] on span "Create Widgets" at bounding box center [82, 181] width 92 height 18
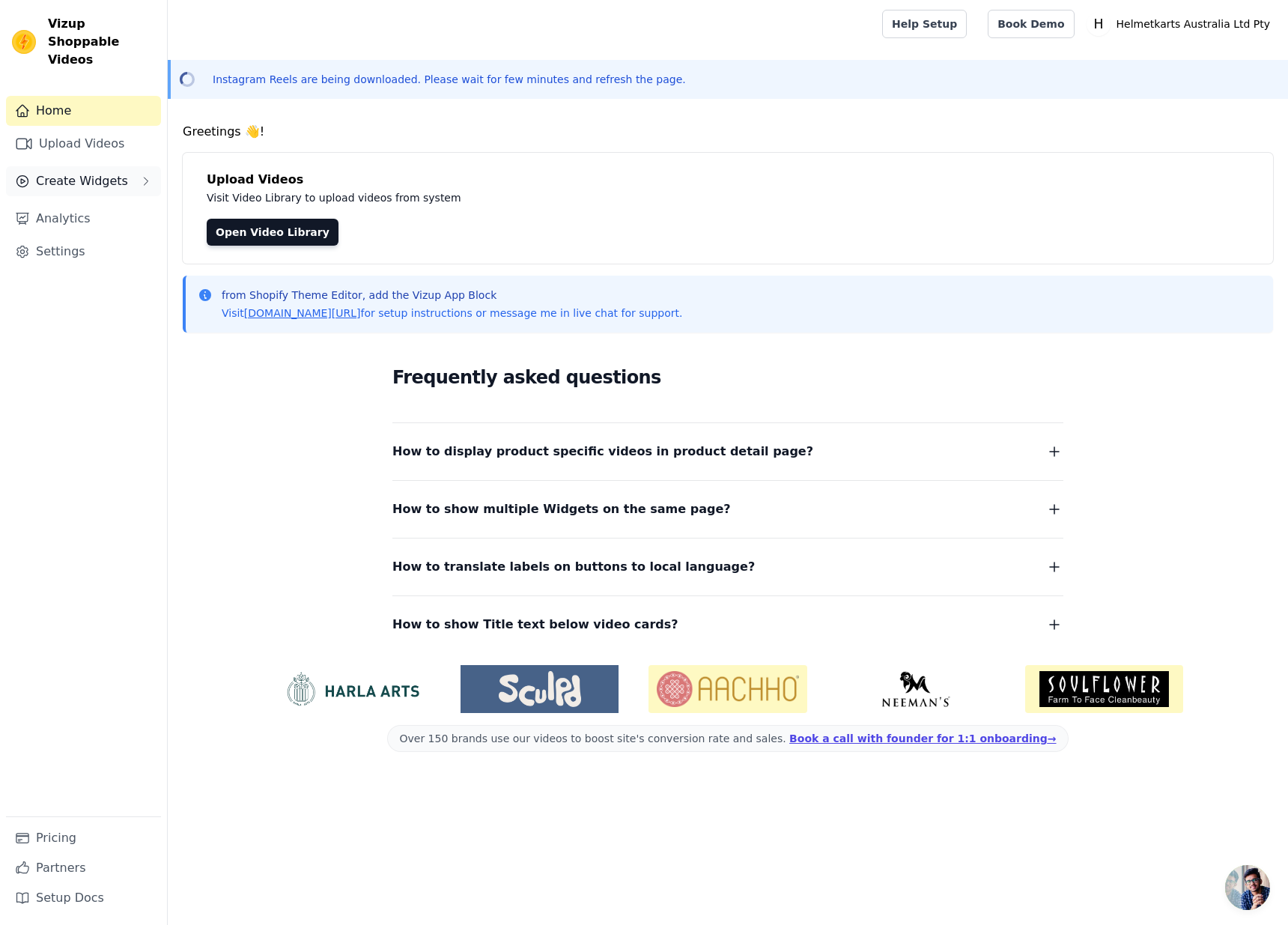
click at [81, 172] on span "Create Widgets" at bounding box center [82, 181] width 92 height 18
click at [69, 274] on span "Grid Wrap" at bounding box center [60, 281] width 53 height 15
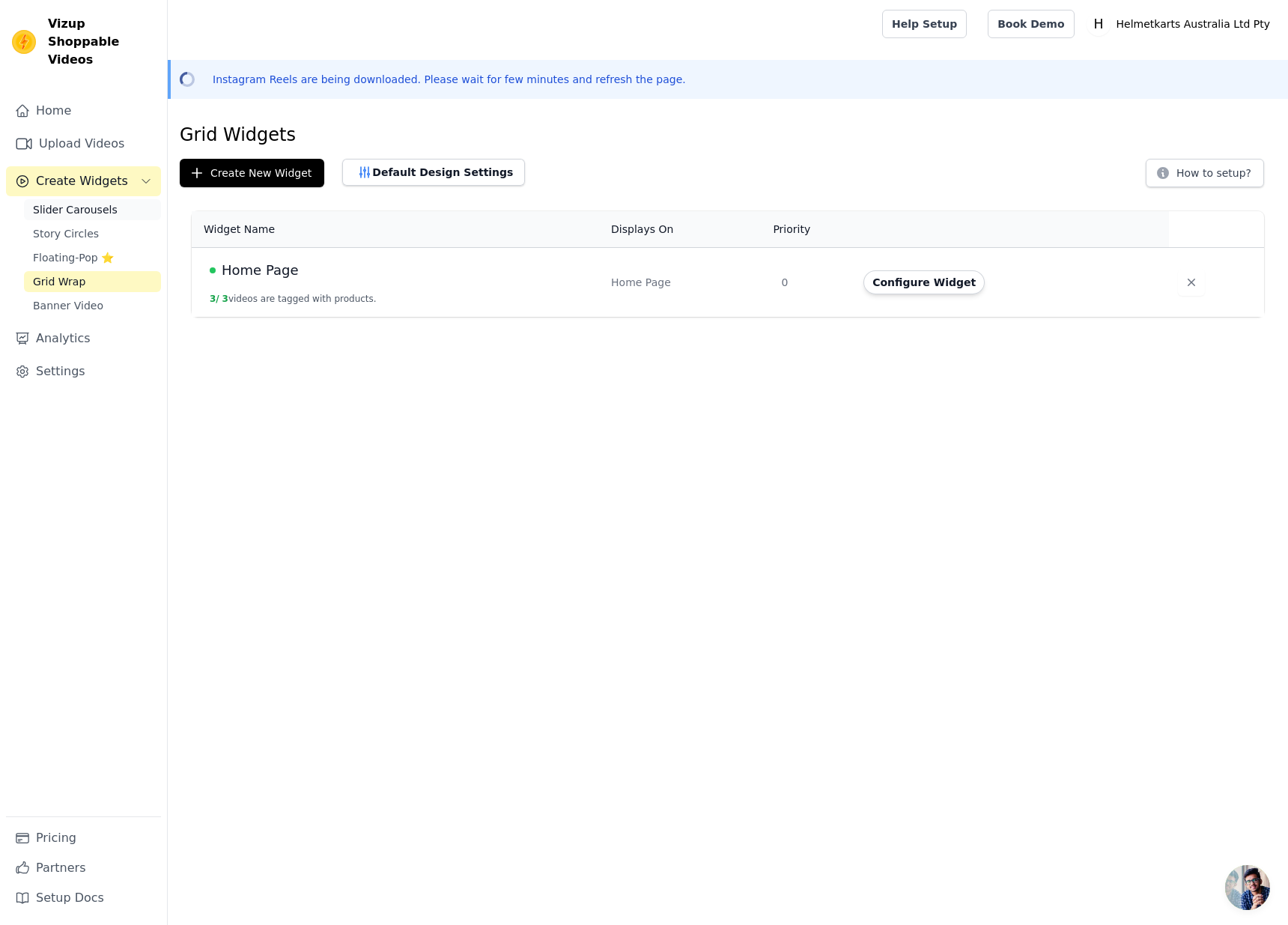
click at [68, 203] on span "Slider Carousels" at bounding box center [75, 210] width 84 height 15
click at [80, 274] on span "Grid Wrap" at bounding box center [60, 281] width 53 height 15
click at [86, 129] on link "Upload Videos" at bounding box center [83, 144] width 155 height 30
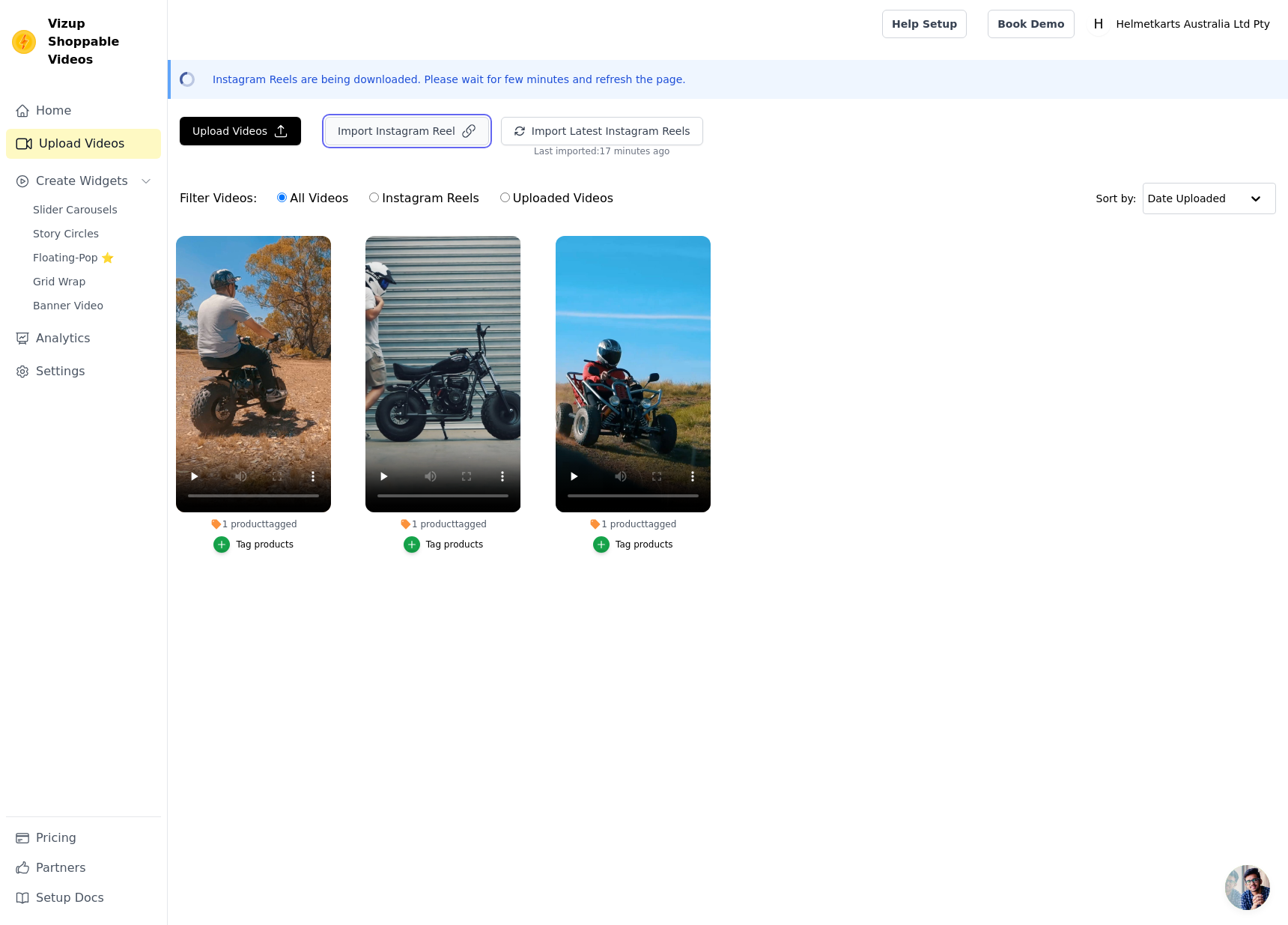
click at [387, 136] on button "Import Instagram Reel" at bounding box center [407, 131] width 164 height 28
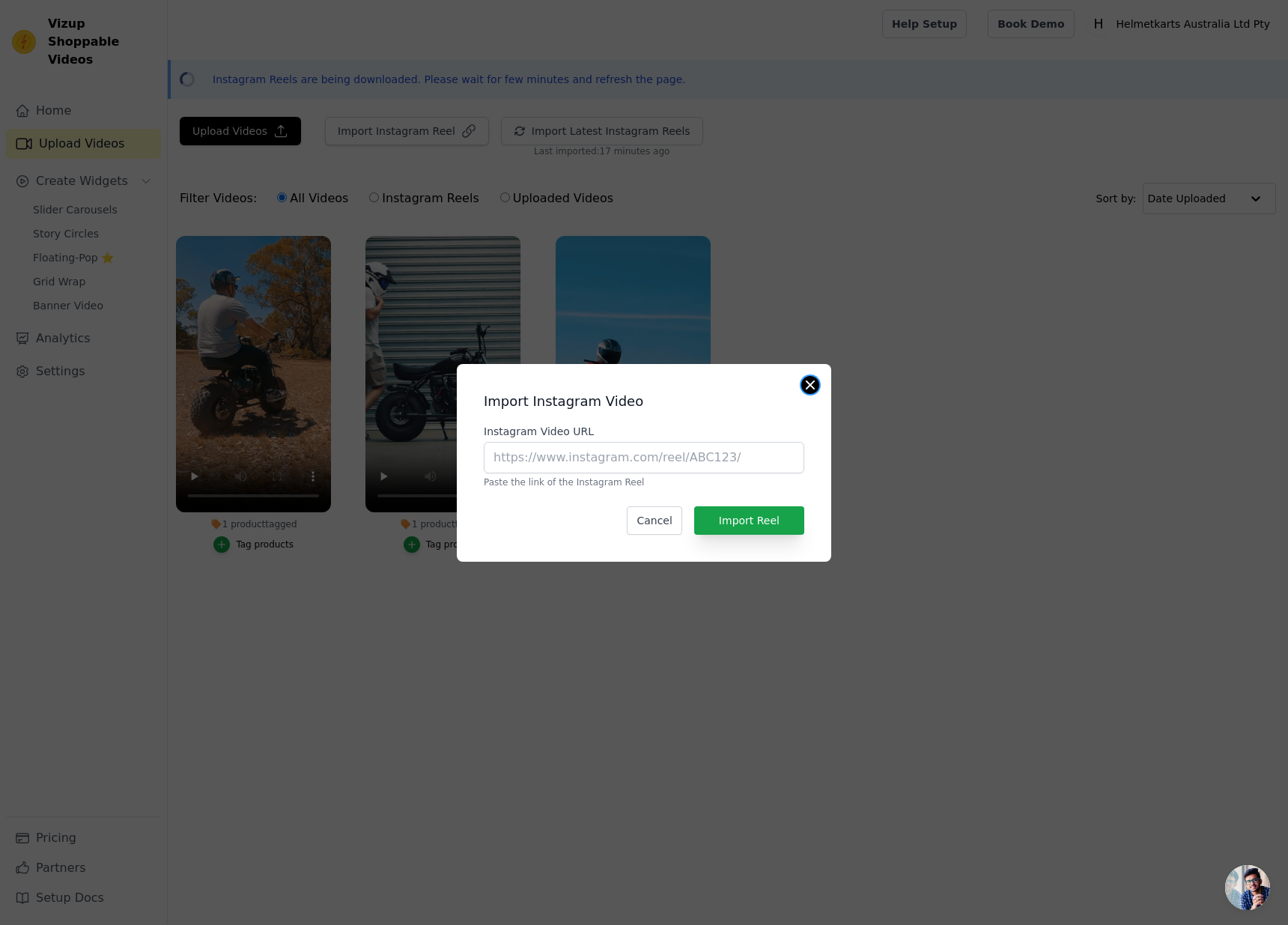
click at [809, 383] on button "Close modal" at bounding box center [810, 385] width 18 height 18
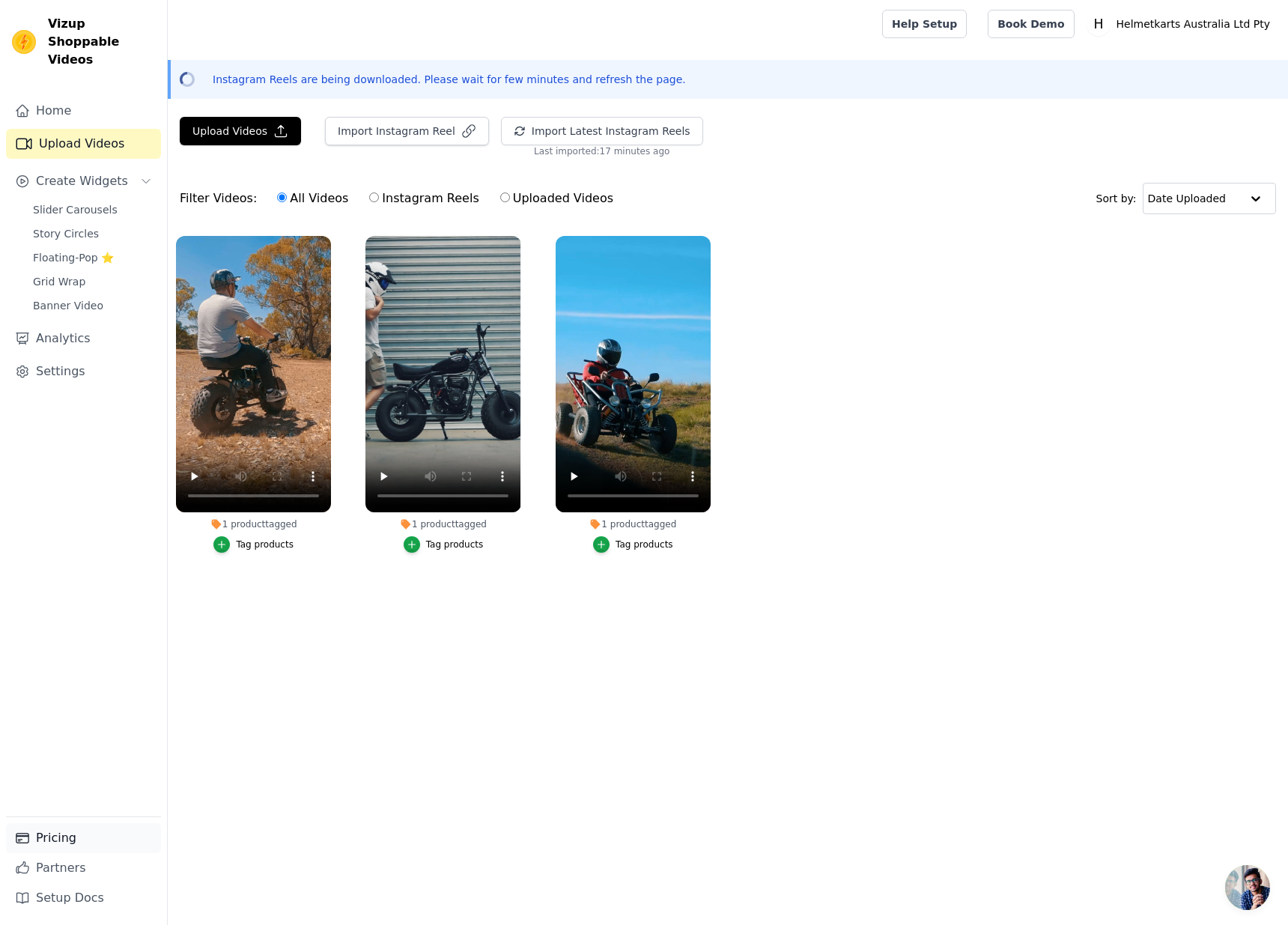
click at [54, 833] on link "Pricing" at bounding box center [83, 837] width 155 height 30
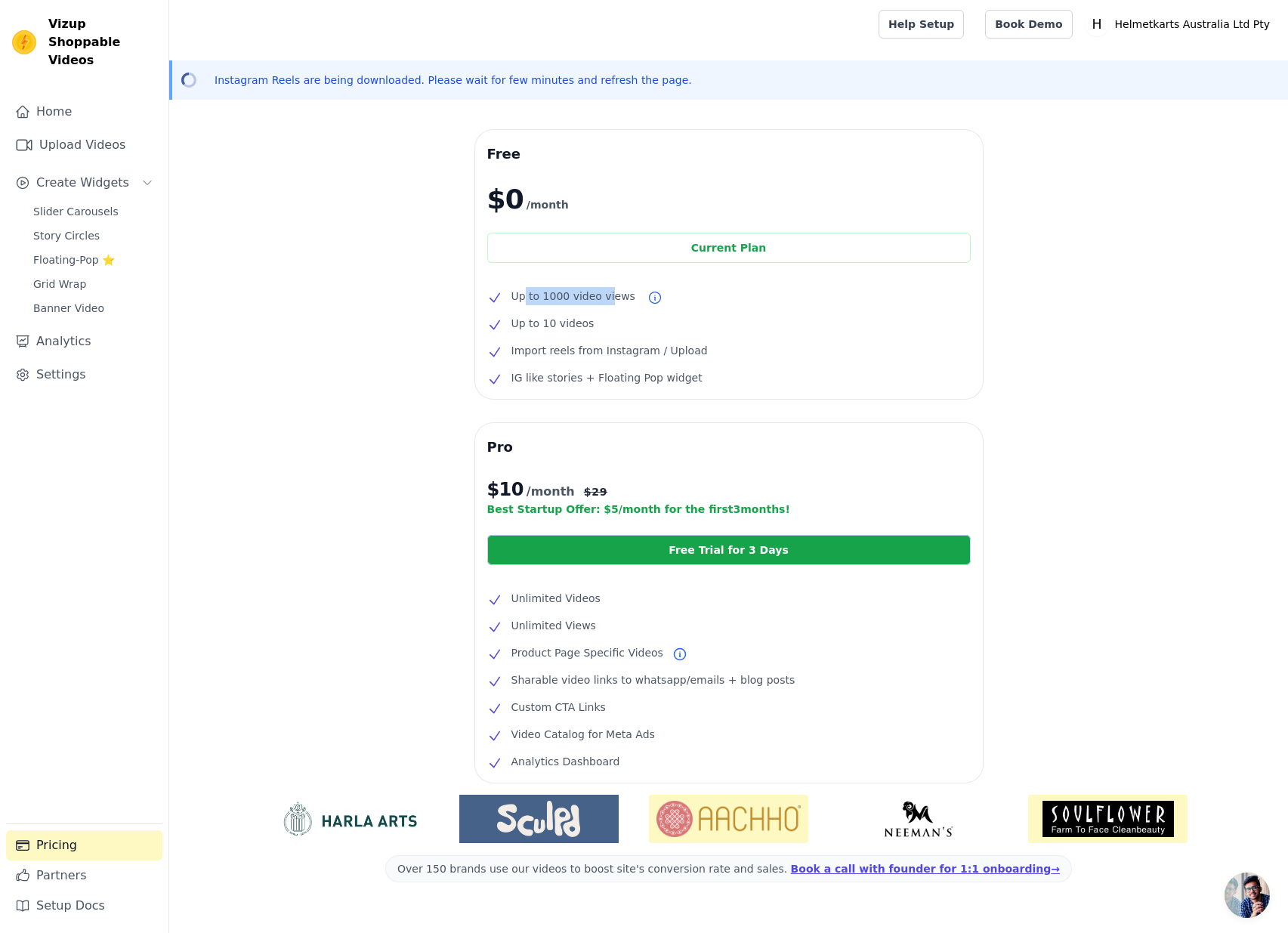
drag, startPoint x: 528, startPoint y: 300, endPoint x: 603, endPoint y: 300, distance: 75.0
click at [603, 300] on span "Up to 1000 video views" at bounding box center [573, 295] width 124 height 18
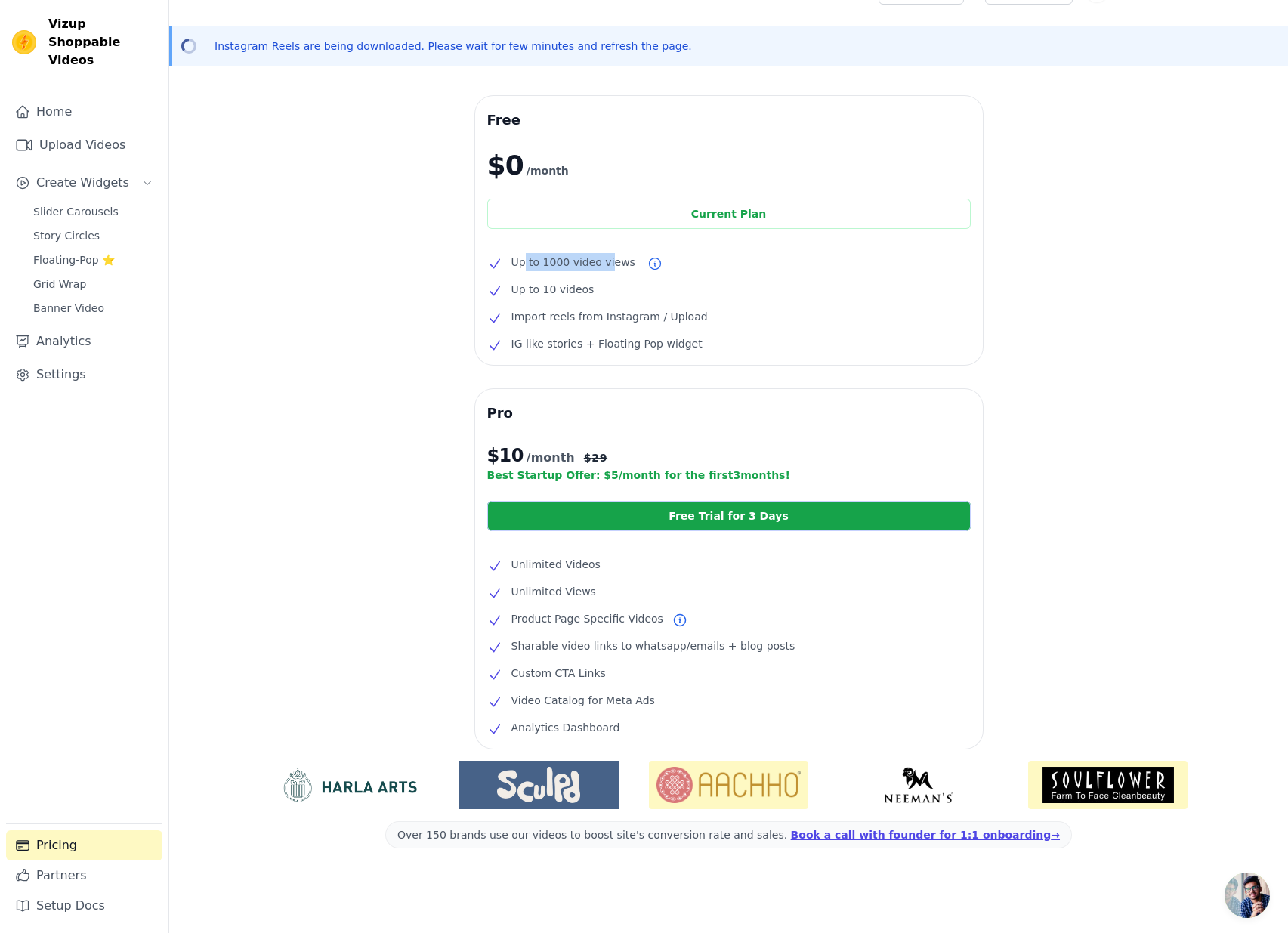
scroll to position [35, 0]
drag, startPoint x: 512, startPoint y: 414, endPoint x: 479, endPoint y: 412, distance: 33.1
click at [479, 412] on div "Pro $ 10 /month $ 29 Best Startup Offer: $ 5 /month for the first 3 months! Fre…" at bounding box center [729, 569] width 508 height 359
drag, startPoint x: 590, startPoint y: 475, endPoint x: 755, endPoint y: 478, distance: 165.0
click at [755, 478] on p "Best Startup Offer: $ 5 /month for the first 3 months!" at bounding box center [729, 475] width 484 height 15
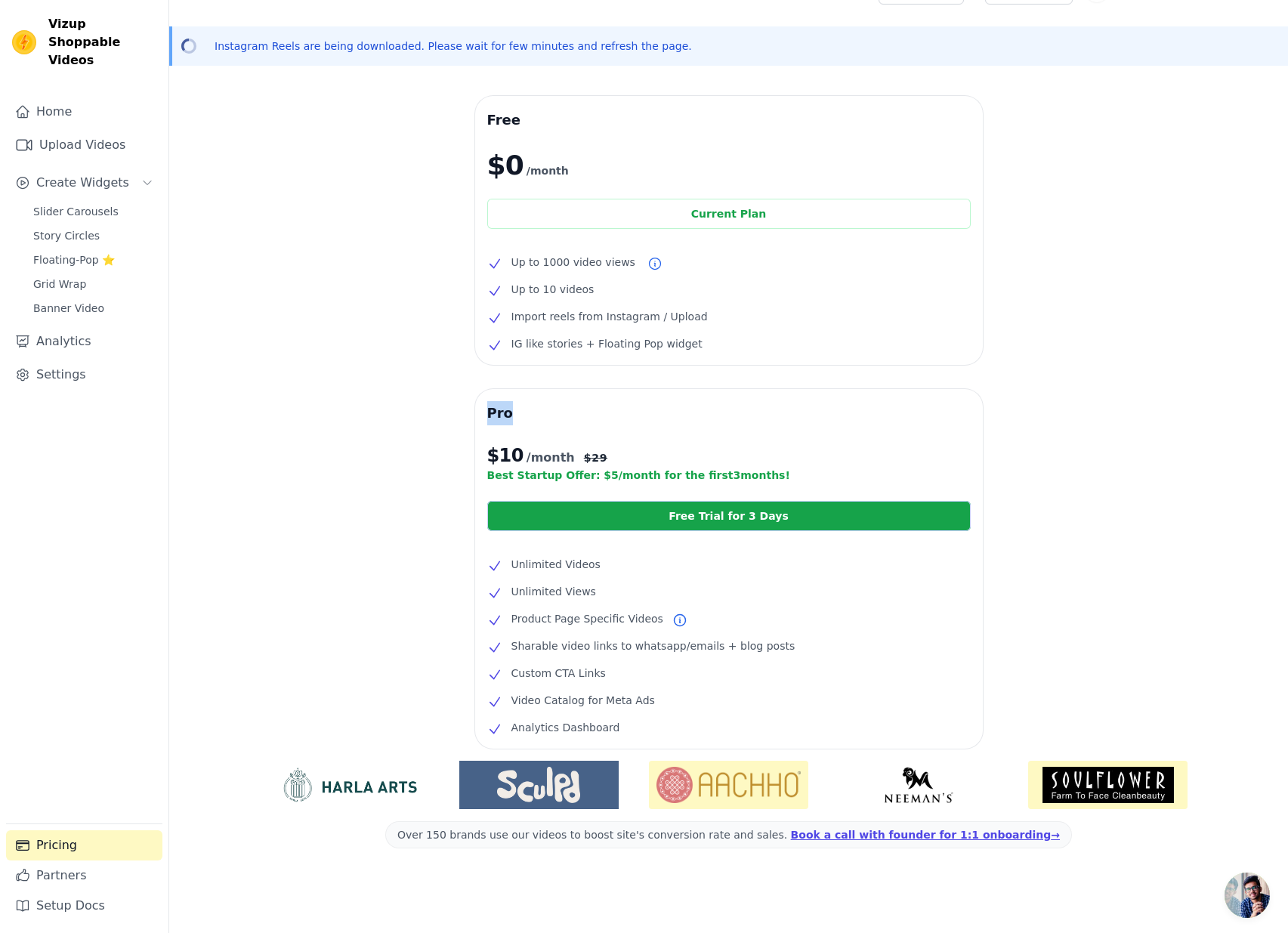
click at [766, 471] on p "Best Startup Offer: $ 5 /month for the first 3 months!" at bounding box center [729, 475] width 484 height 15
drag, startPoint x: 493, startPoint y: 461, endPoint x: 513, endPoint y: 457, distance: 20.4
click at [513, 457] on span "$ 10" at bounding box center [505, 455] width 36 height 24
click at [513, 455] on span "$ 10" at bounding box center [505, 455] width 36 height 24
drag, startPoint x: 489, startPoint y: 455, endPoint x: 517, endPoint y: 455, distance: 28.0
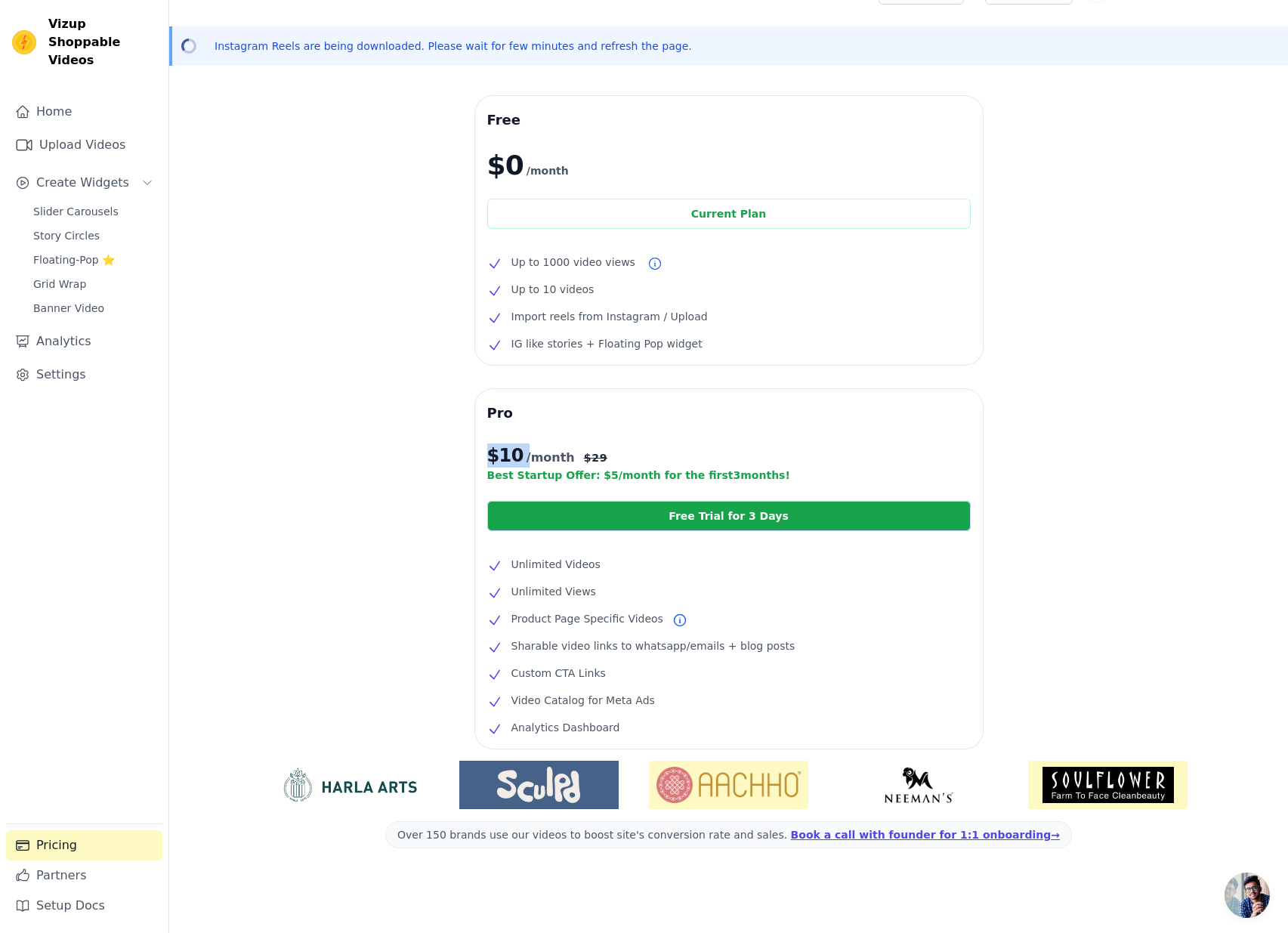
click at [517, 455] on p "$ 10 /month $ 29" at bounding box center [729, 455] width 484 height 24
click at [514, 453] on p "$ 10 /month $ 29" at bounding box center [729, 455] width 484 height 24
drag, startPoint x: 488, startPoint y: 455, endPoint x: 510, endPoint y: 455, distance: 22.0
click at [510, 455] on span "$ 10" at bounding box center [505, 455] width 36 height 24
click at [526, 457] on span "/month" at bounding box center [550, 457] width 49 height 18
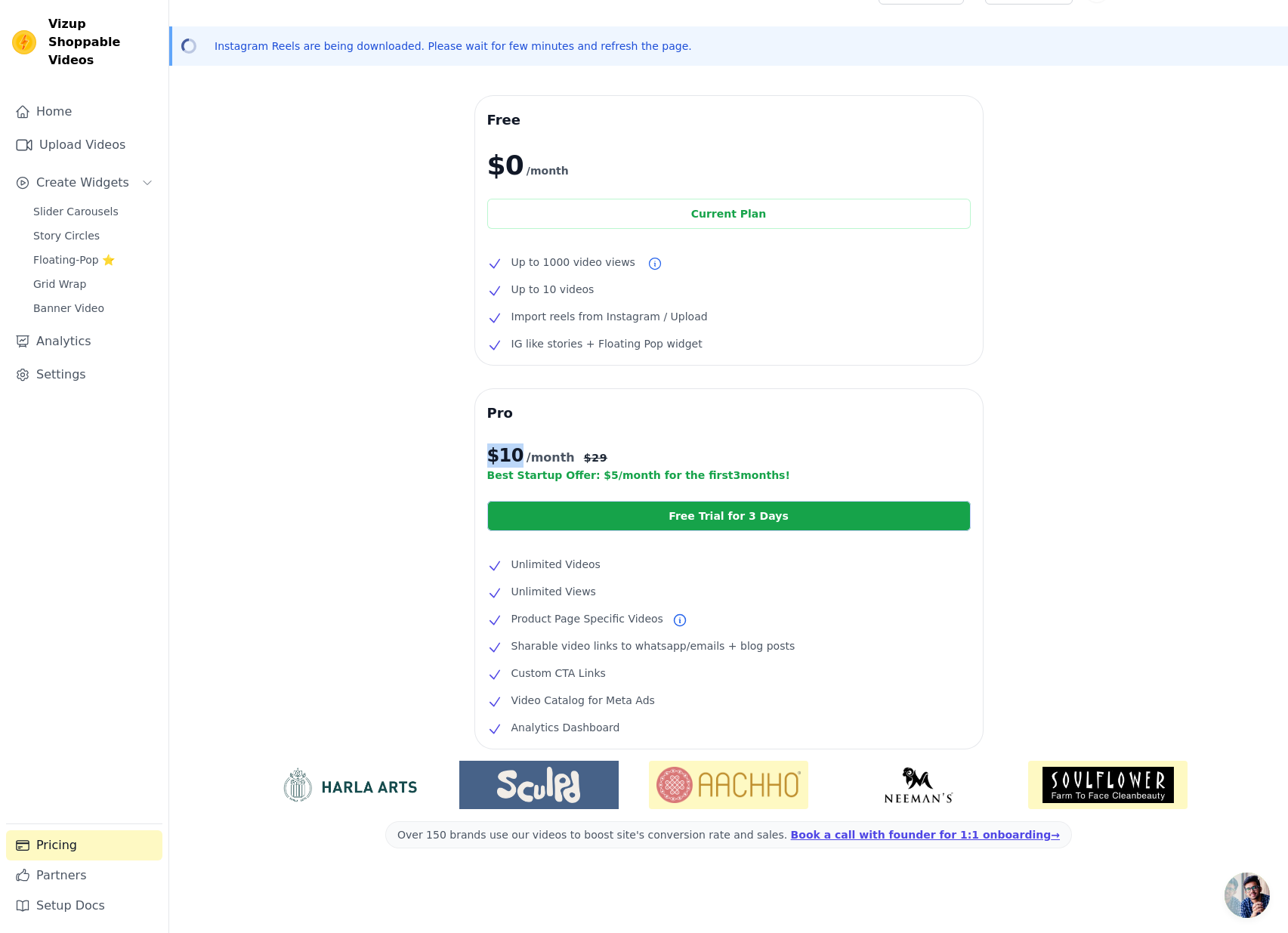
drag, startPoint x: 514, startPoint y: 455, endPoint x: 487, endPoint y: 454, distance: 27.0
click at [487, 454] on p "$ 10 /month $ 29" at bounding box center [729, 455] width 484 height 24
click at [514, 458] on p "$ 10 /month $ 29" at bounding box center [729, 455] width 484 height 24
drag, startPoint x: 491, startPoint y: 455, endPoint x: 525, endPoint y: 454, distance: 34.0
click at [525, 454] on p "$ 10 /month $ 29" at bounding box center [729, 455] width 484 height 24
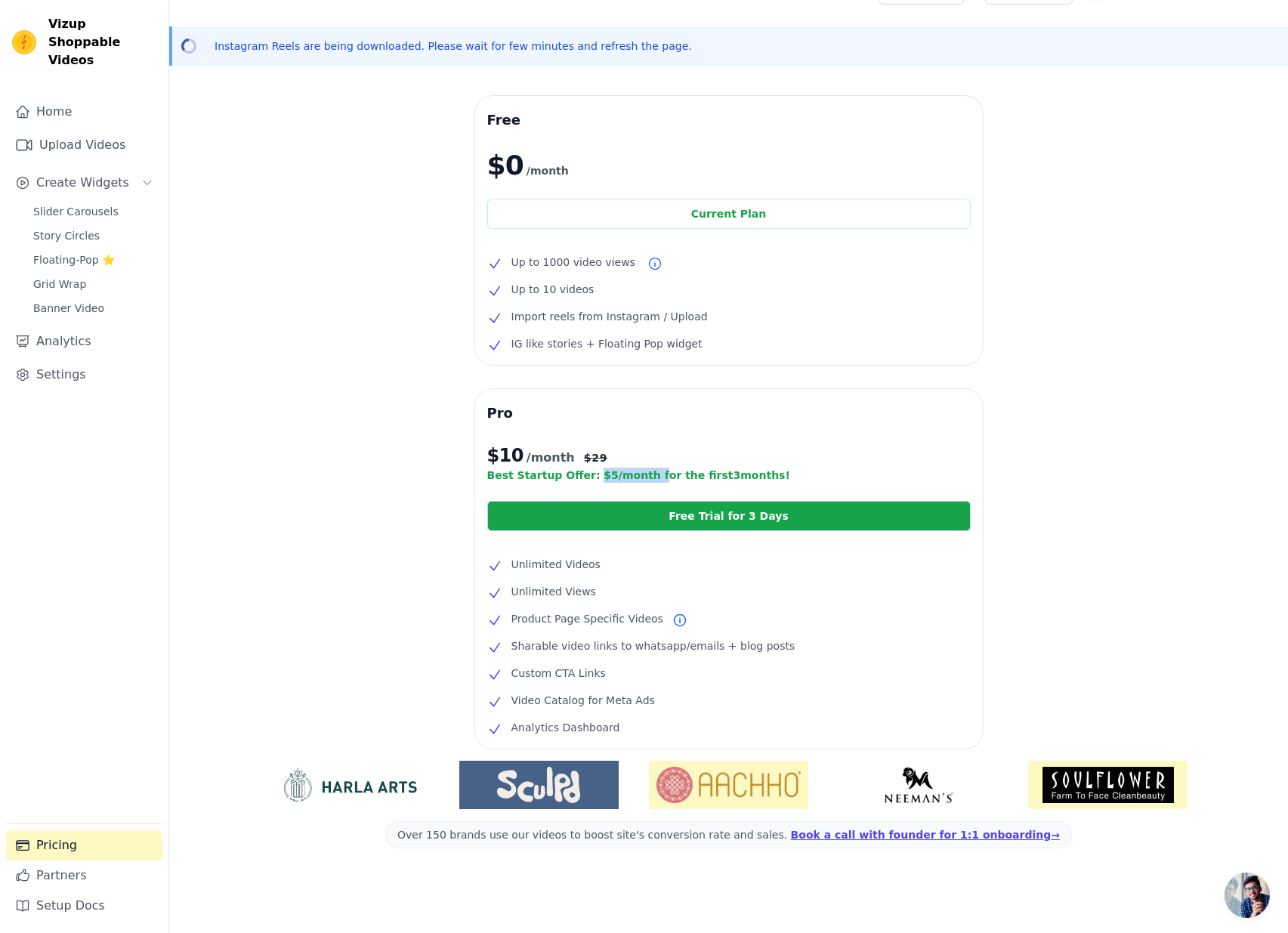
drag, startPoint x: 578, startPoint y: 474, endPoint x: 633, endPoint y: 477, distance: 55.1
click at [633, 477] on p "Best Startup Offer: $ 5 /month for the first 3 months!" at bounding box center [729, 475] width 484 height 15
drag, startPoint x: 484, startPoint y: 451, endPoint x: 524, endPoint y: 450, distance: 40.0
click at [524, 450] on div "Pro $ 10 /month $ 29 Best Startup Offer: $ 5 /month for the first 3 months! Fre…" at bounding box center [729, 569] width 508 height 359
click at [512, 455] on span "$ 10" at bounding box center [505, 455] width 36 height 24
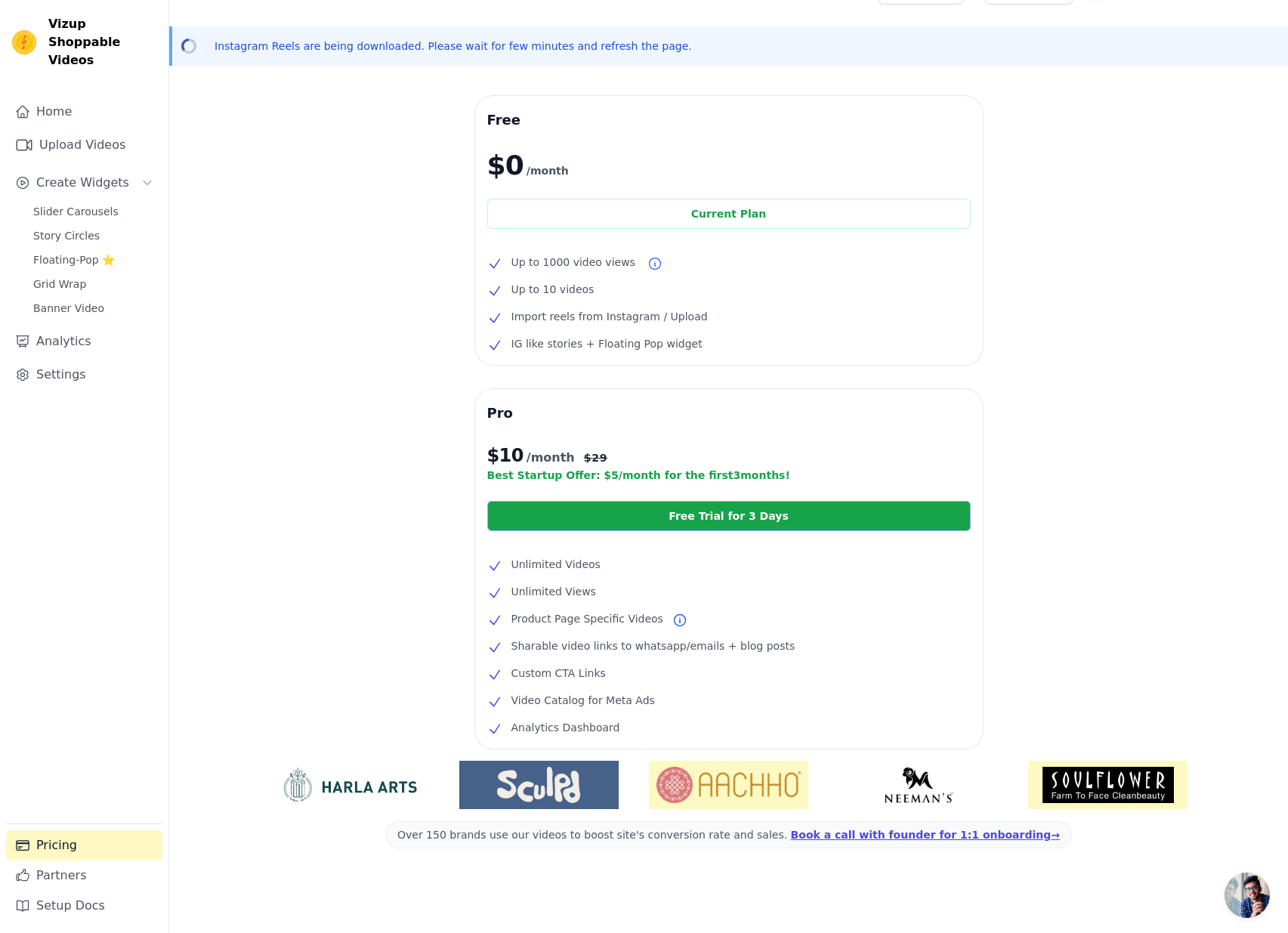
click at [645, 523] on link "Free Trial for 3 Days" at bounding box center [729, 516] width 484 height 30
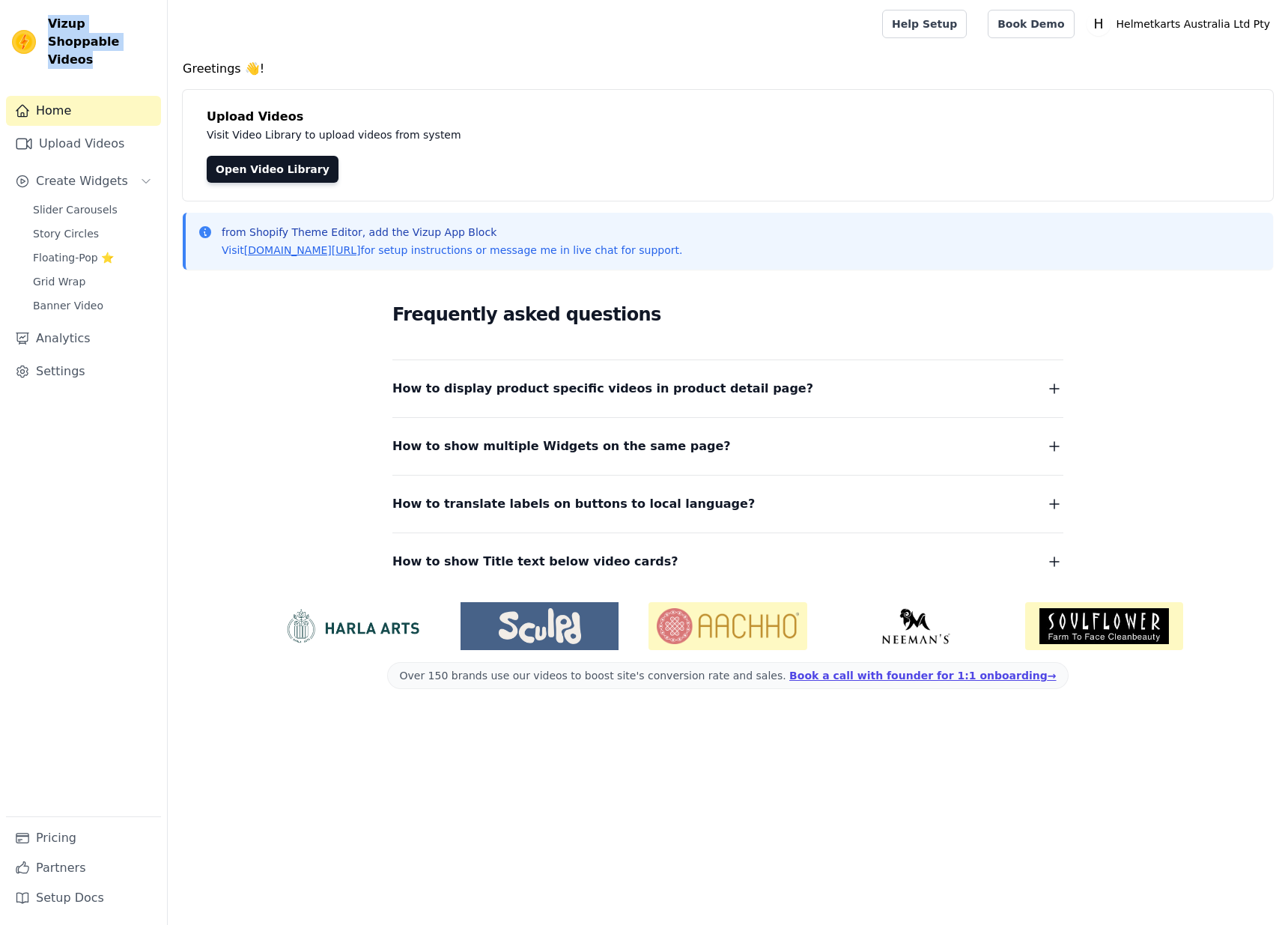
drag, startPoint x: 94, startPoint y: 48, endPoint x: 50, endPoint y: 19, distance: 52.7
click at [50, 19] on span "Vizup Shoppable Videos" at bounding box center [102, 41] width 107 height 53
click at [103, 49] on span "Vizup Shoppable Videos" at bounding box center [102, 41] width 107 height 53
drag, startPoint x: 99, startPoint y: 46, endPoint x: 59, endPoint y: 23, distance: 46.1
click at [59, 23] on span "Vizup Shoppable Videos" at bounding box center [102, 41] width 107 height 53
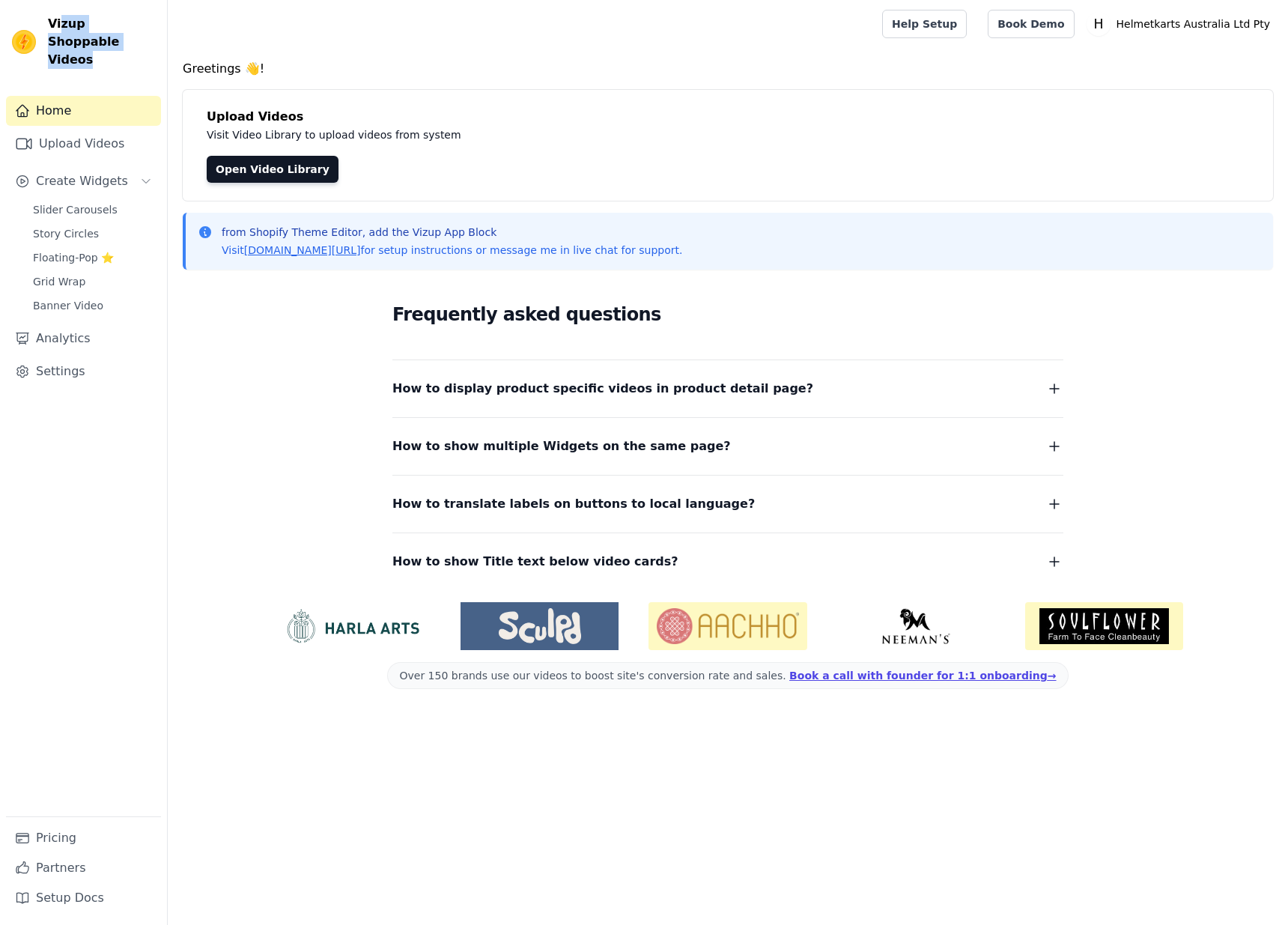
click at [94, 44] on span "Vizup Shoppable Videos" at bounding box center [102, 41] width 107 height 53
drag, startPoint x: 99, startPoint y: 45, endPoint x: 49, endPoint y: 28, distance: 52.8
click at [49, 28] on span "Vizup Shoppable Videos" at bounding box center [102, 41] width 107 height 53
click at [110, 39] on span "Vizup Shoppable Videos" at bounding box center [102, 41] width 107 height 53
drag, startPoint x: 110, startPoint y: 45, endPoint x: 52, endPoint y: 27, distance: 60.7
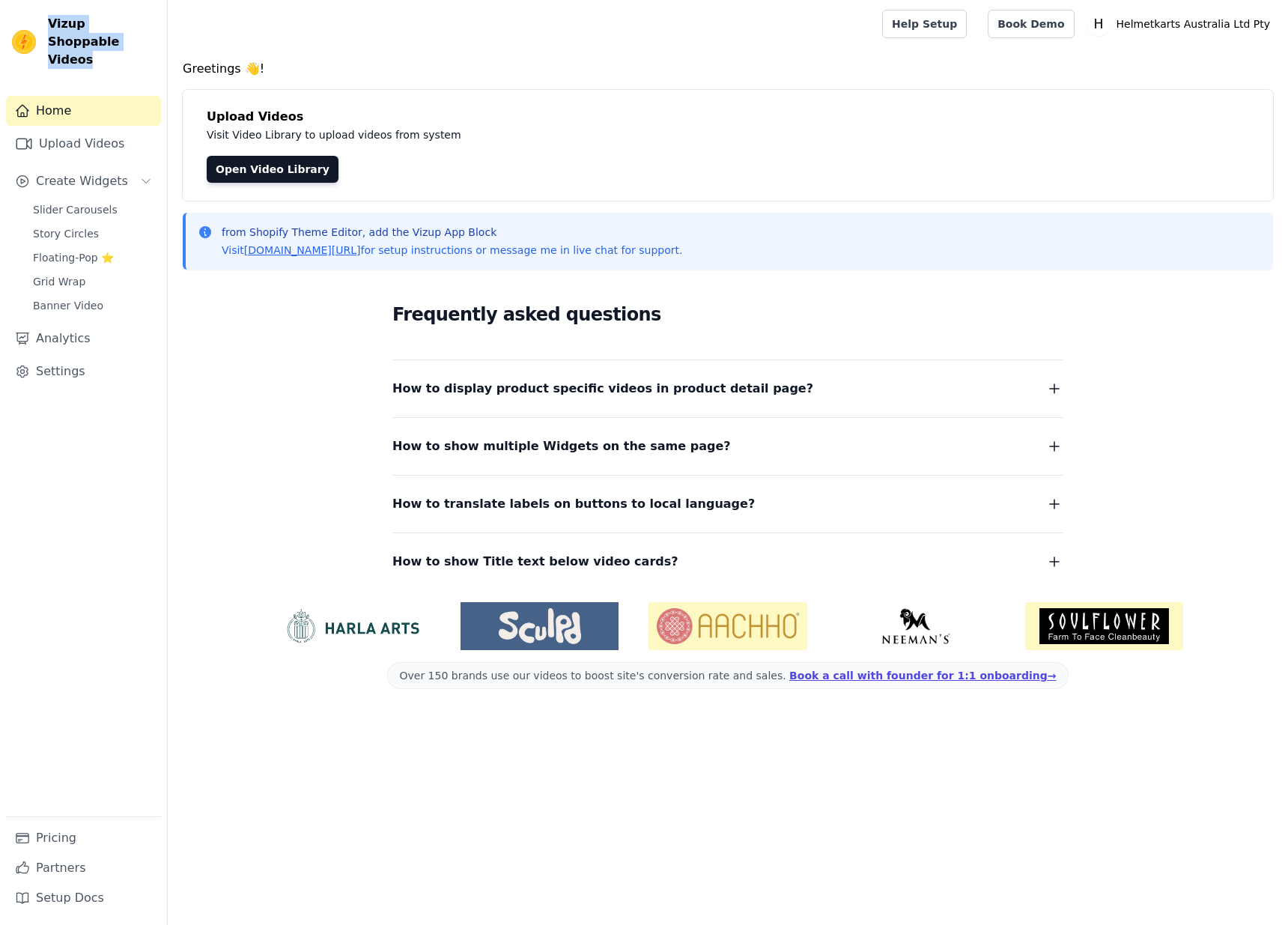
click at [52, 27] on span "Vizup Shoppable Videos" at bounding box center [102, 41] width 107 height 53
click at [86, 35] on span "Vizup Shoppable Videos" at bounding box center [102, 41] width 107 height 53
drag, startPoint x: 90, startPoint y: 47, endPoint x: 54, endPoint y: 23, distance: 43.3
click at [54, 23] on span "Vizup Shoppable Videos" at bounding box center [102, 41] width 107 height 53
click at [105, 47] on span "Vizup Shoppable Videos" at bounding box center [102, 41] width 107 height 53
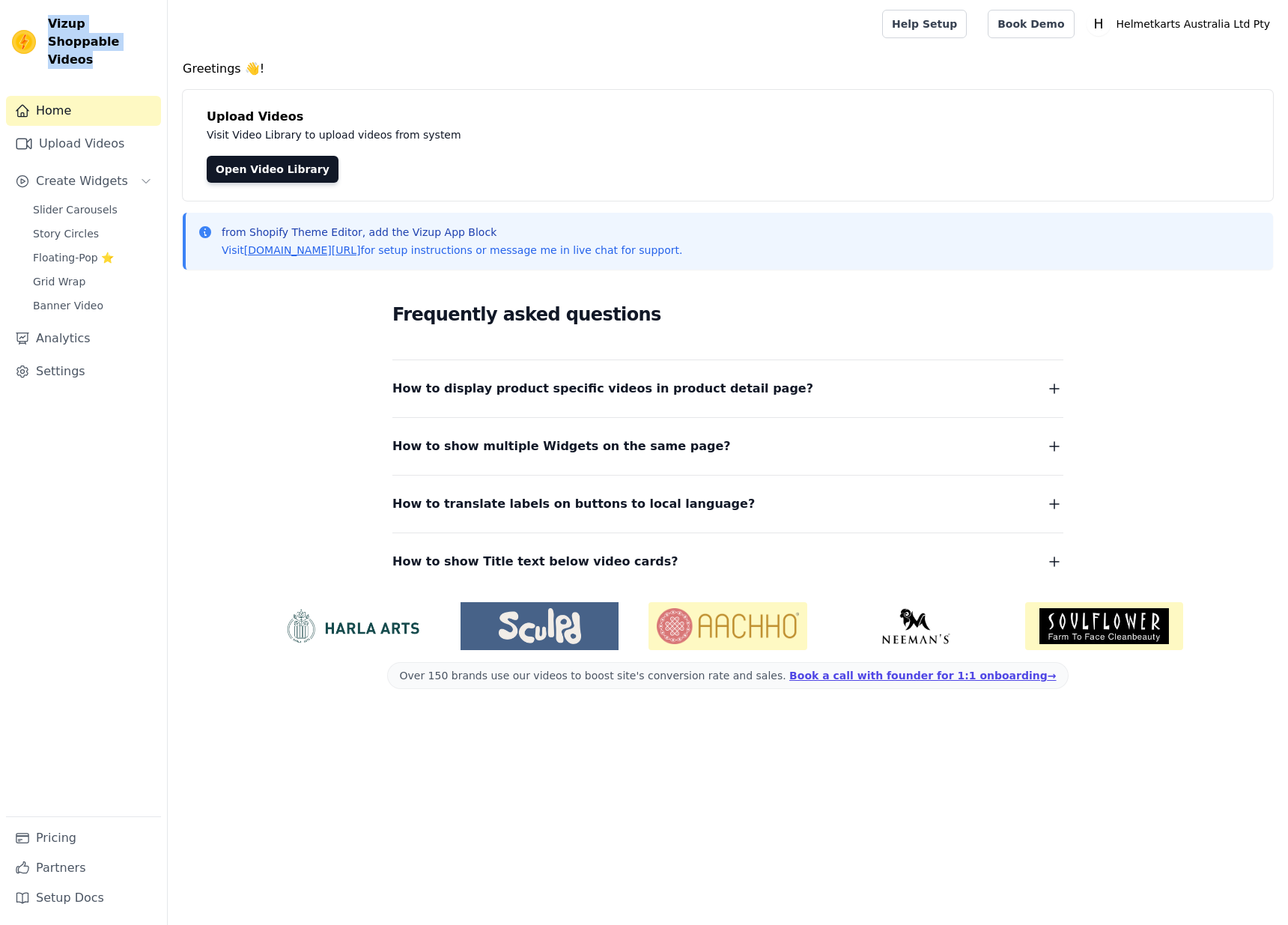
drag, startPoint x: 95, startPoint y: 46, endPoint x: 52, endPoint y: 25, distance: 47.9
click at [52, 25] on span "Vizup Shoppable Videos" at bounding box center [102, 41] width 107 height 53
click at [83, 35] on span "Vizup Shoppable Videos" at bounding box center [102, 41] width 107 height 53
click at [52, 878] on link "Partners" at bounding box center [83, 868] width 155 height 30
